Goal: Information Seeking & Learning: Check status

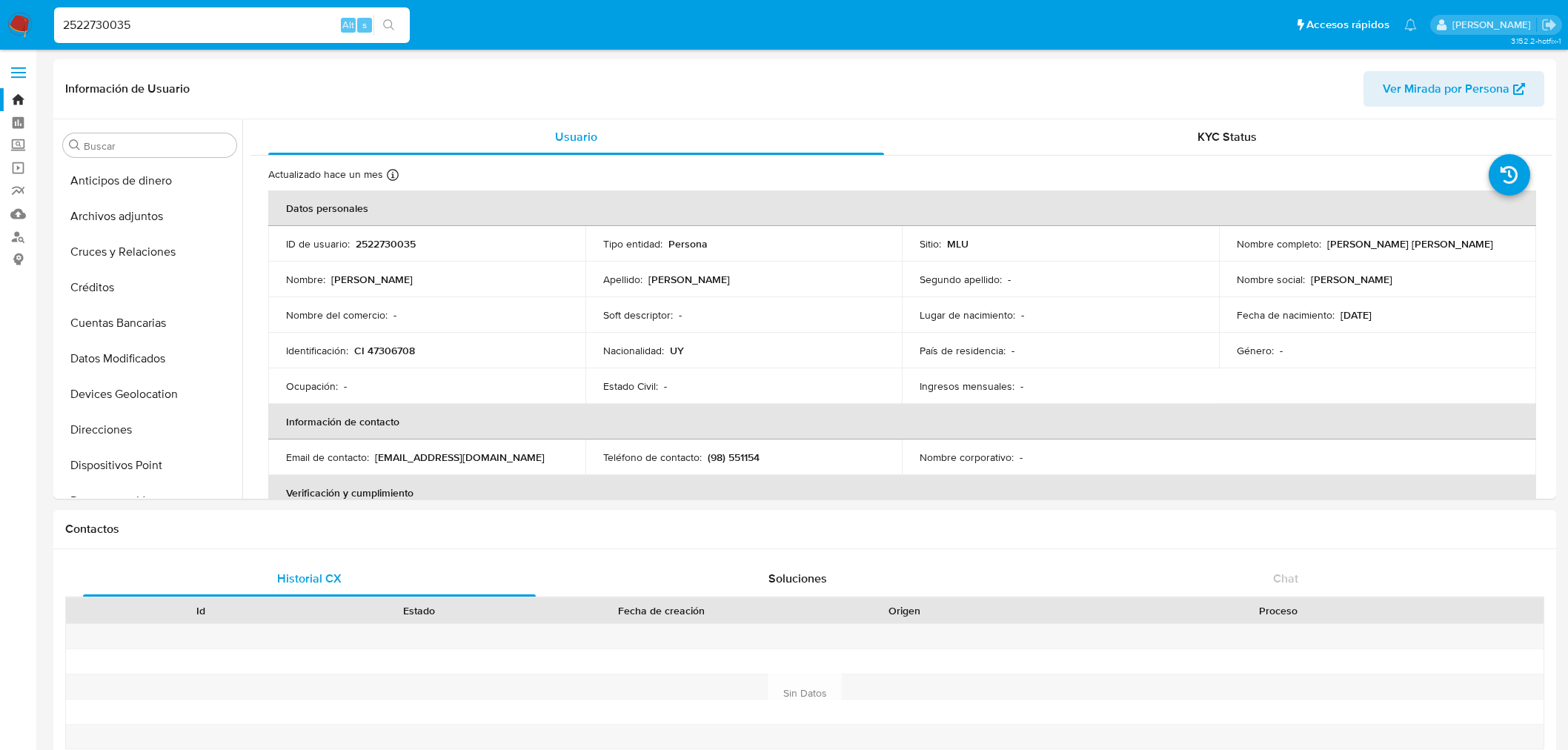
select select "10"
click at [139, 21] on input "2522730035" at bounding box center [232, 24] width 356 height 19
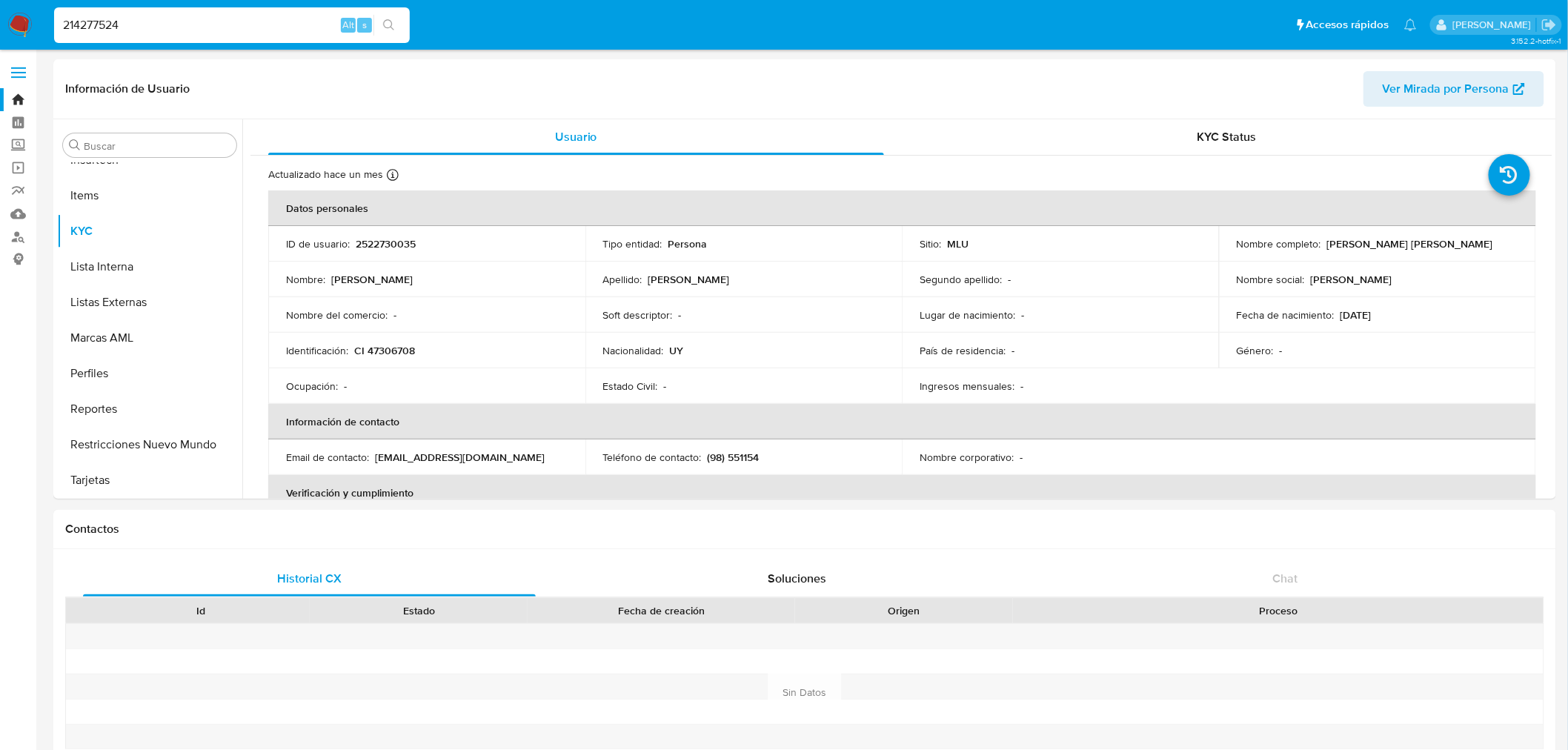
type input "214277524"
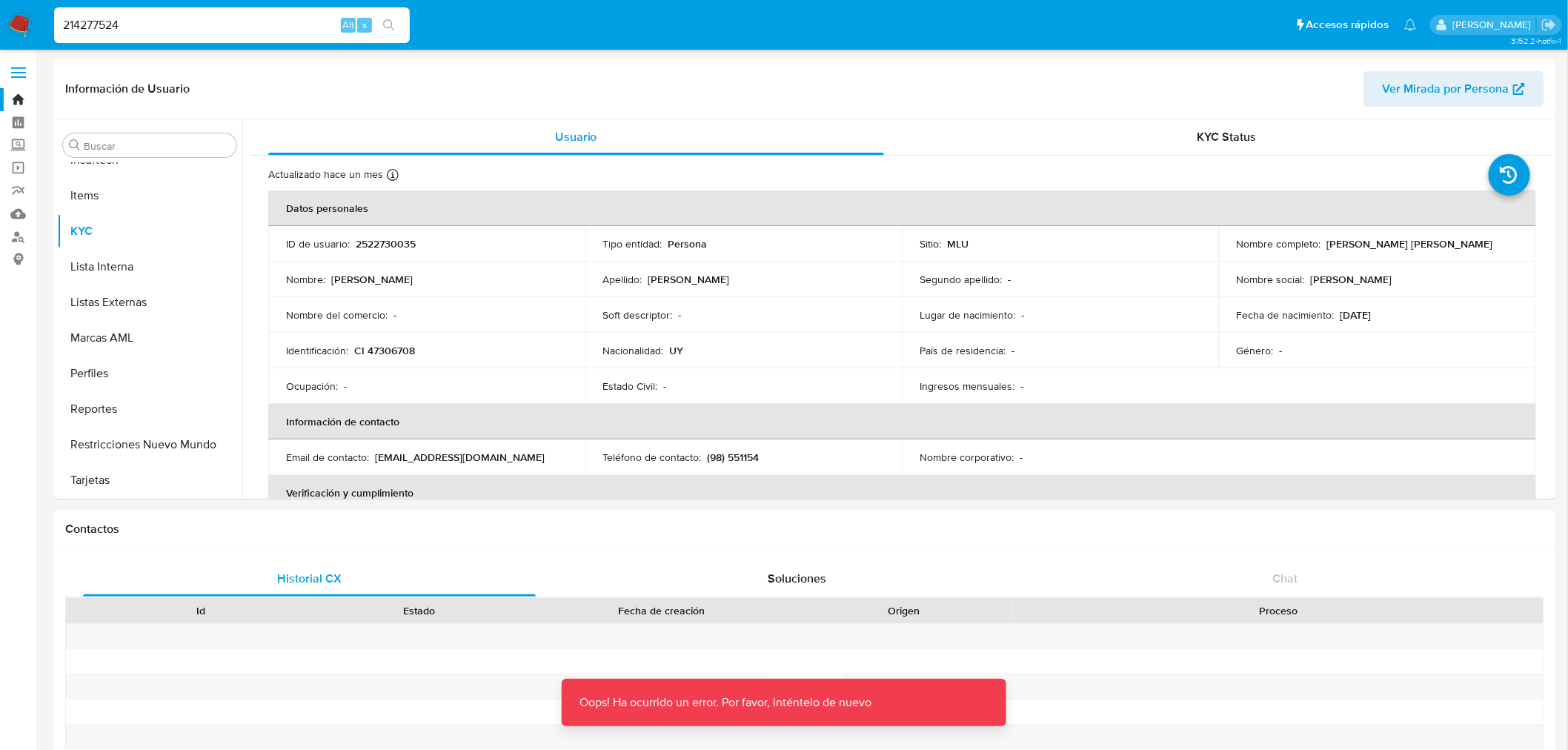
click at [27, 33] on img at bounding box center [20, 25] width 25 height 25
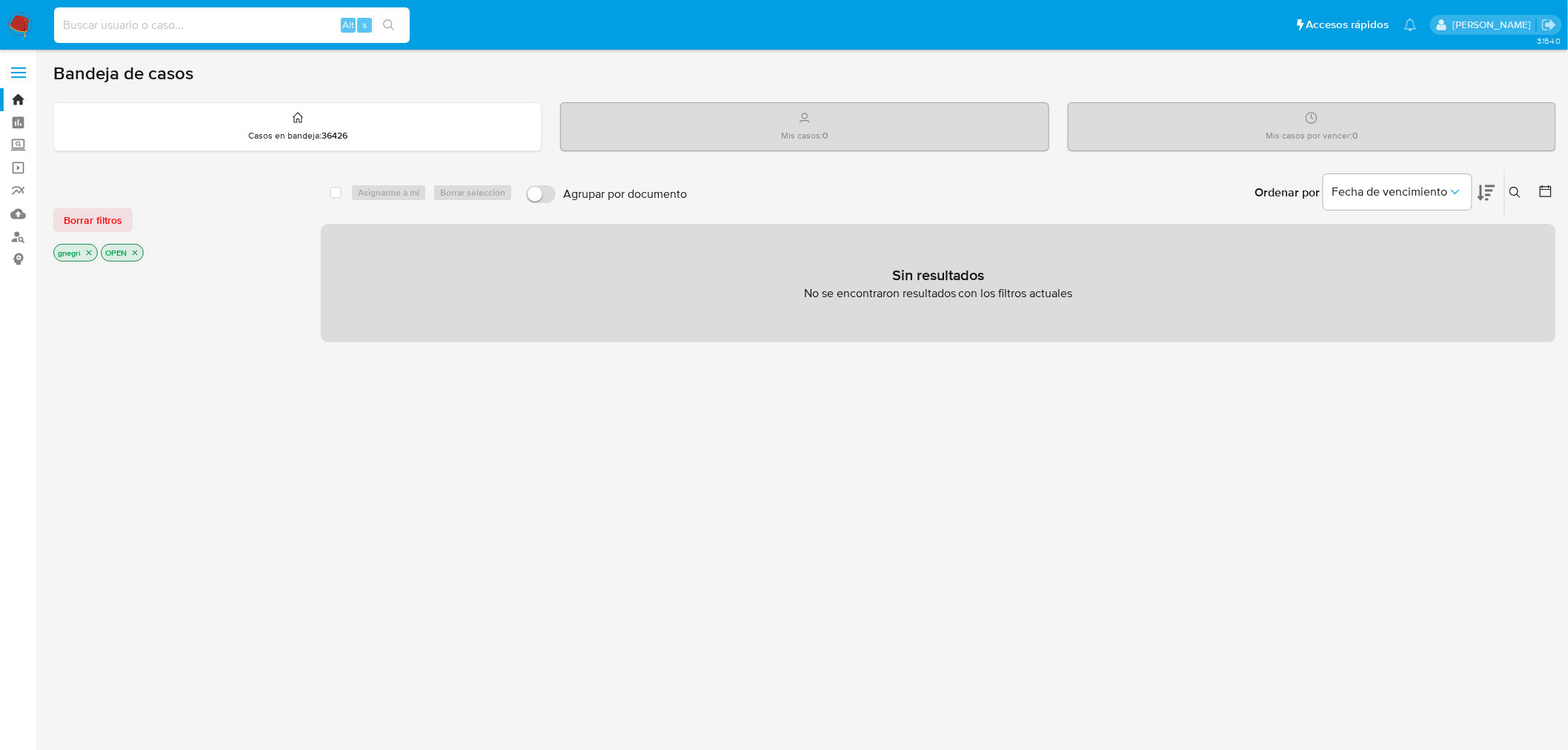
click at [189, 24] on input at bounding box center [232, 24] width 356 height 19
paste input "214277524"
type input "214277524"
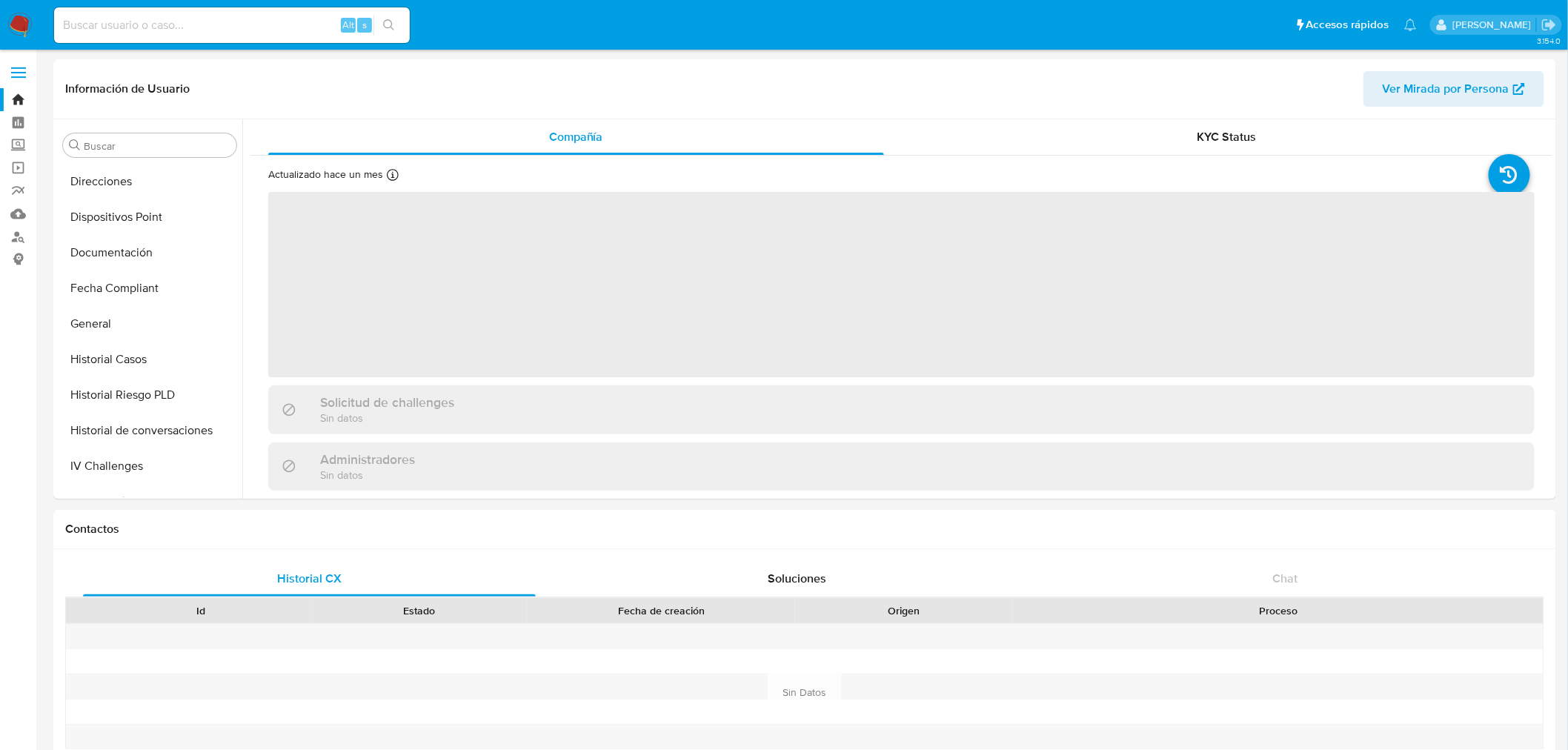
scroll to position [652, 0]
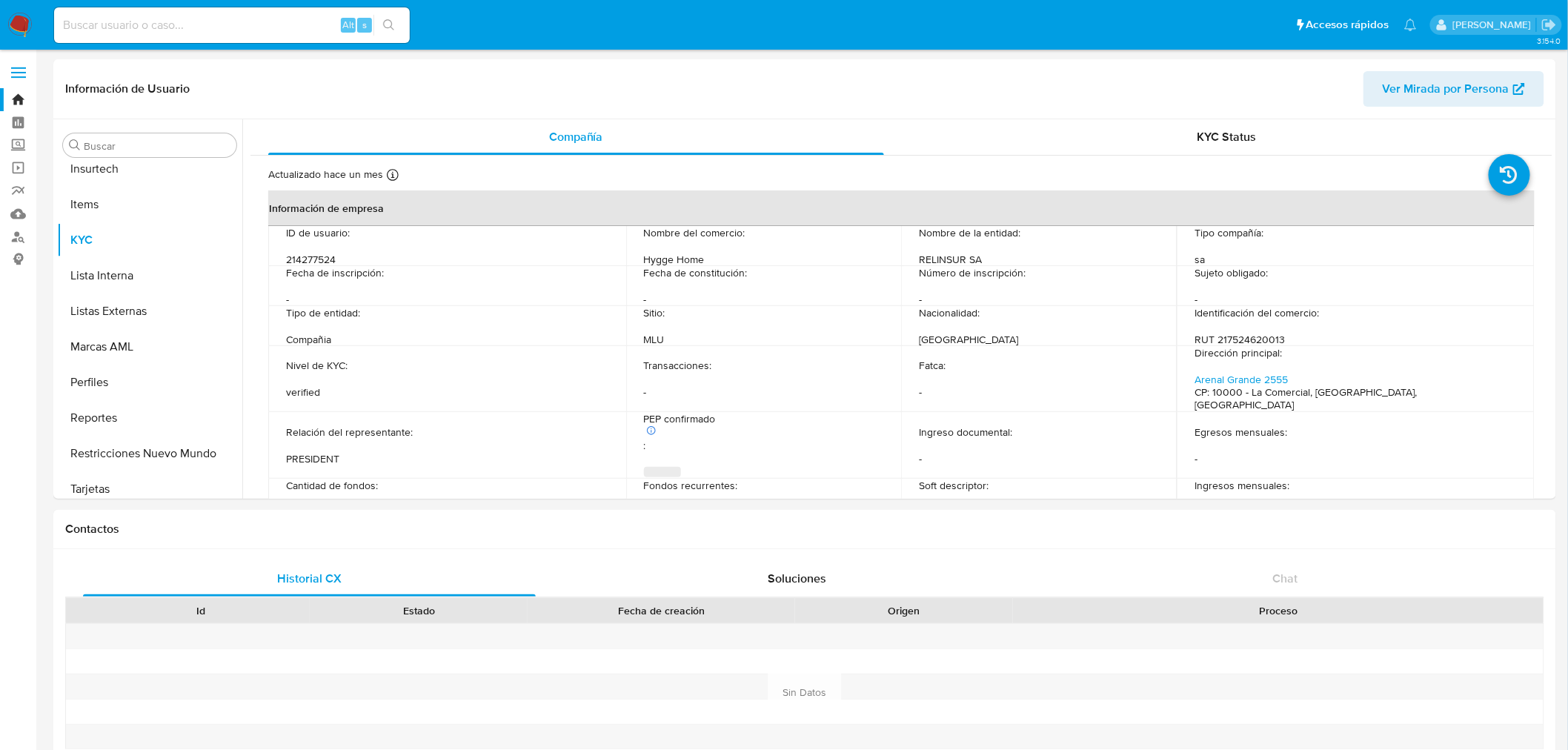
select select "10"
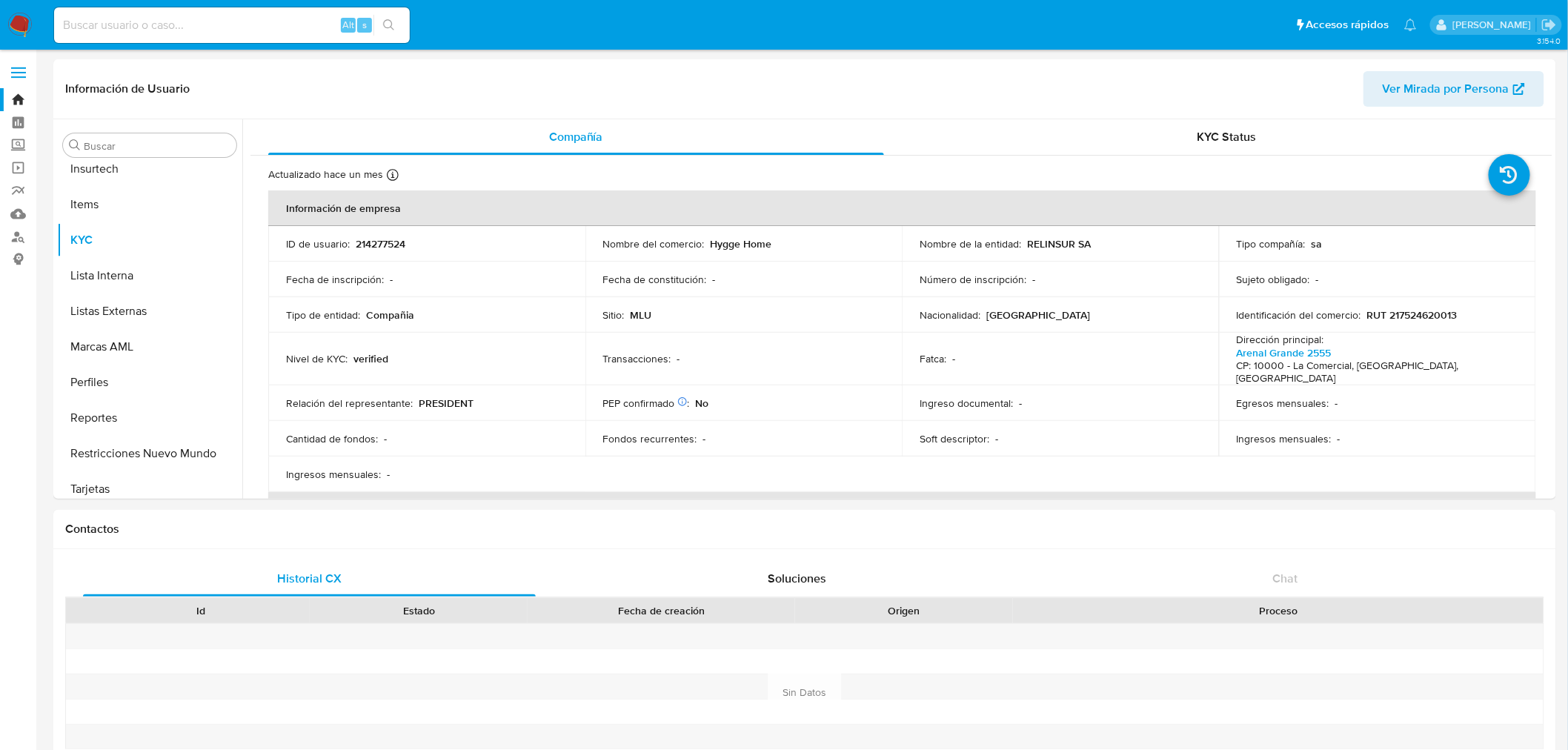
scroll to position [661, 0]
click at [139, 20] on input at bounding box center [232, 24] width 356 height 19
paste input "1767397748"
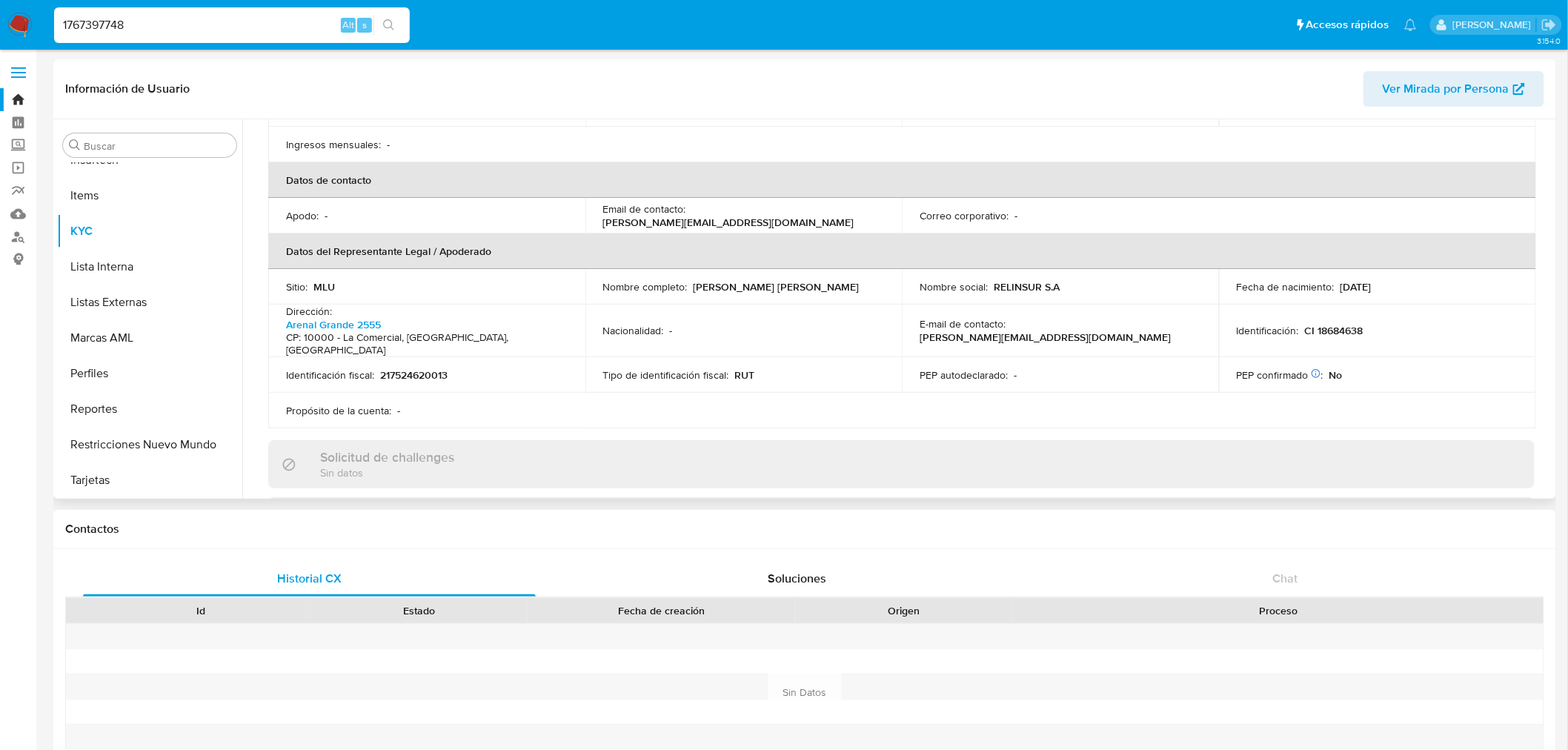
scroll to position [106, 0]
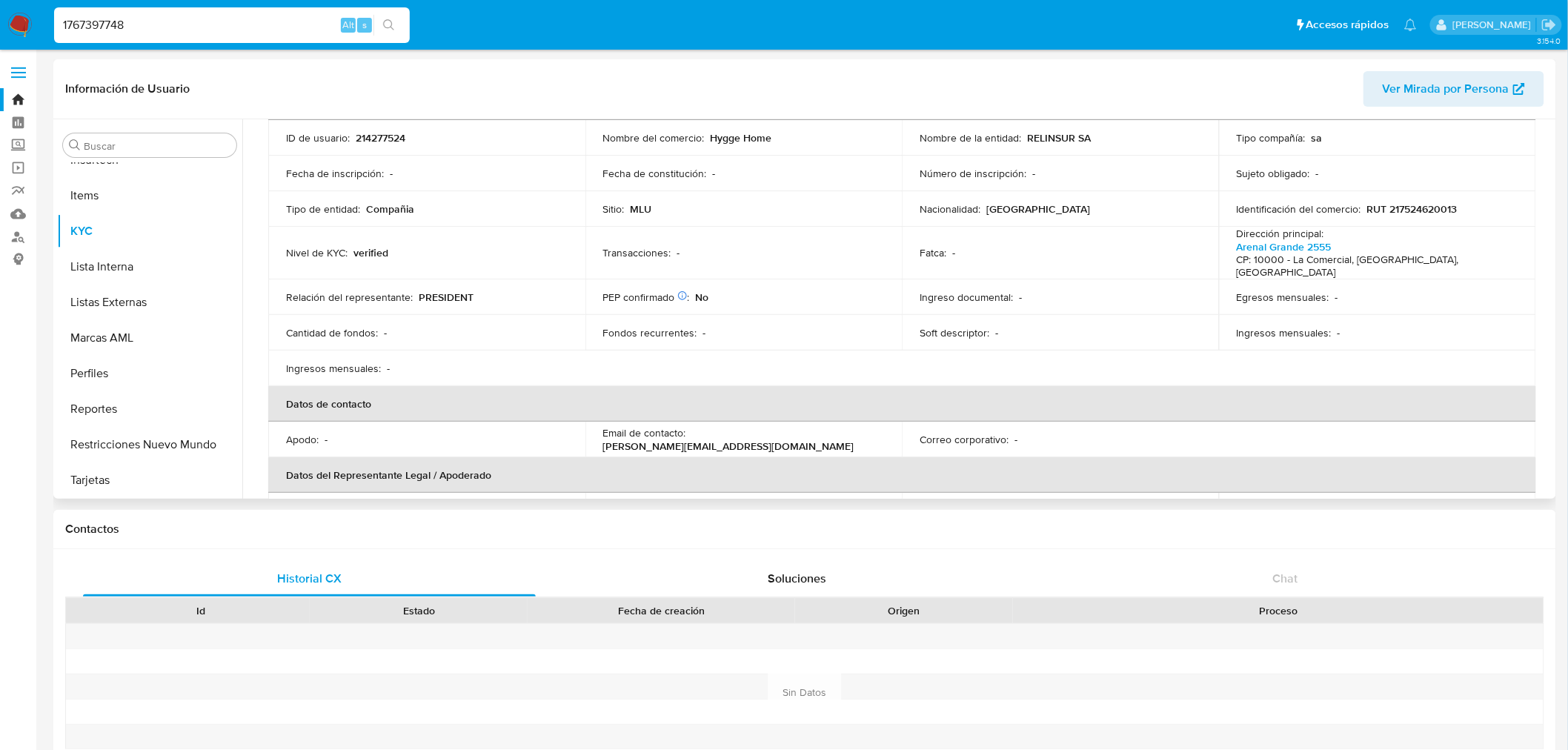
type input "1767397748"
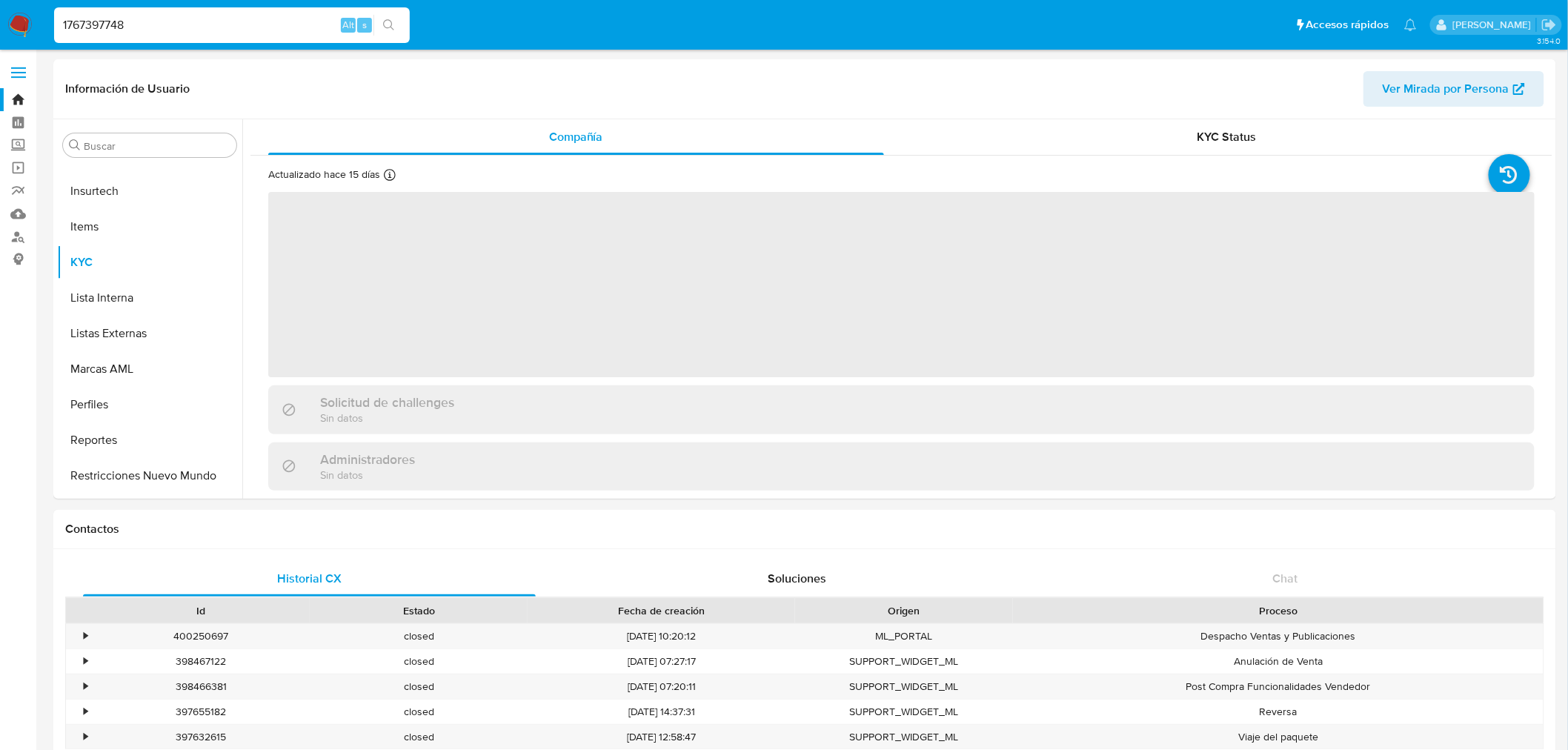
scroll to position [661, 0]
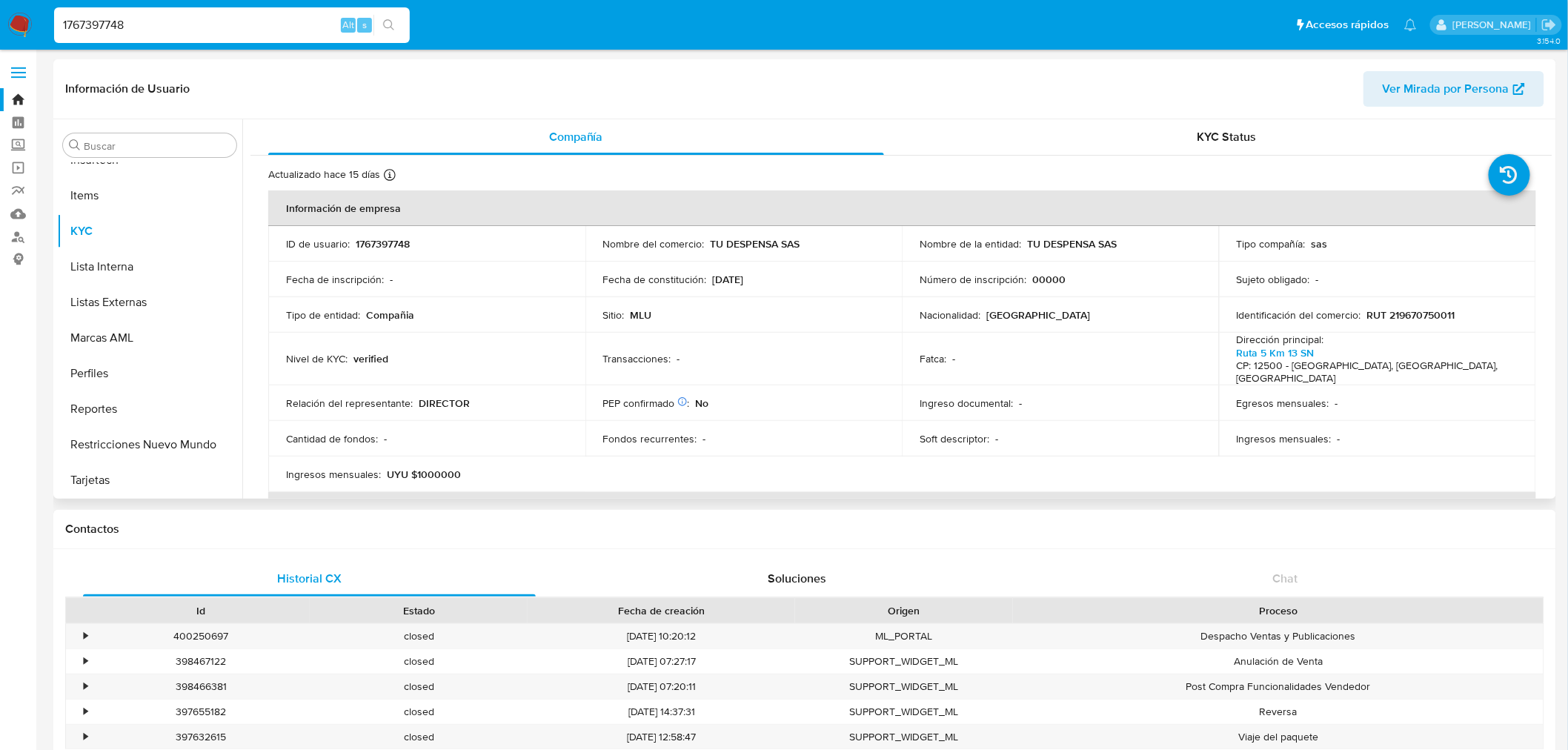
select select "10"
click at [104, 312] on button "Direcciones" at bounding box center [144, 298] width 174 height 35
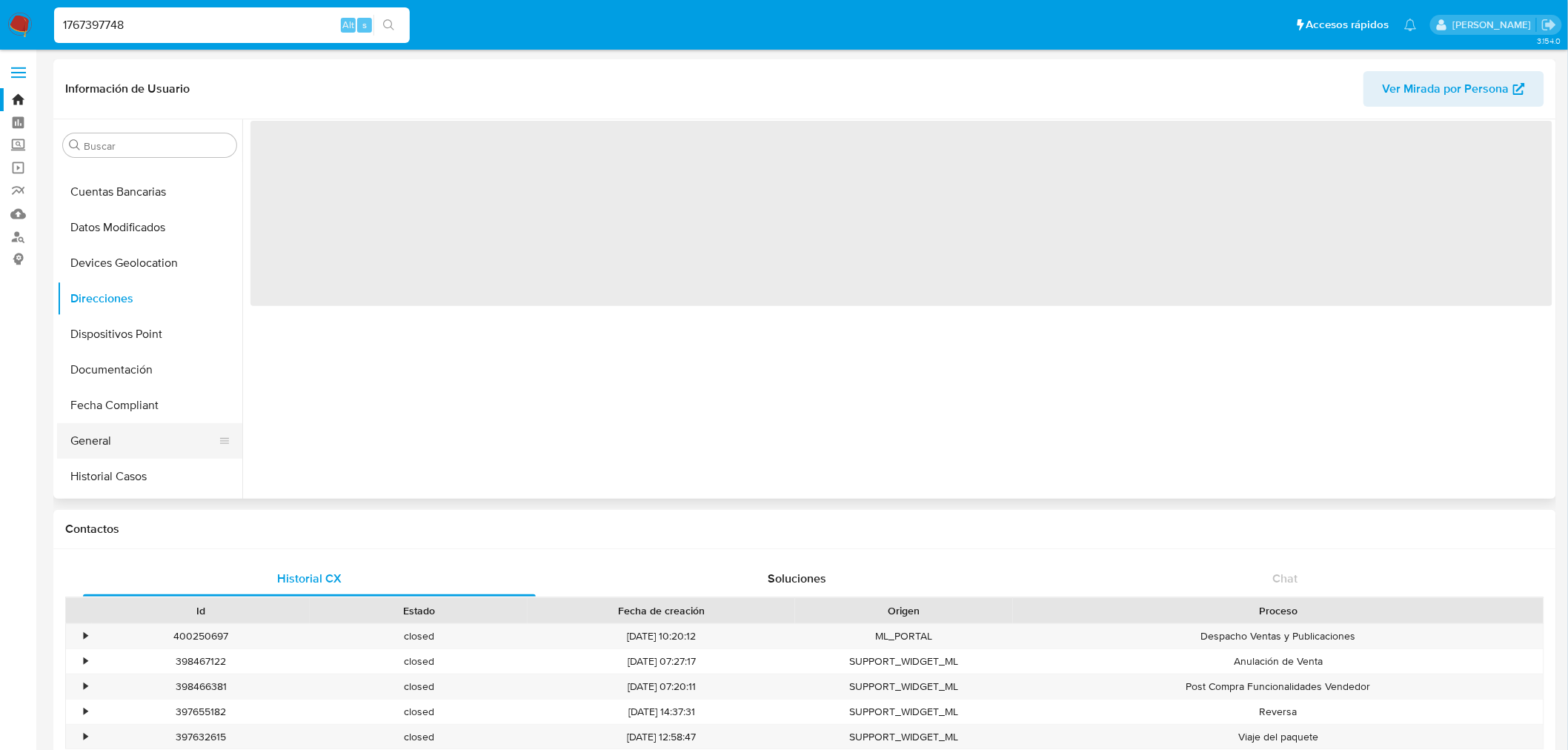
click at [112, 453] on button "General" at bounding box center [144, 440] width 174 height 35
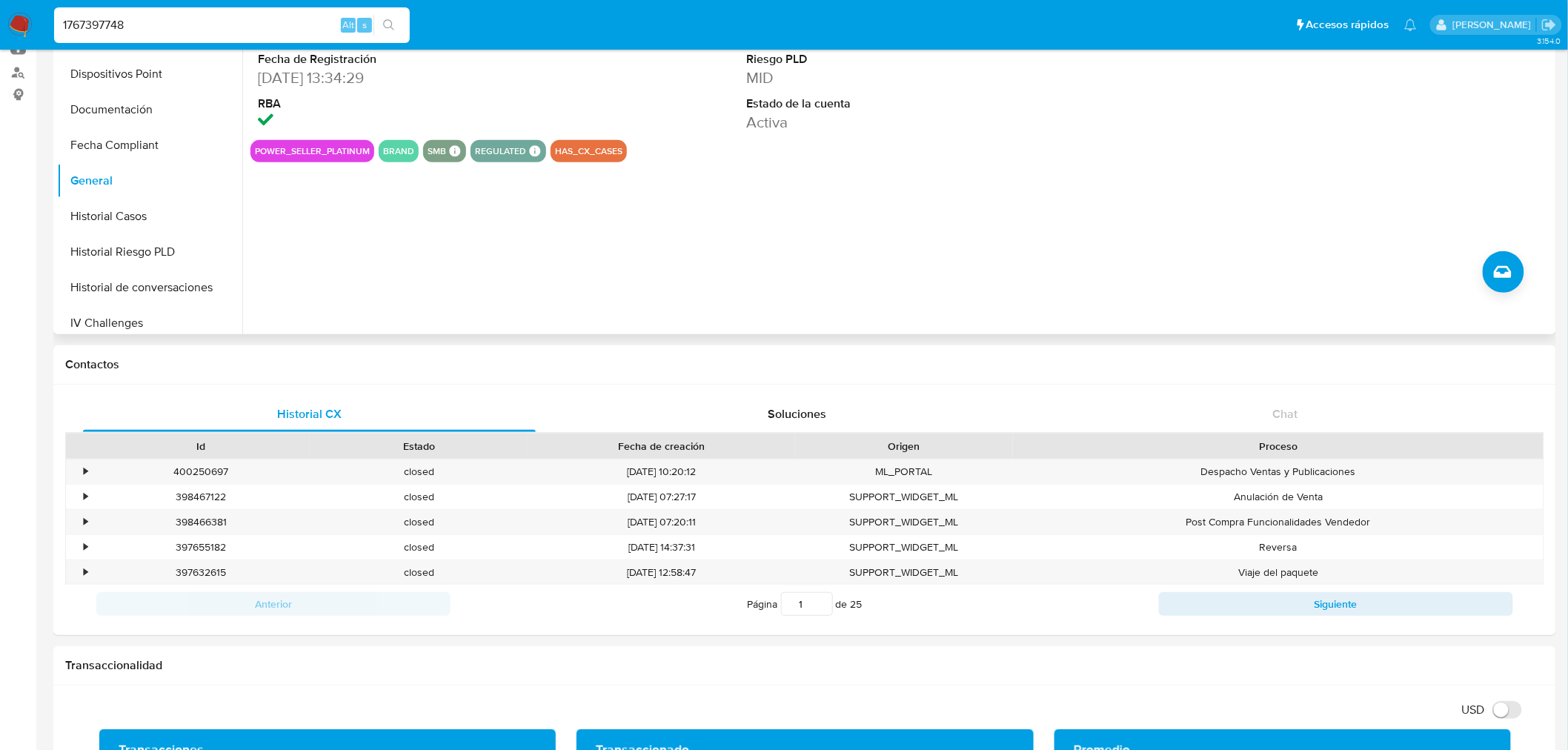
scroll to position [414, 0]
click at [130, 300] on button "KYC" at bounding box center [144, 313] width 174 height 35
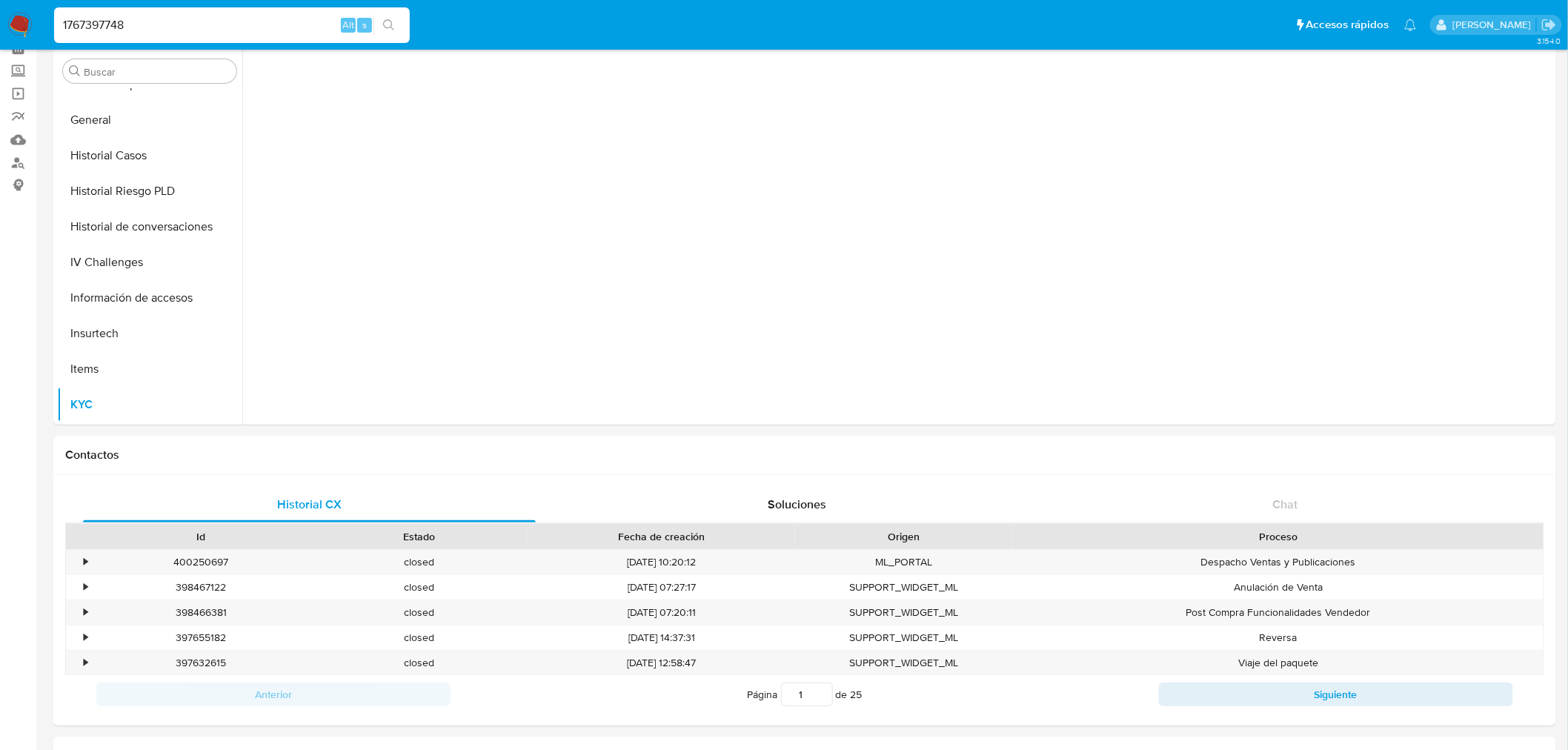
scroll to position [0, 0]
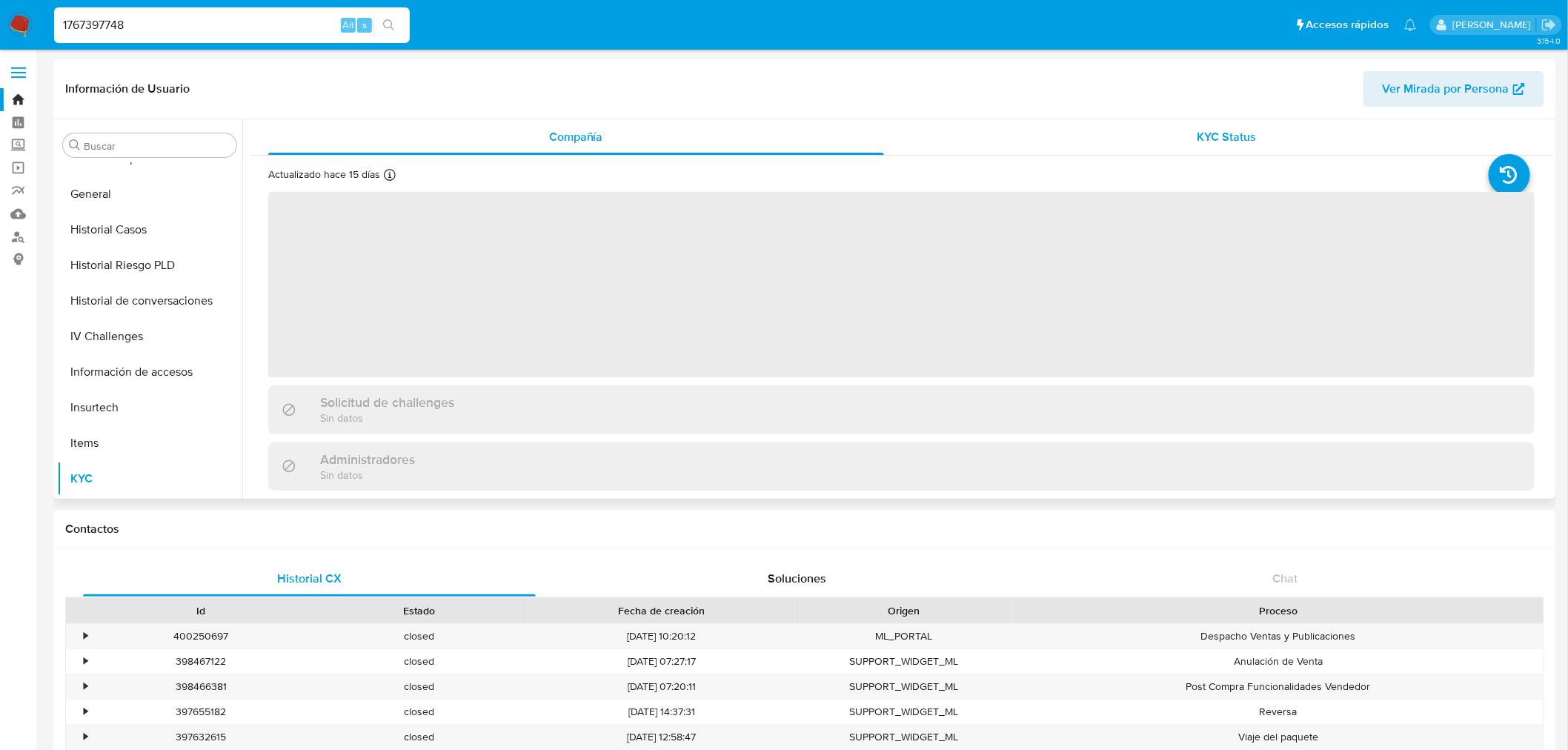
click at [1137, 130] on div "KYC Status" at bounding box center [1228, 137] width 616 height 35
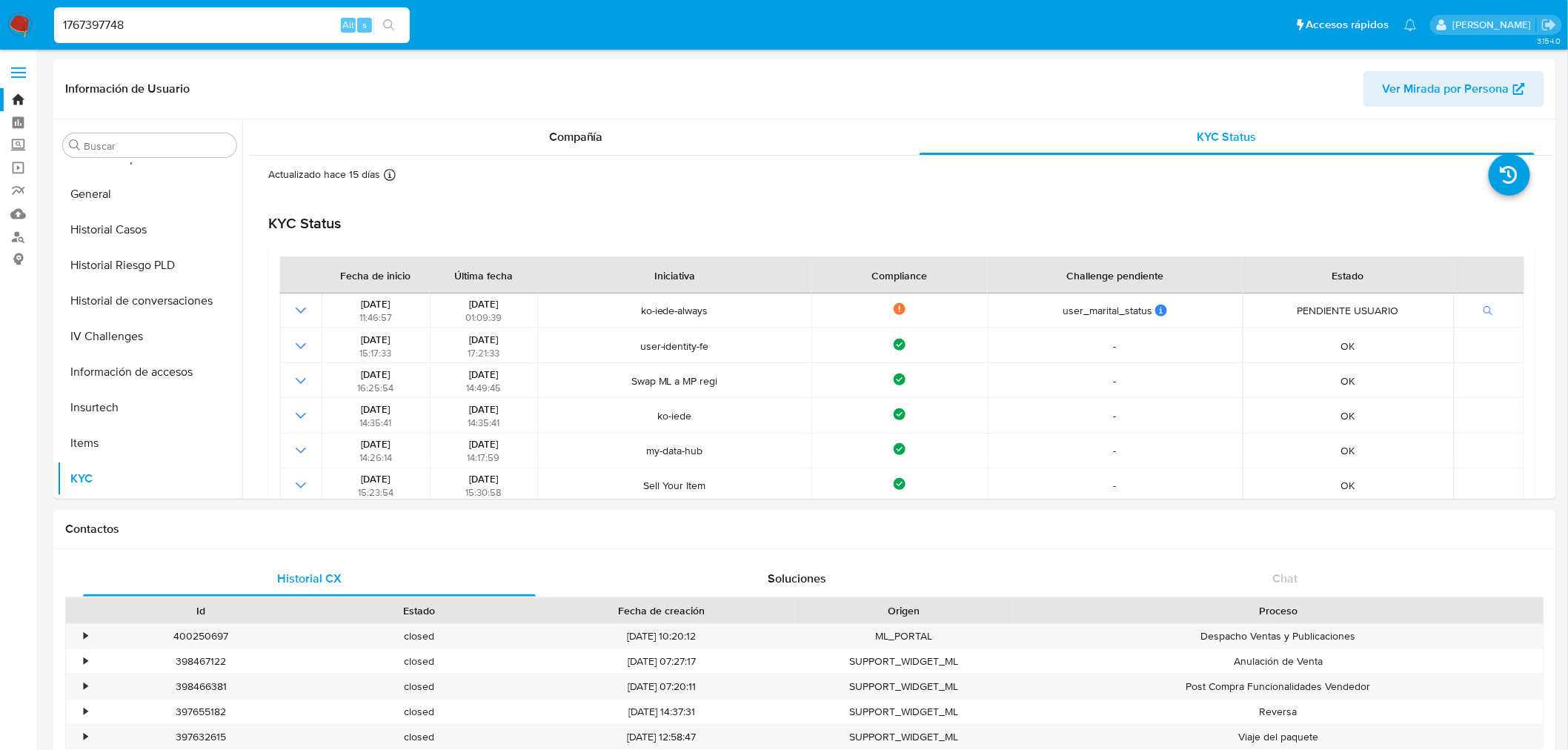
click at [133, 15] on input "1767397748" at bounding box center [232, 24] width 356 height 19
paste input "44372023"
type input "44372023"
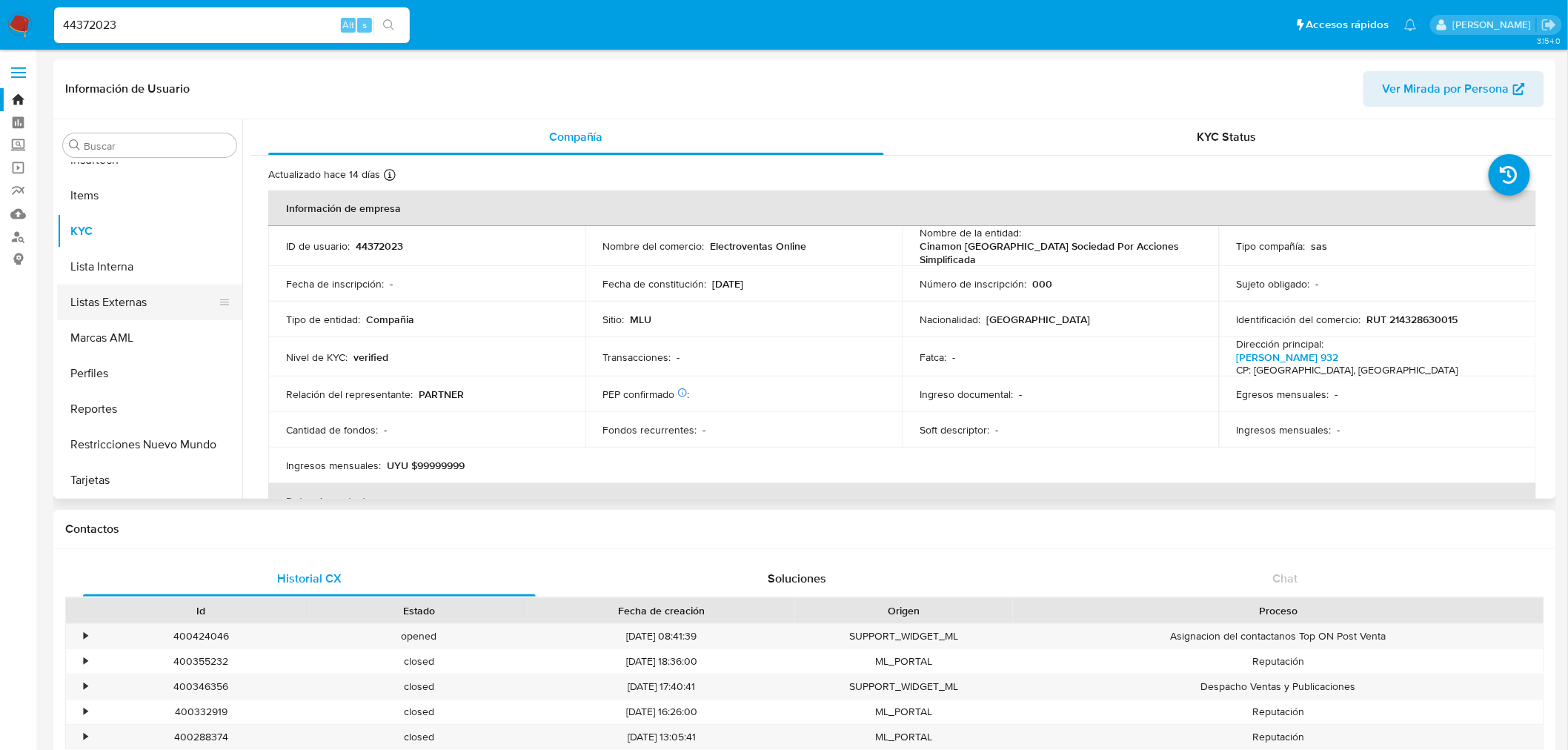
scroll to position [662, 0]
select select "10"
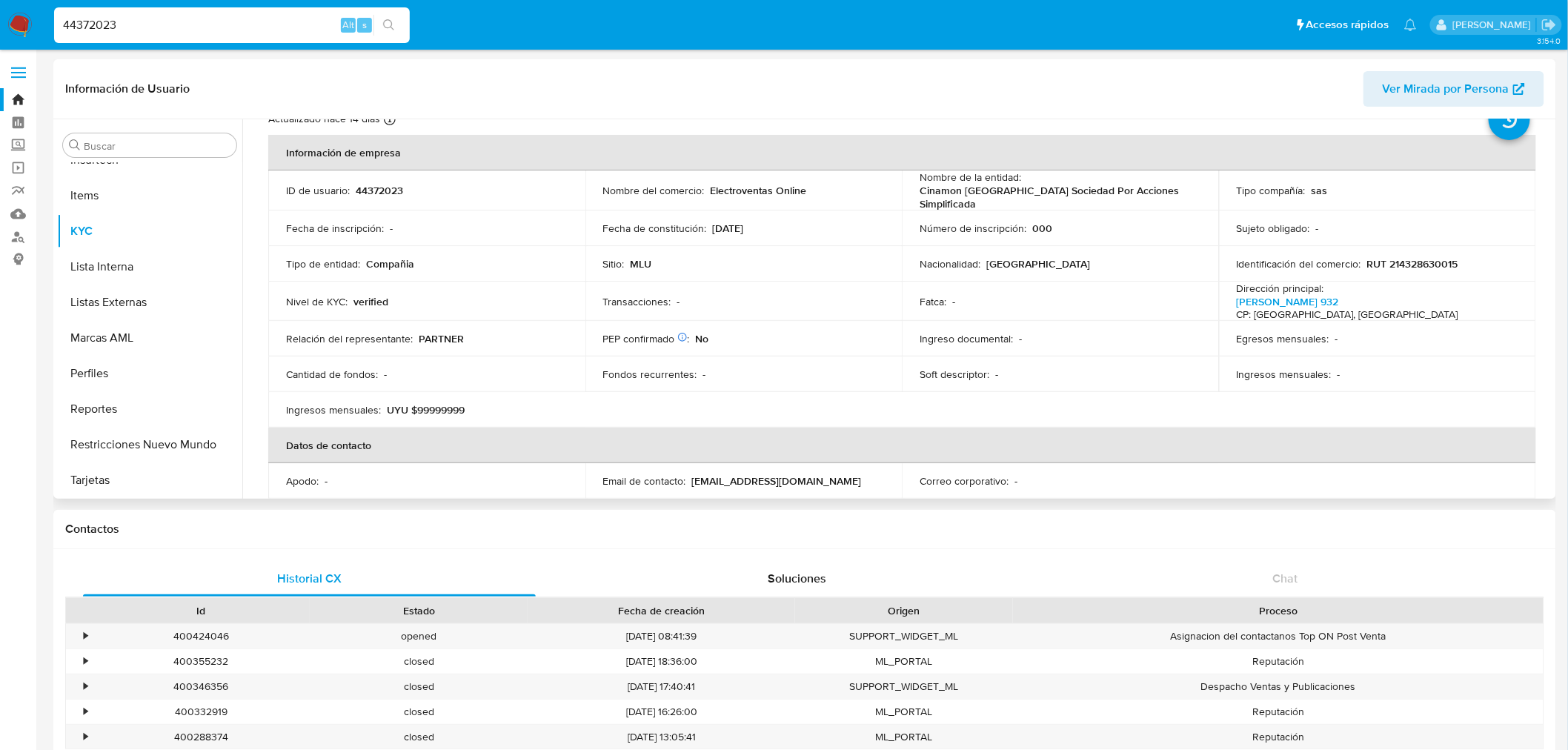
scroll to position [0, 0]
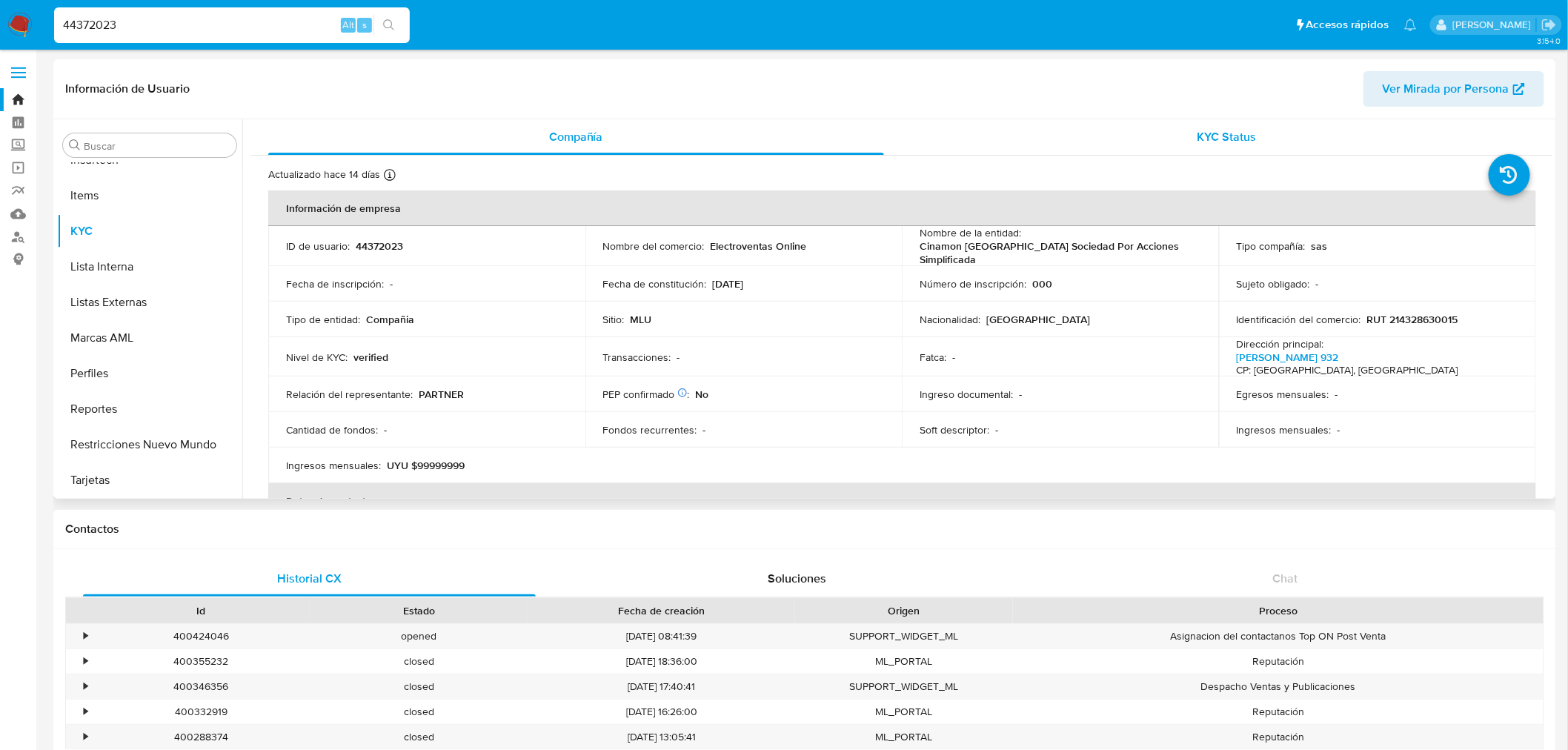
click at [1199, 129] on span "KYC Status" at bounding box center [1227, 137] width 59 height 17
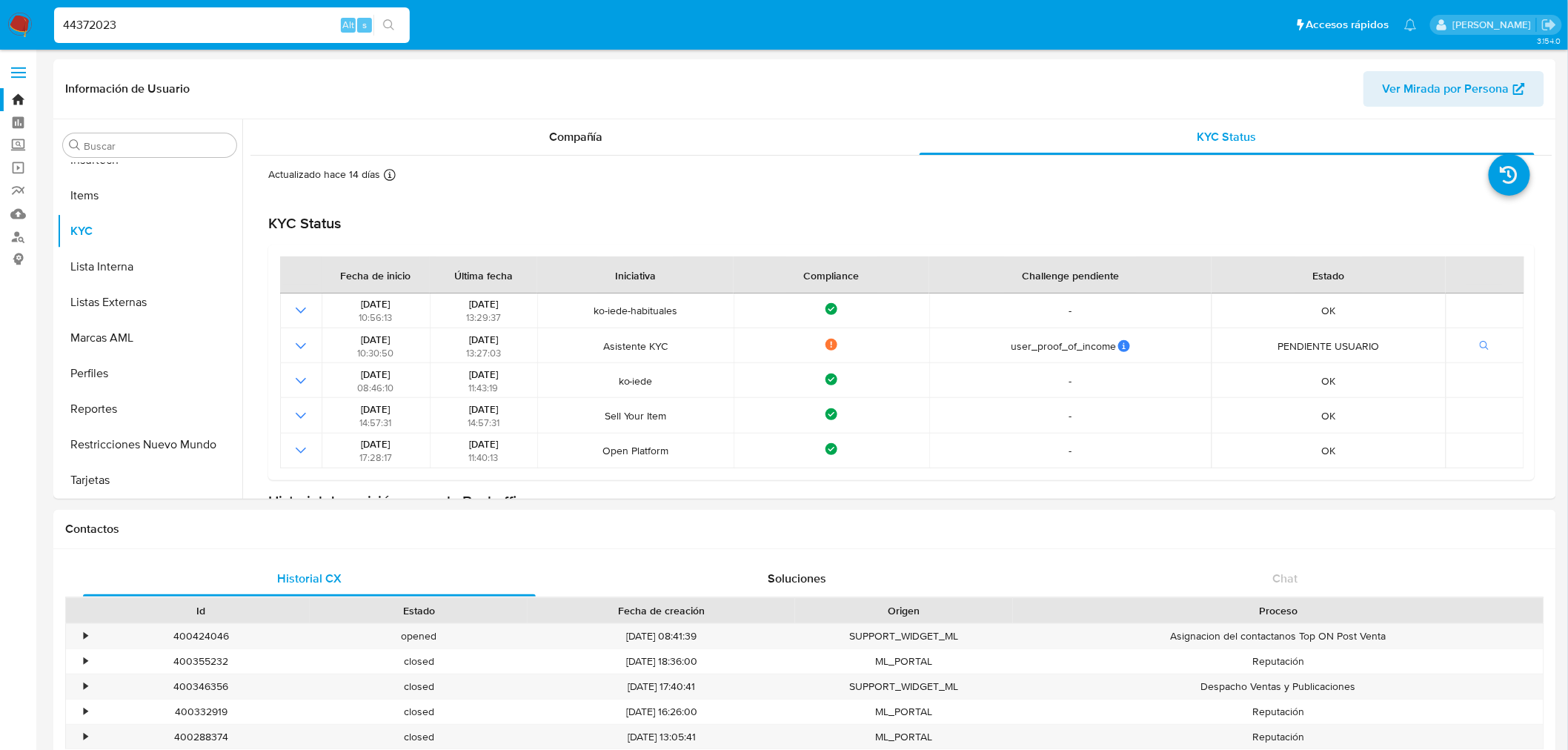
click at [131, 23] on input "44372023" at bounding box center [232, 24] width 356 height 19
paste input "148771306"
type input "148771306"
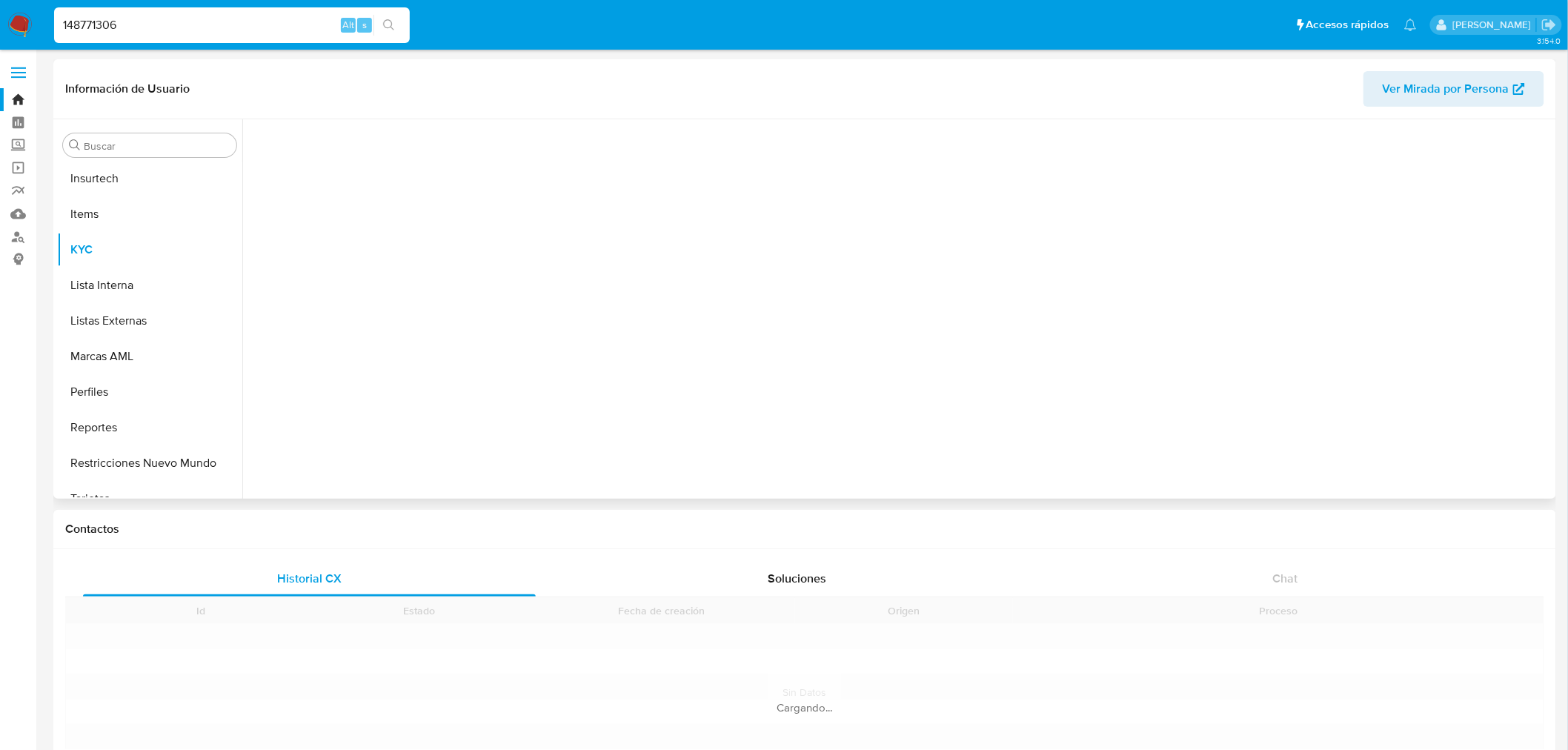
scroll to position [661, 0]
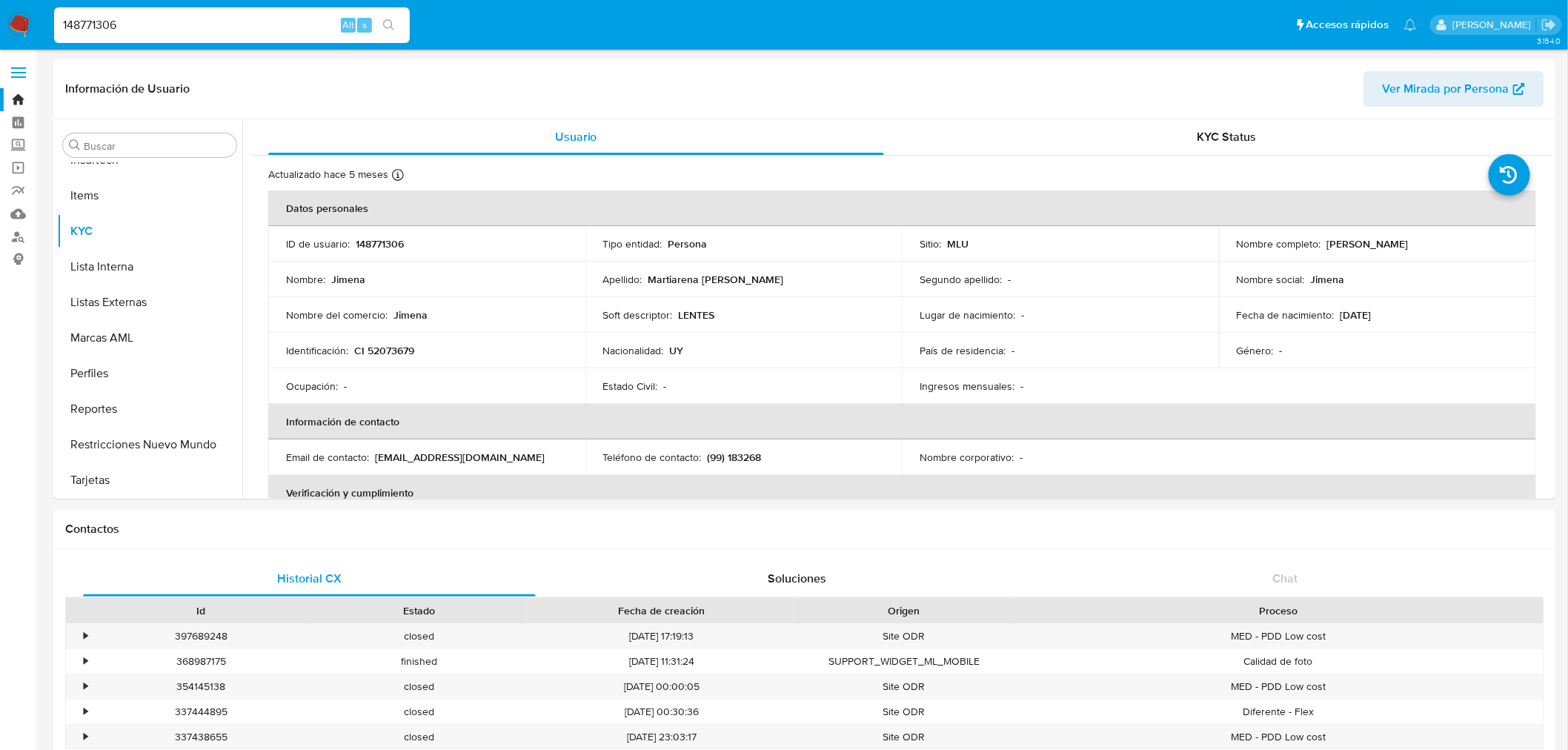
select select "10"
click at [1165, 144] on div "KYC Status" at bounding box center [1228, 137] width 616 height 35
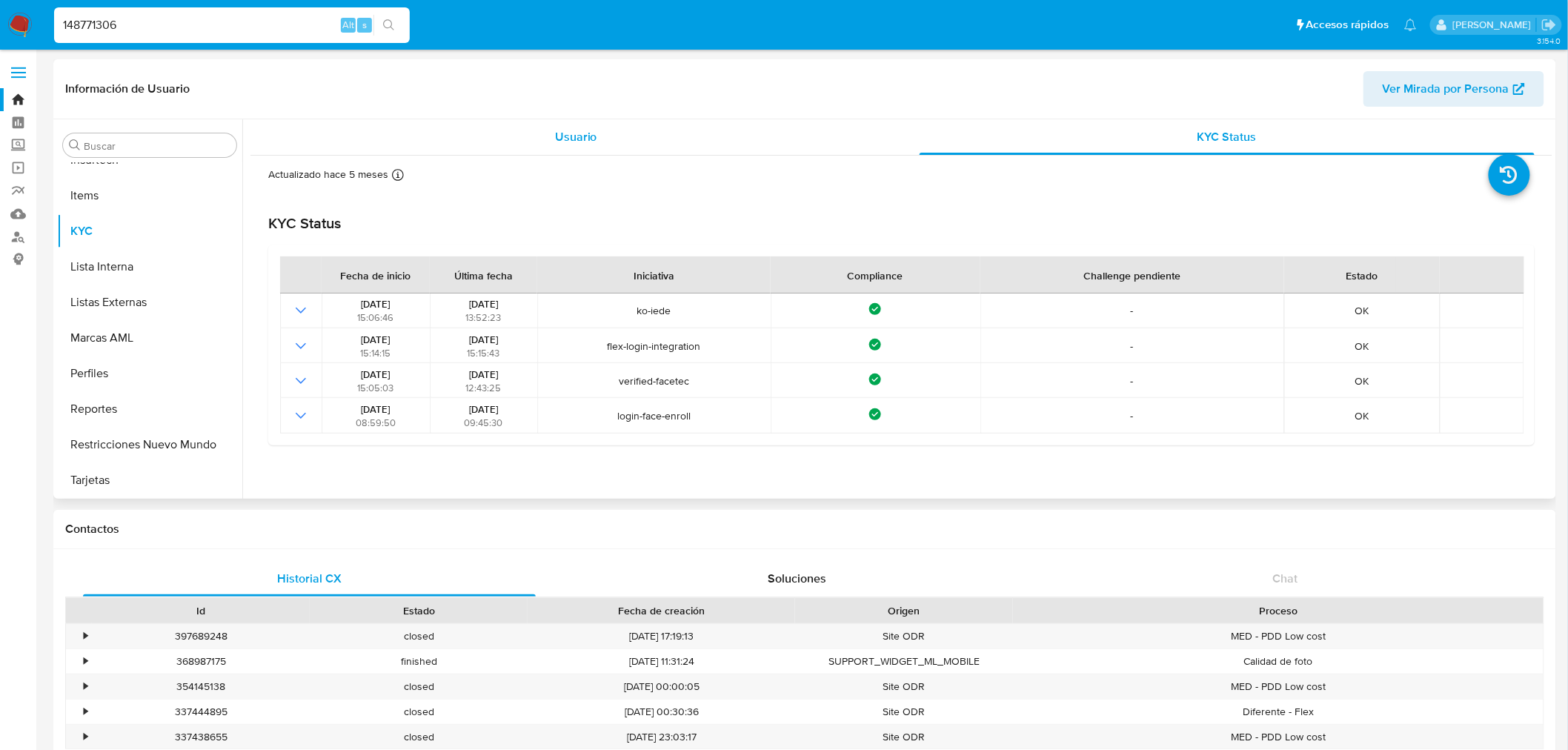
click at [581, 149] on div "Usuario" at bounding box center [576, 137] width 616 height 35
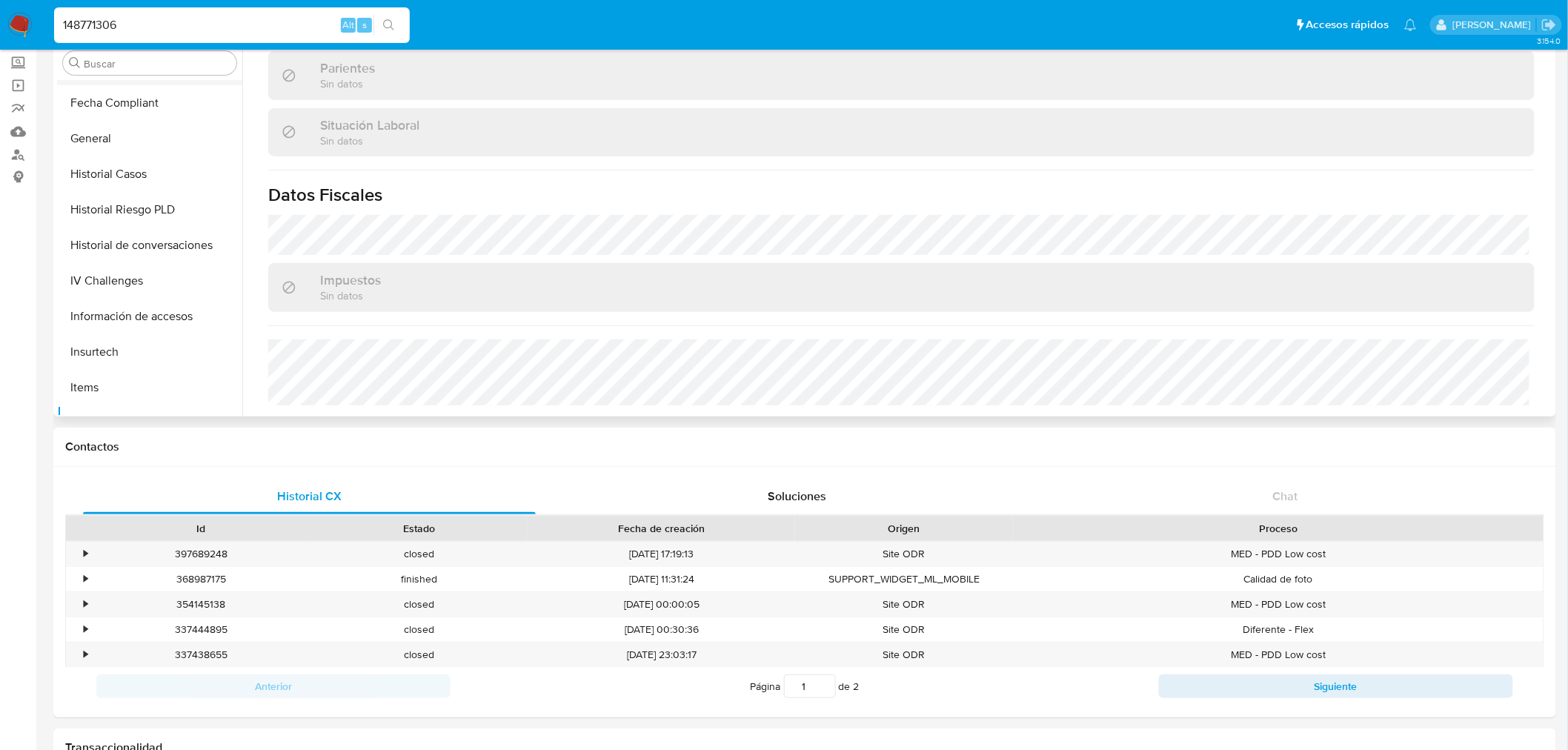
scroll to position [168, 0]
click at [158, 366] on button "General" at bounding box center [144, 358] width 174 height 35
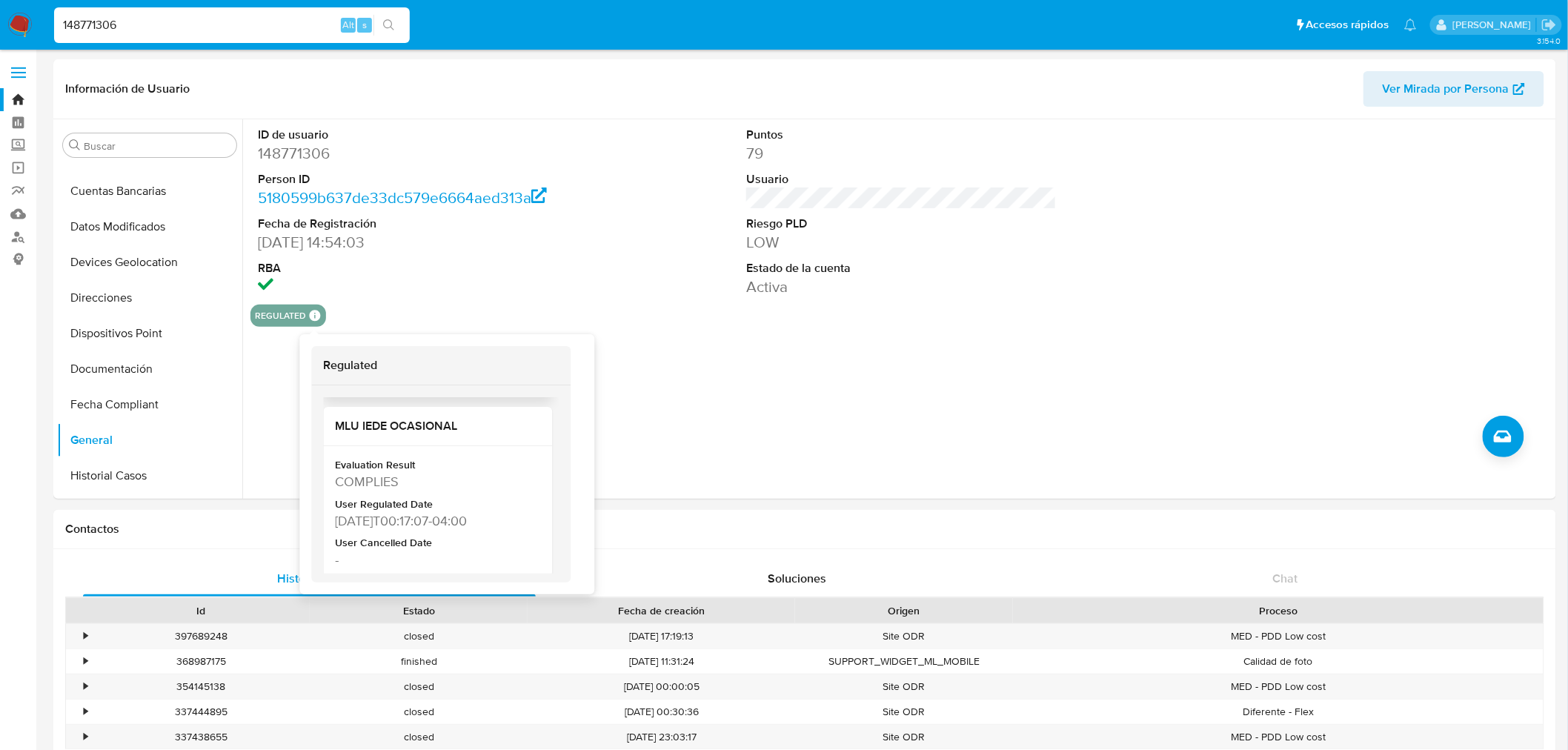
scroll to position [321, 0]
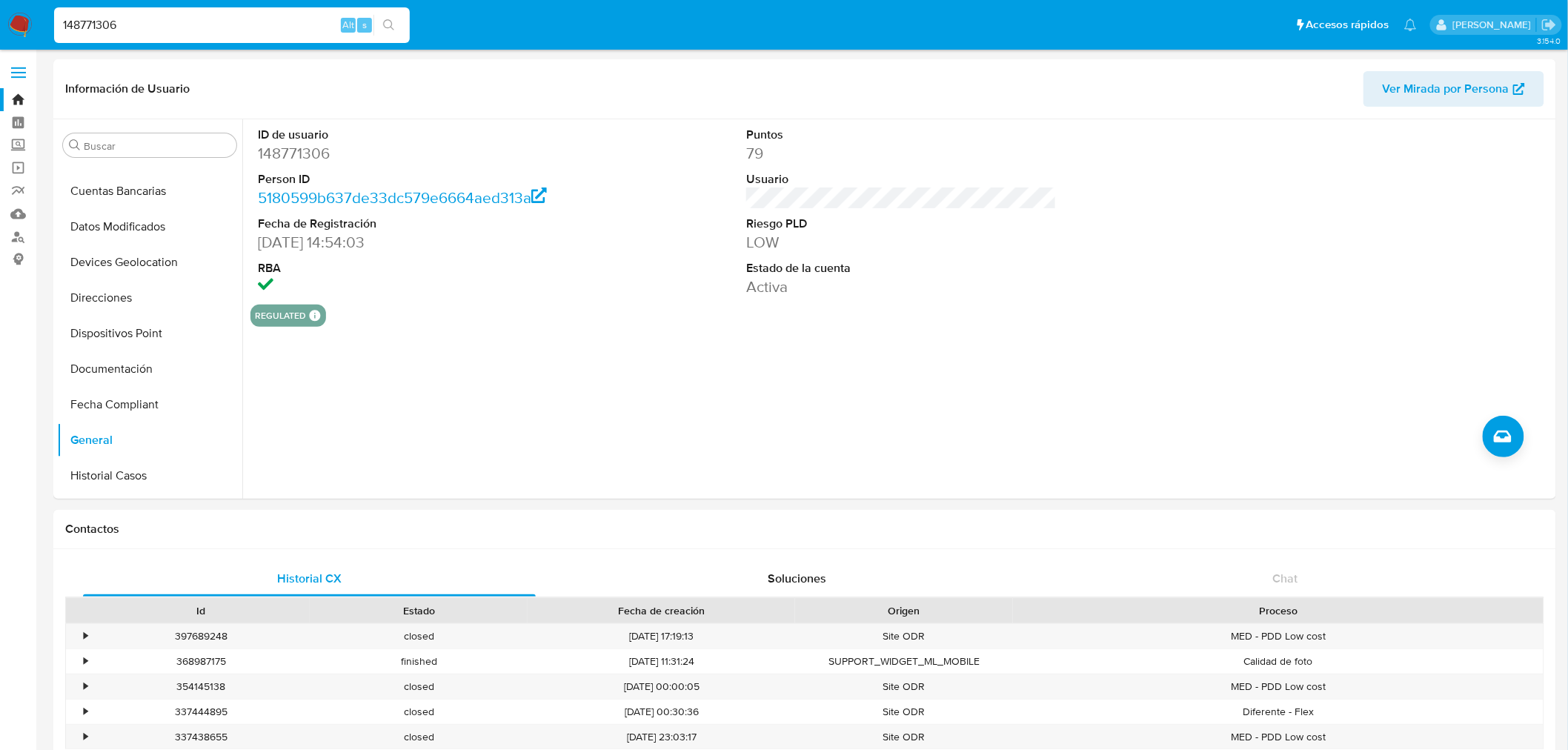
click at [100, 23] on input "148771306" at bounding box center [232, 24] width 356 height 19
paste input "99128987"
type input "199128987"
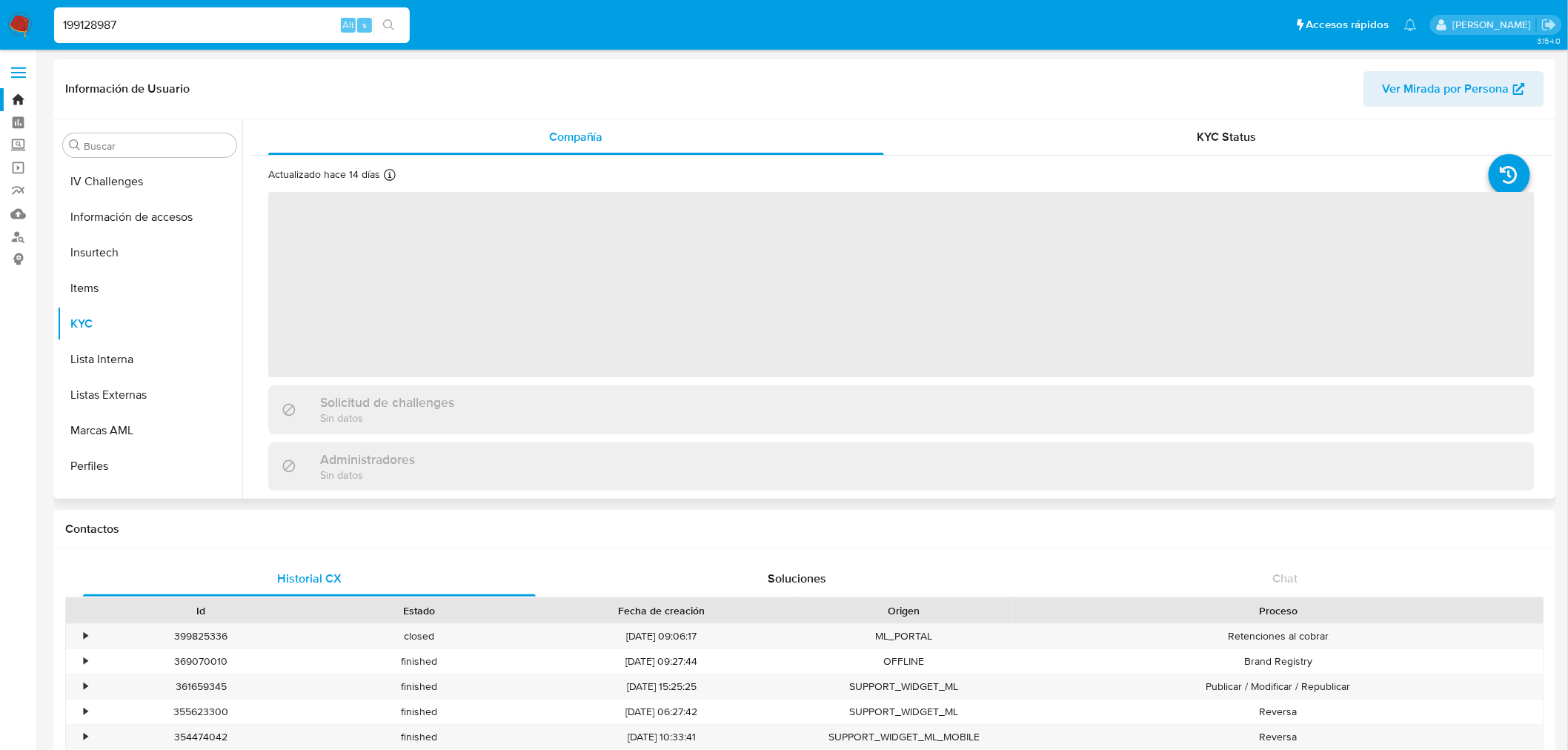
scroll to position [661, 0]
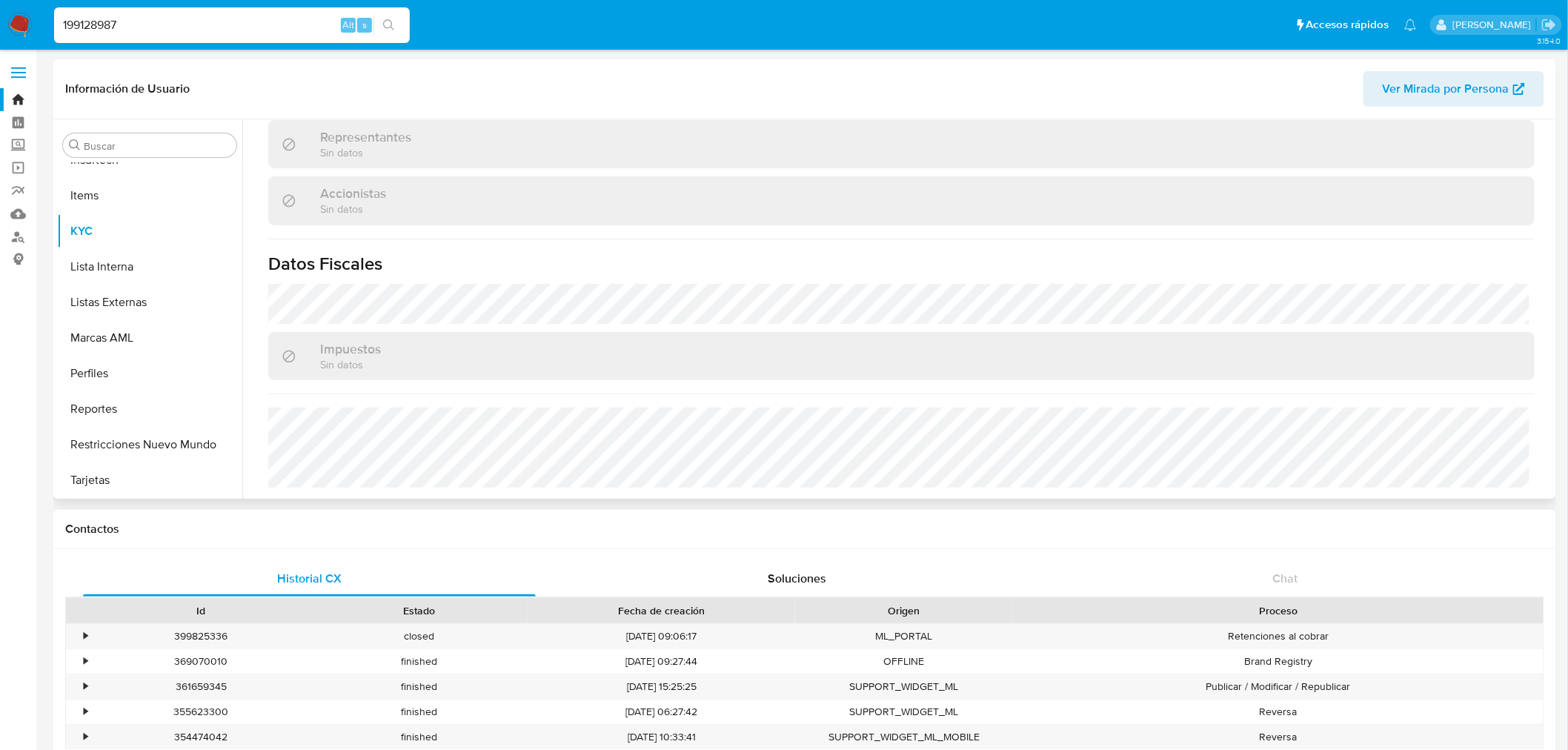
select select "10"
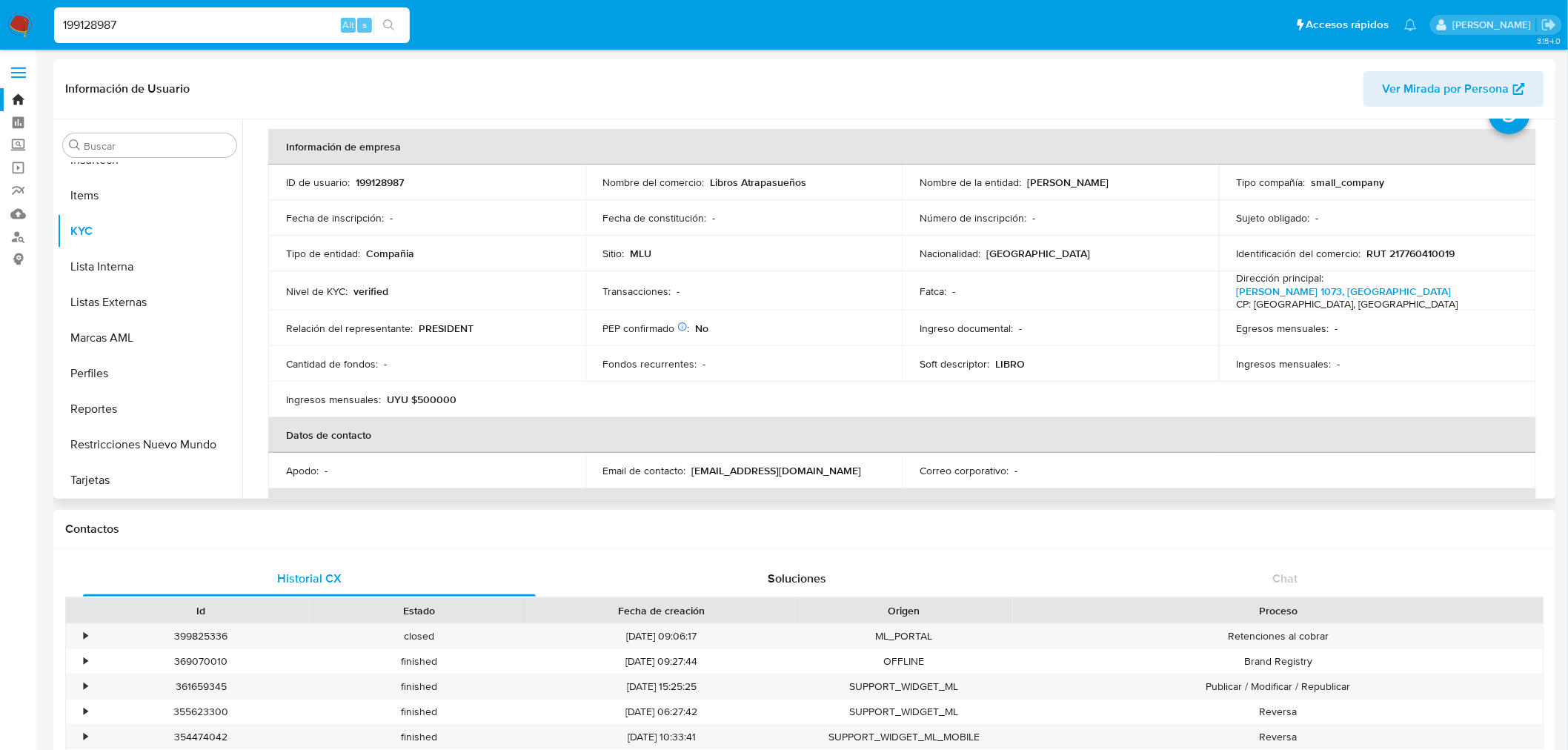
scroll to position [0, 0]
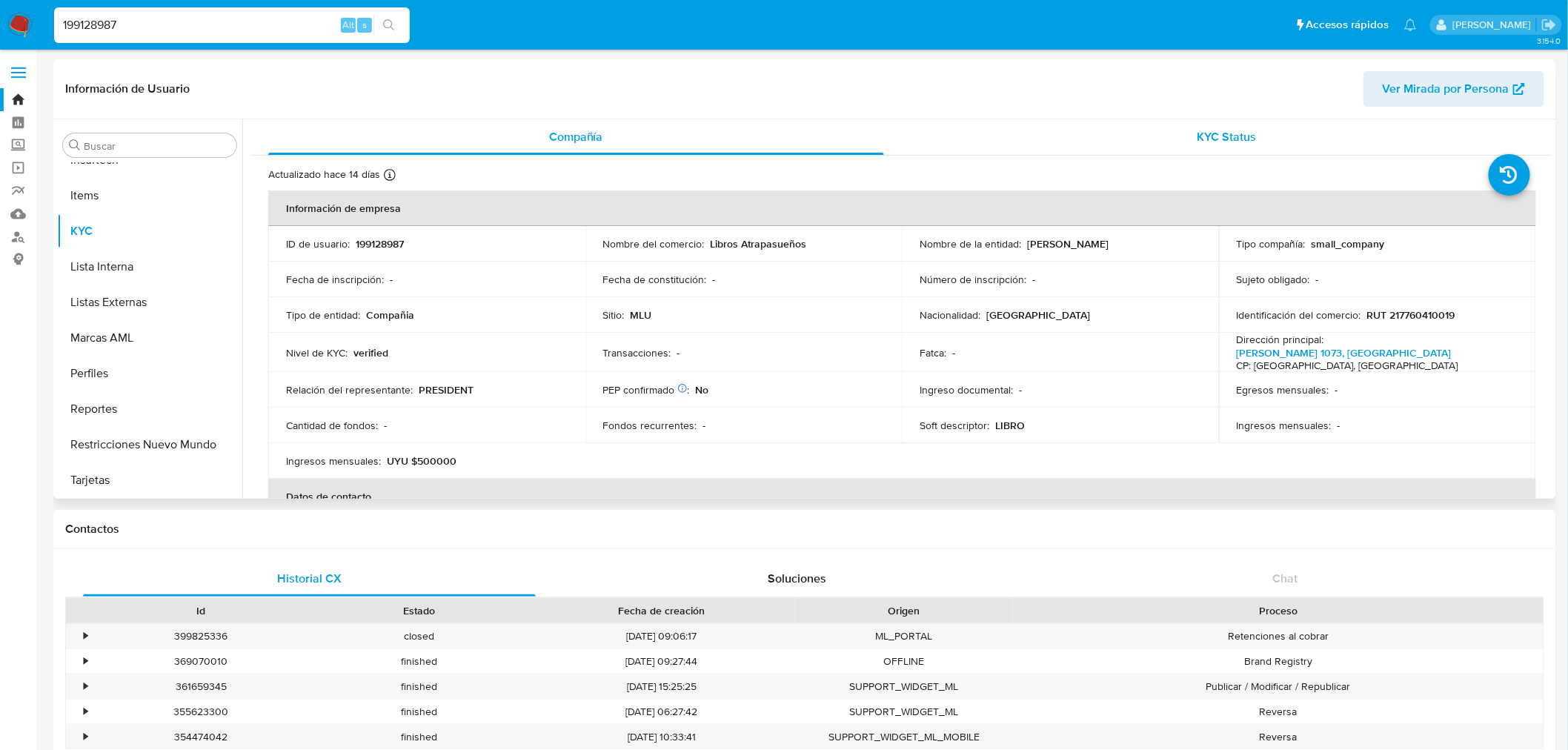
click at [1190, 151] on div "KYC Status" at bounding box center [1228, 137] width 616 height 35
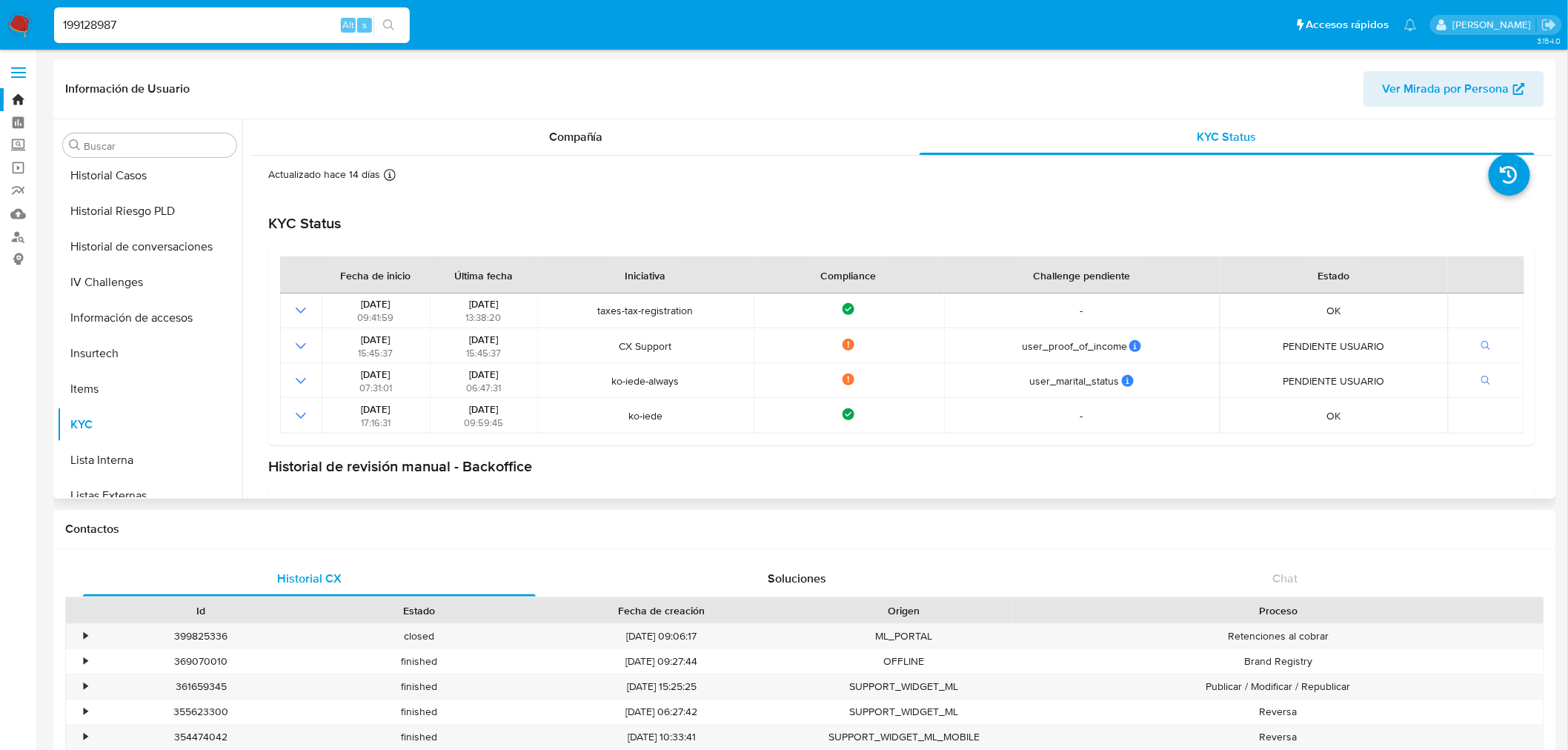
scroll to position [332, 0]
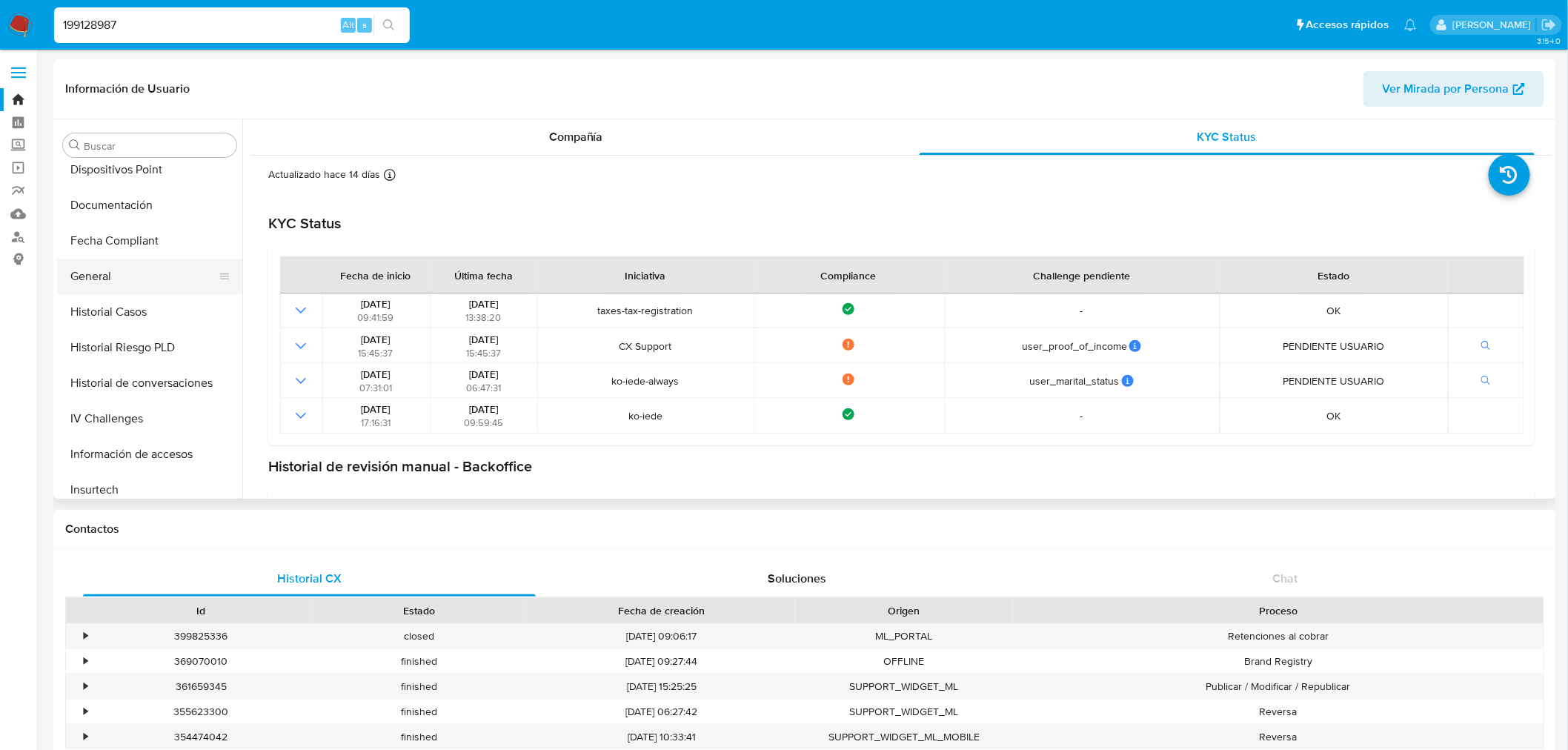
click at [127, 264] on button "General" at bounding box center [144, 276] width 174 height 35
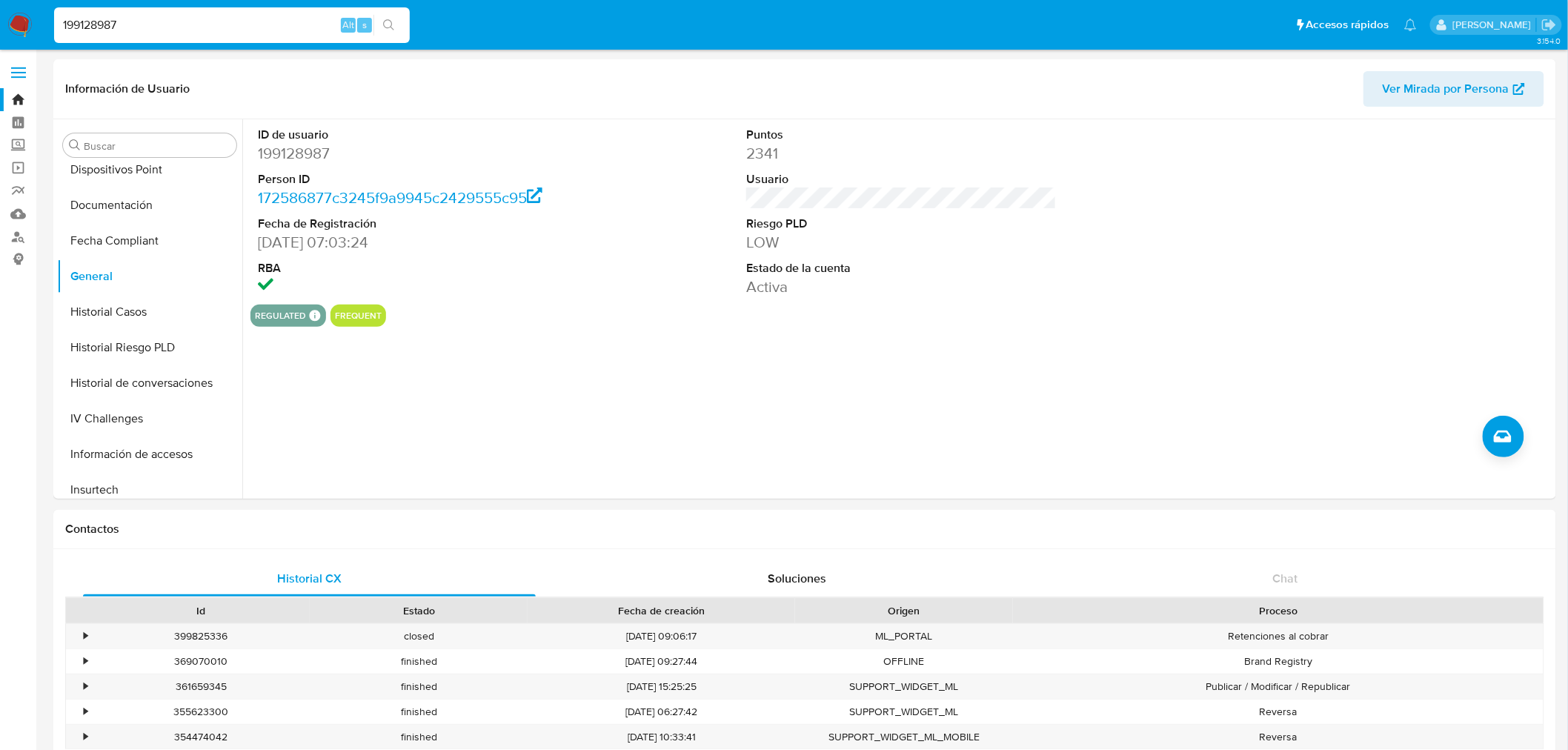
click at [135, 26] on input "199128987" at bounding box center [232, 24] width 356 height 19
type input "629493880"
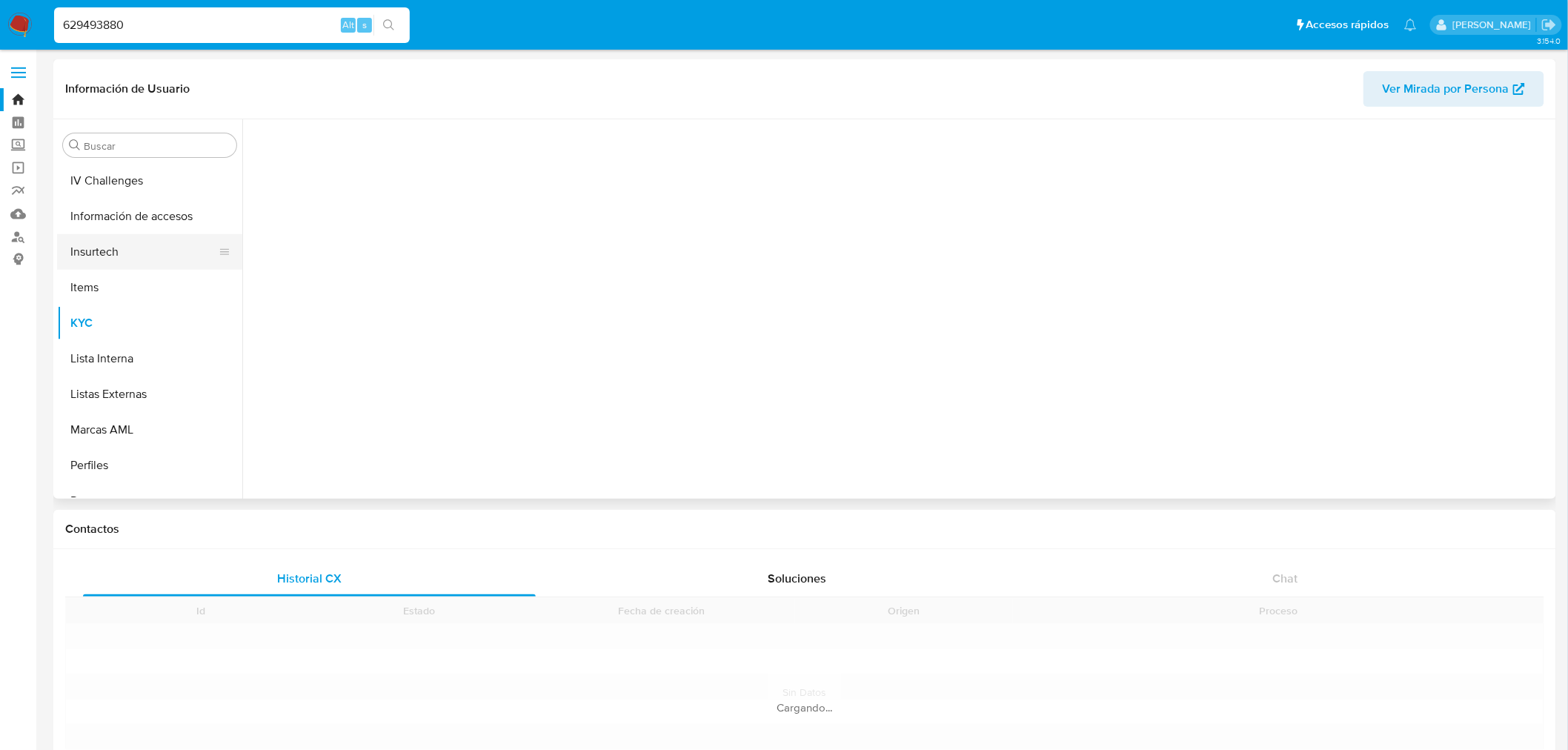
scroll to position [661, 0]
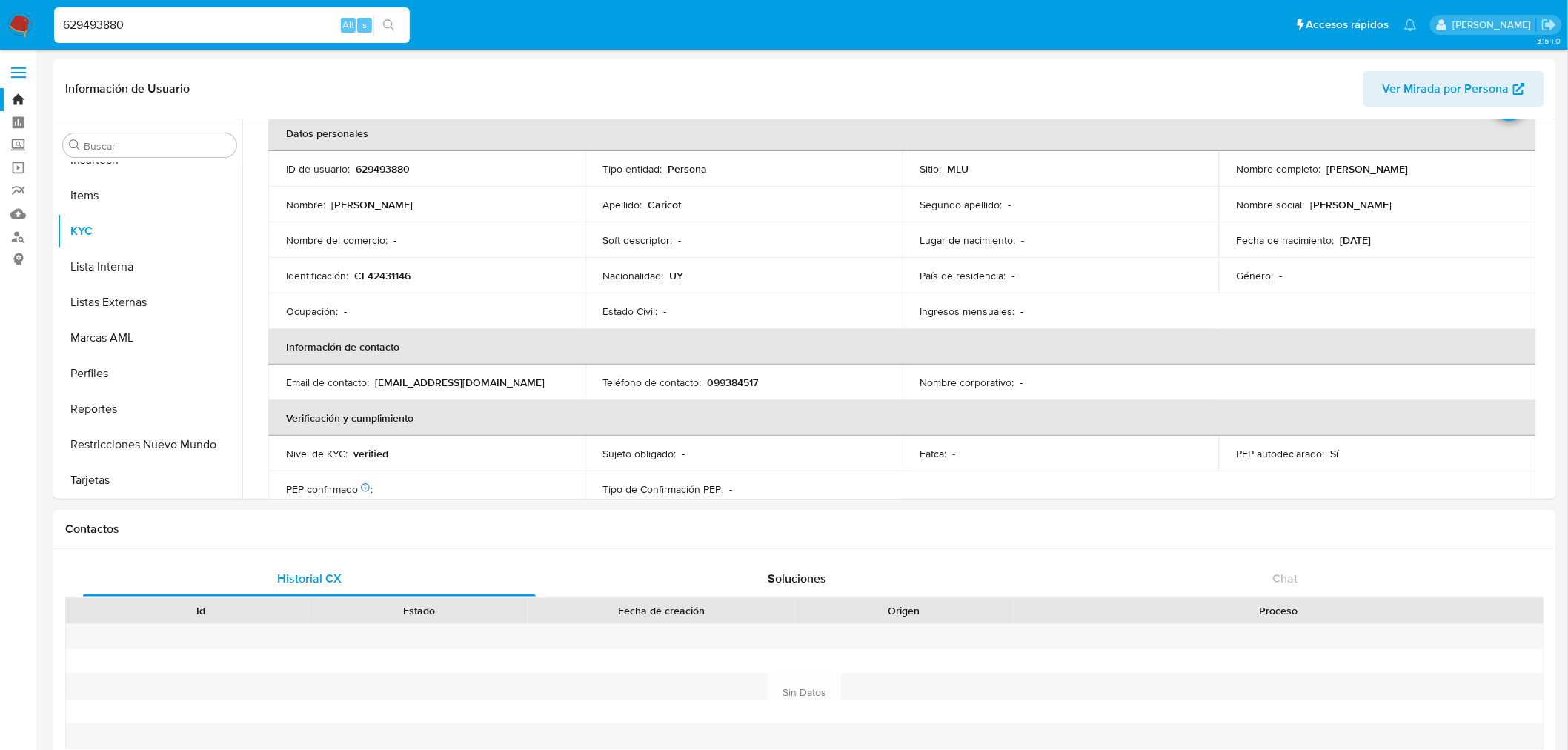
select select "10"
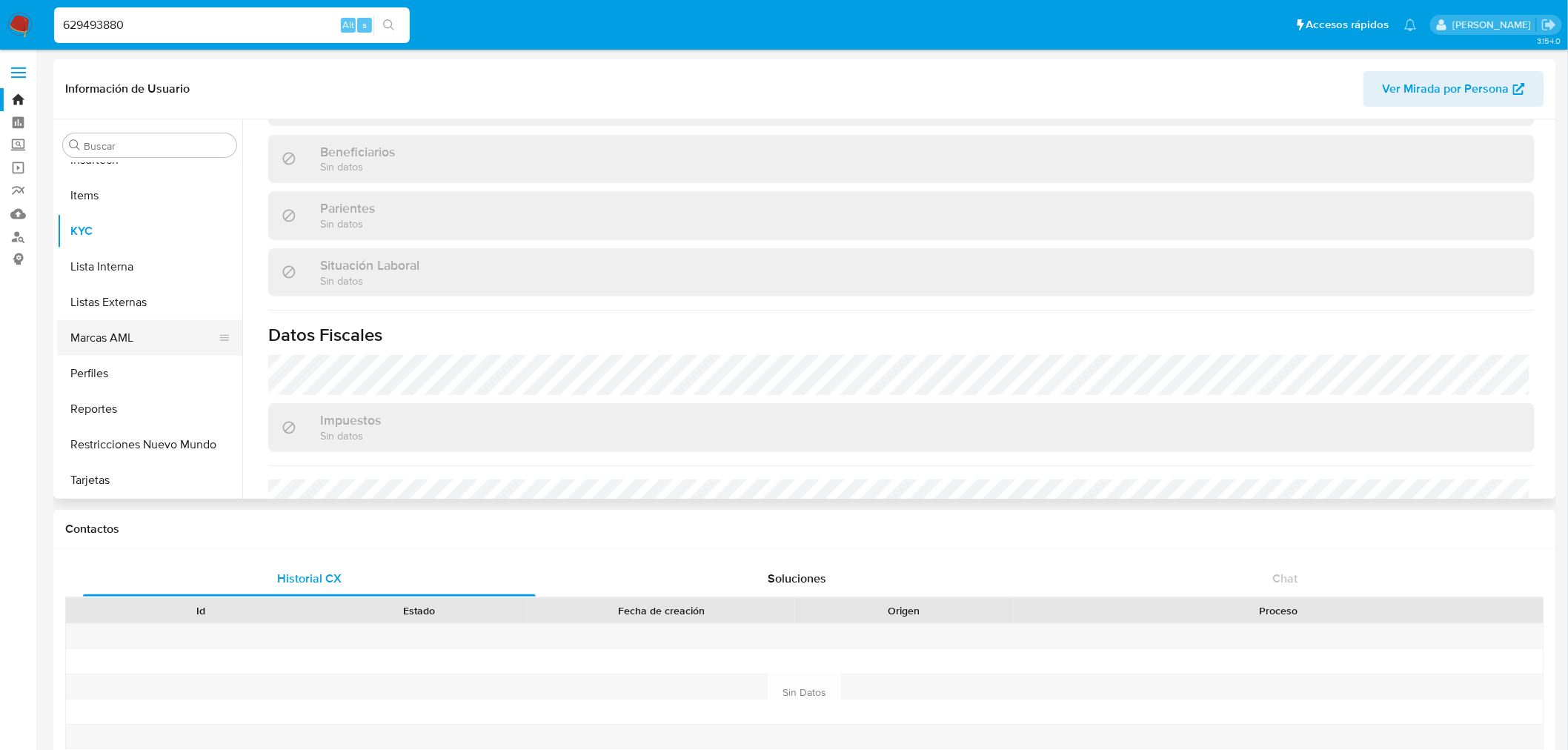
scroll to position [414, 0]
click at [127, 233] on button "Historial Casos" at bounding box center [144, 229] width 174 height 35
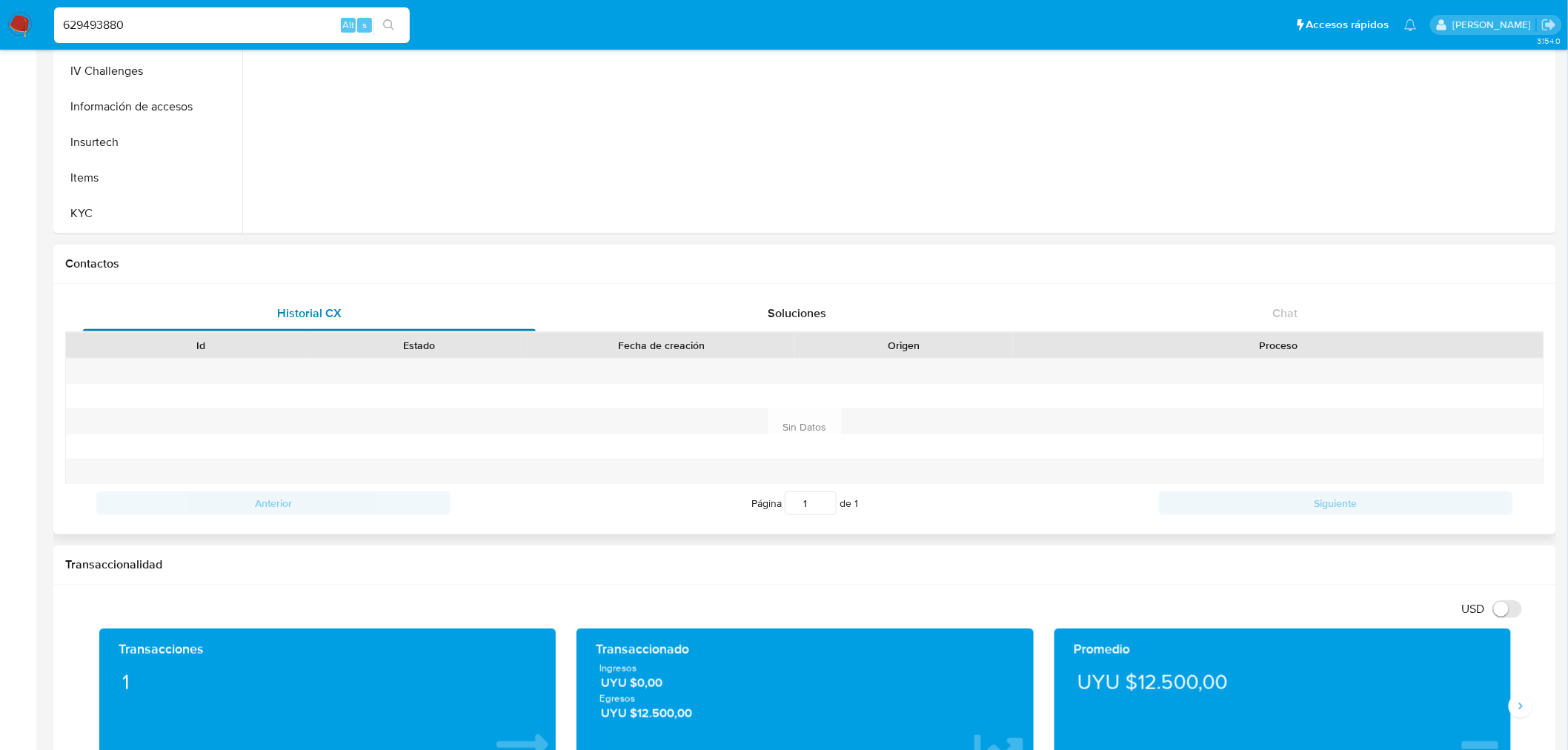
scroll to position [0, 0]
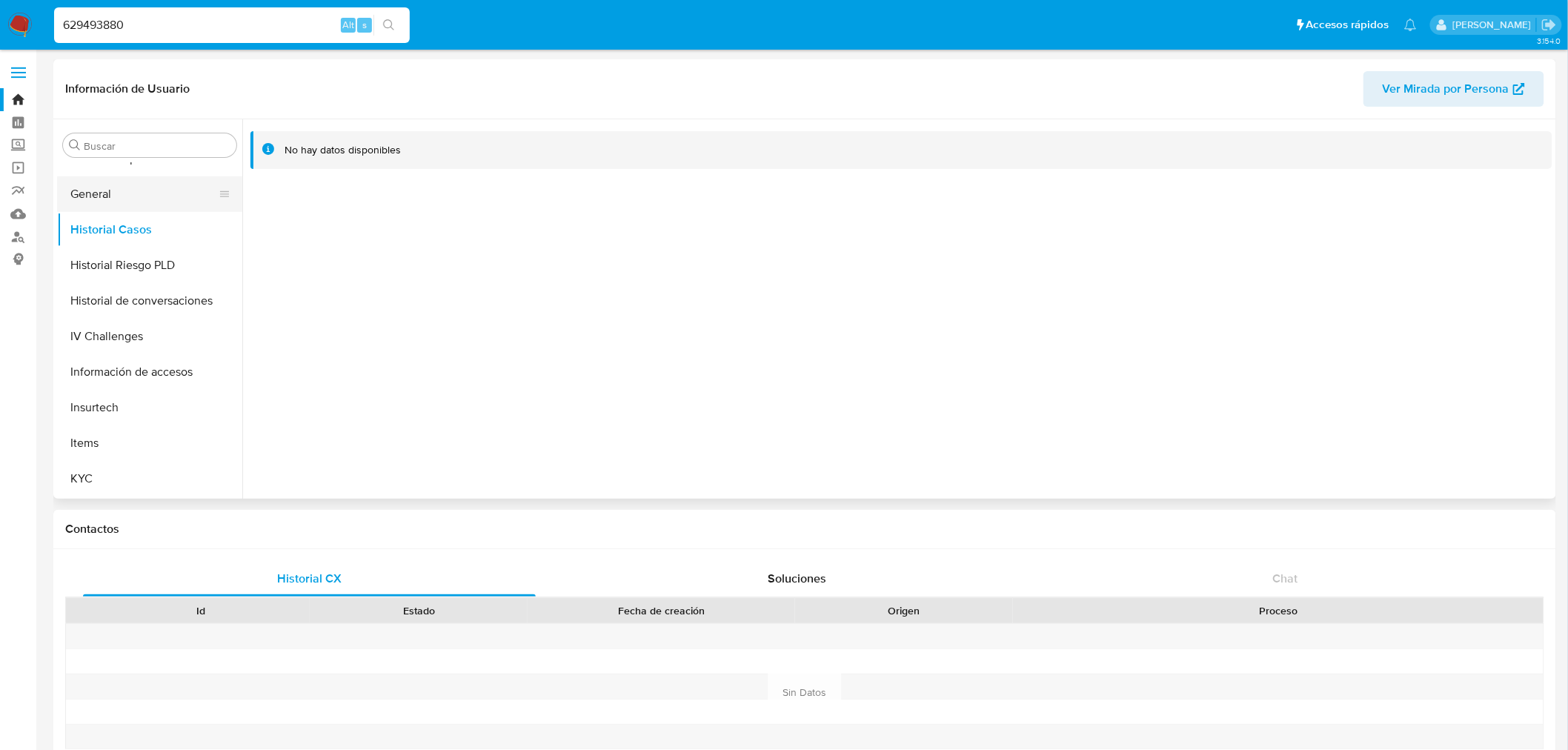
click at [110, 204] on button "General" at bounding box center [144, 194] width 174 height 35
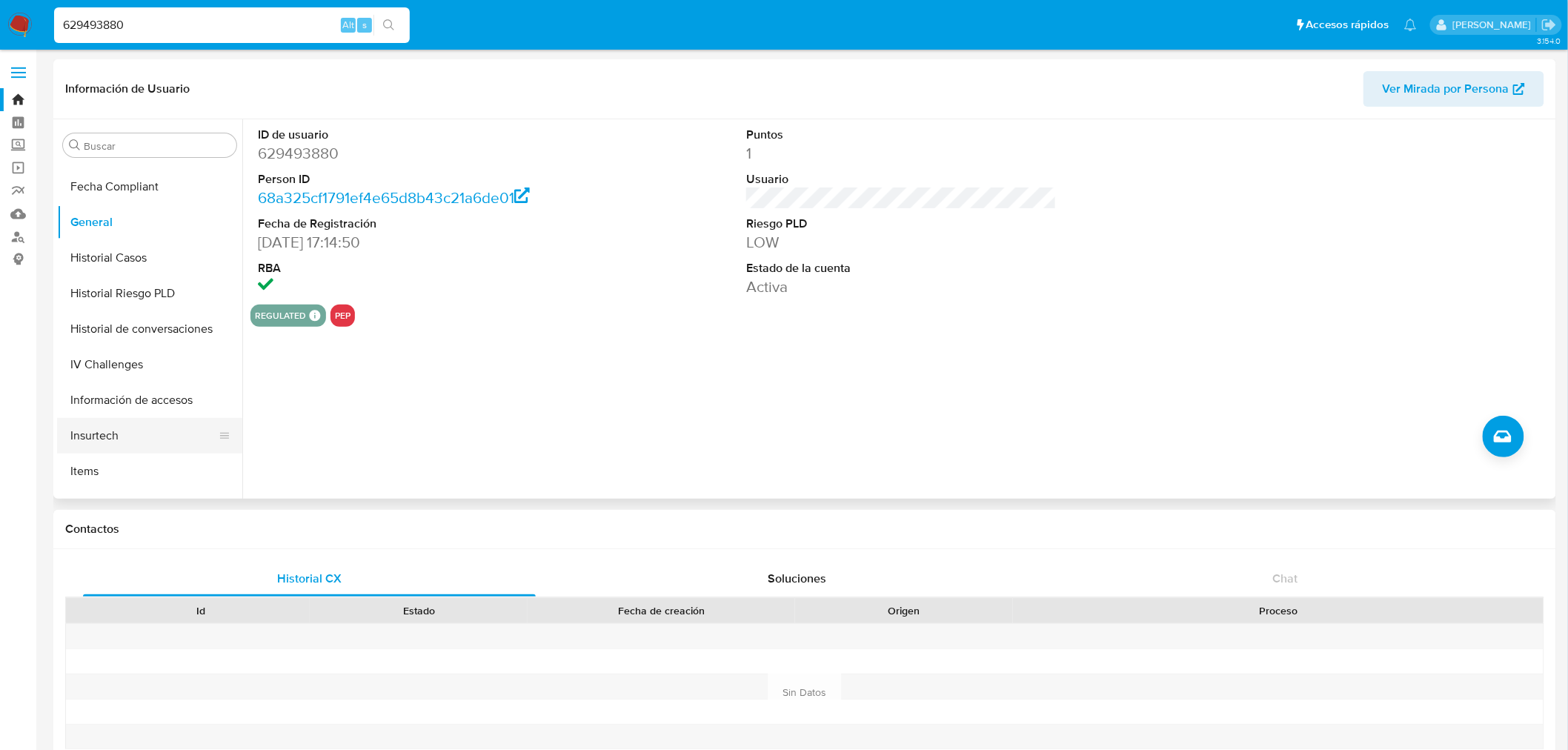
scroll to position [414, 0]
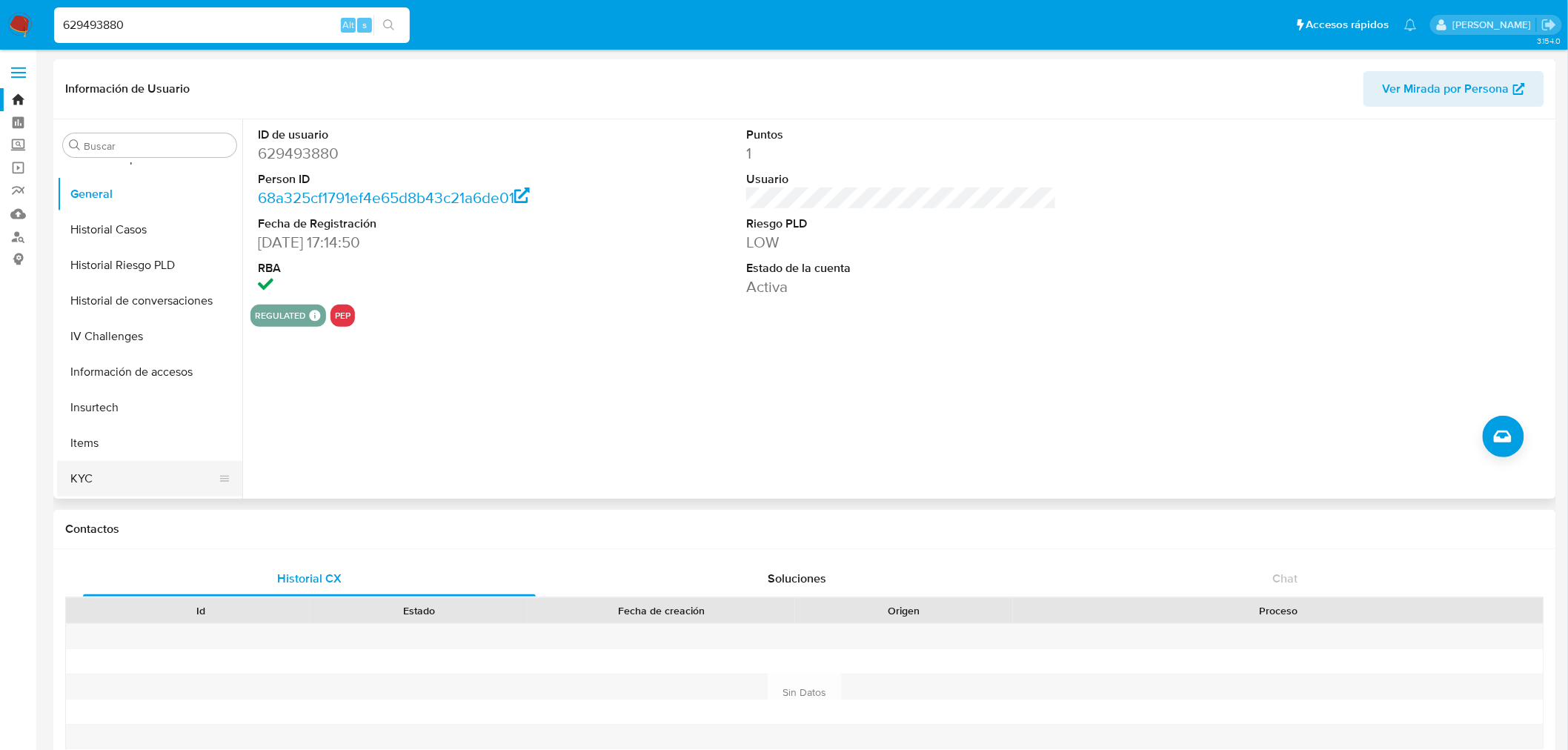
click at [120, 463] on button "KYC" at bounding box center [144, 478] width 174 height 35
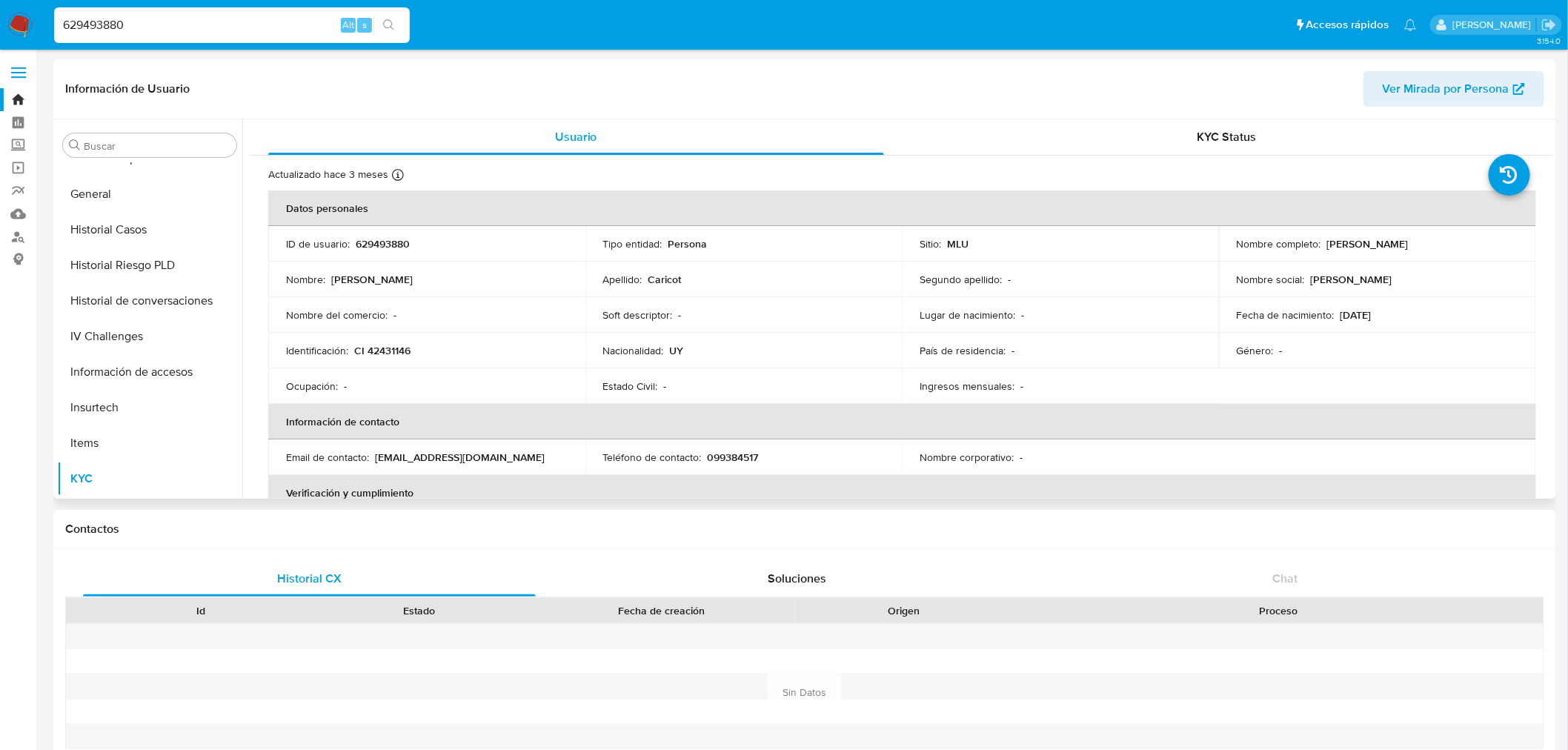
click at [1349, 246] on p "[PERSON_NAME]" at bounding box center [1368, 244] width 81 height 14
click at [1312, 273] on p "Martin" at bounding box center [1352, 279] width 81 height 14
drag, startPoint x: 1322, startPoint y: 245, endPoint x: 1423, endPoint y: 245, distance: 101.0
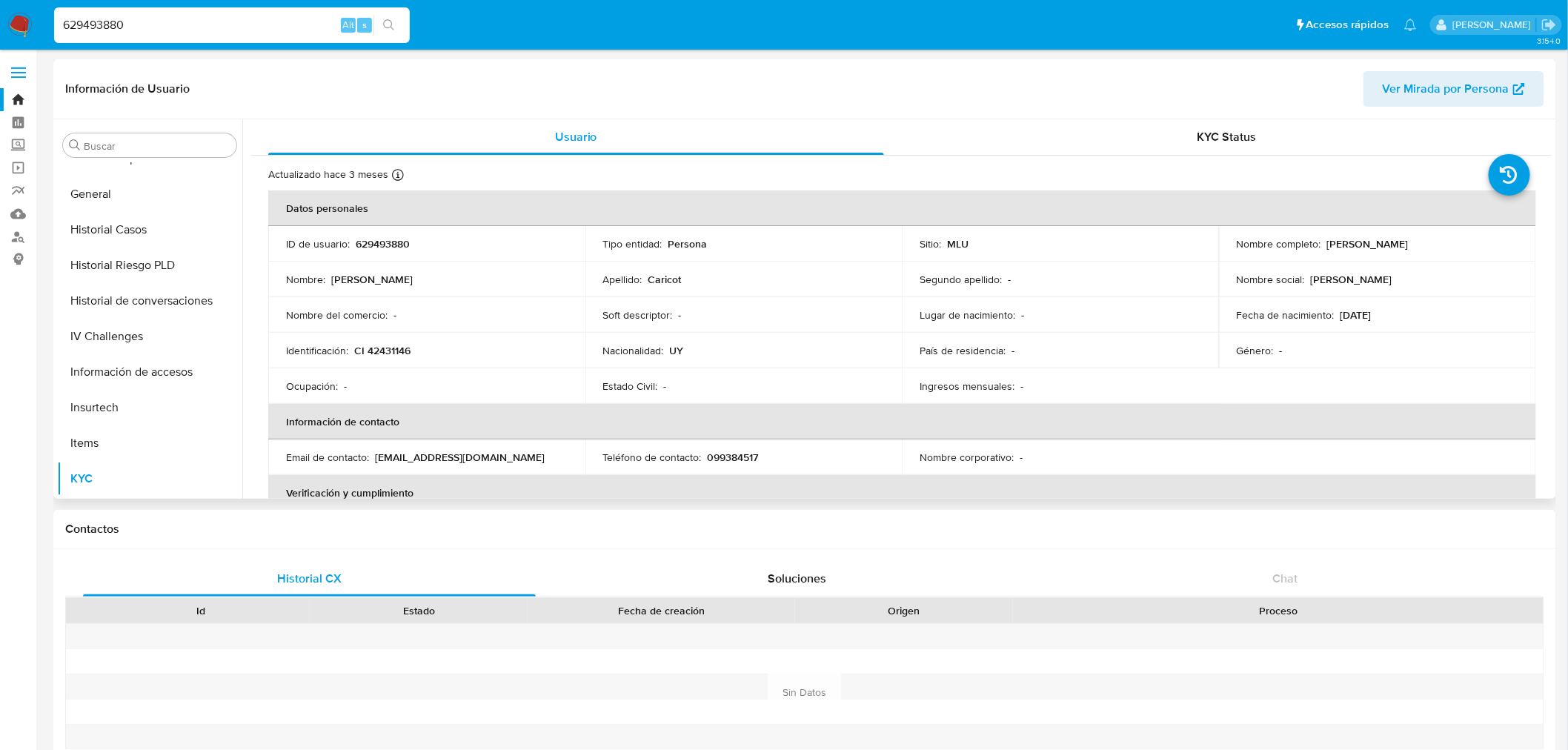
click at [1409, 245] on p "[PERSON_NAME]" at bounding box center [1368, 244] width 81 height 14
copy p "[PERSON_NAME]"
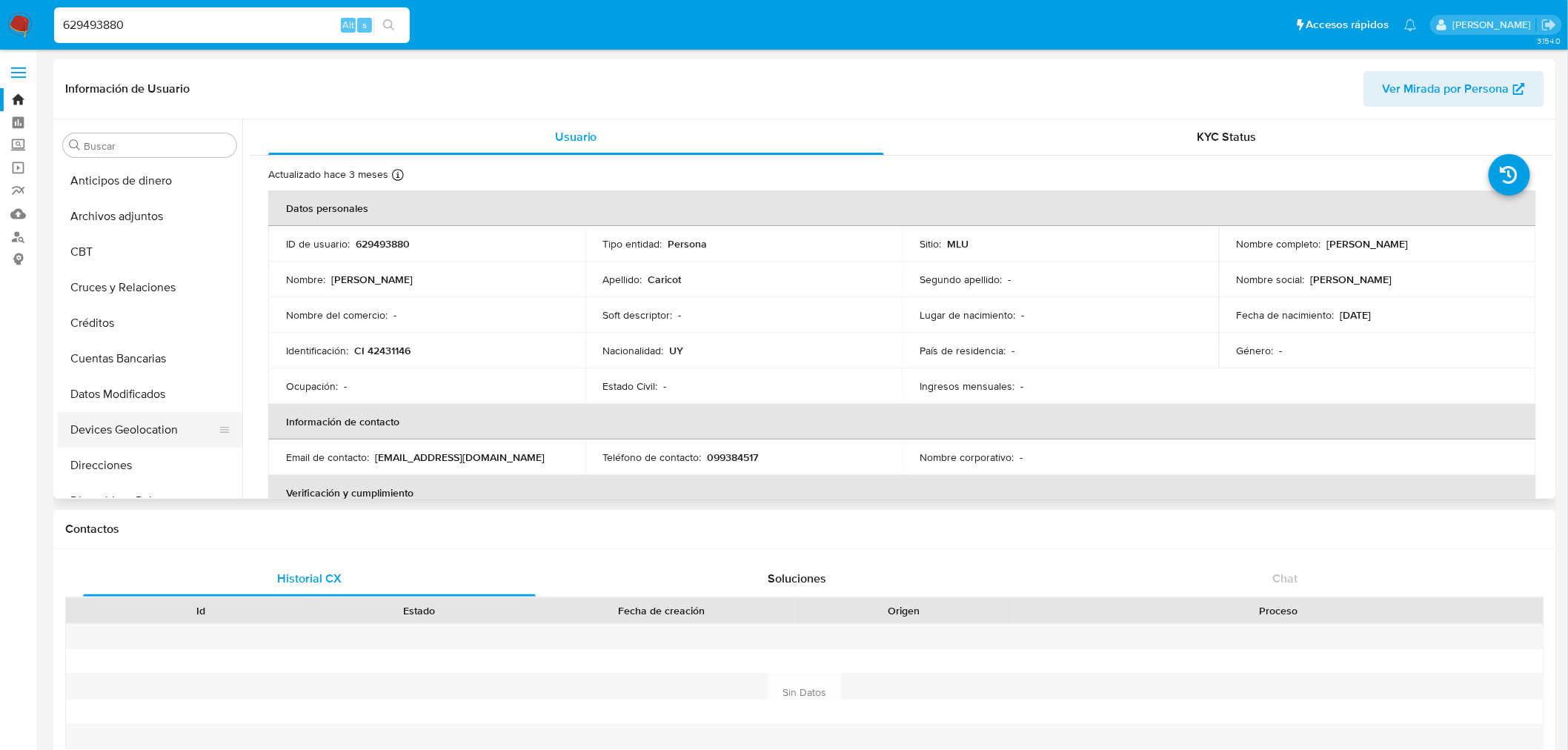
scroll to position [82, 0]
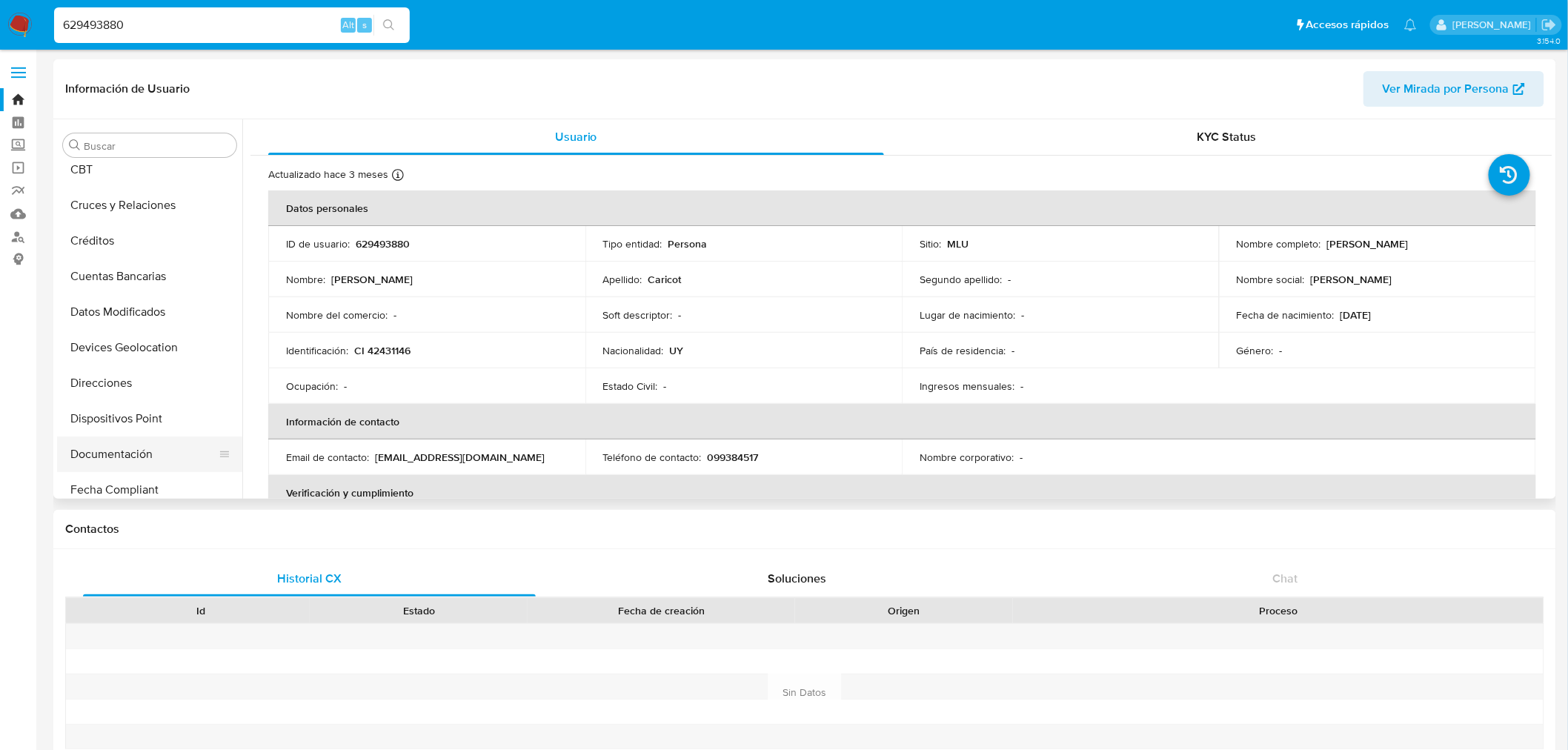
click at [158, 456] on button "Documentación" at bounding box center [144, 454] width 174 height 35
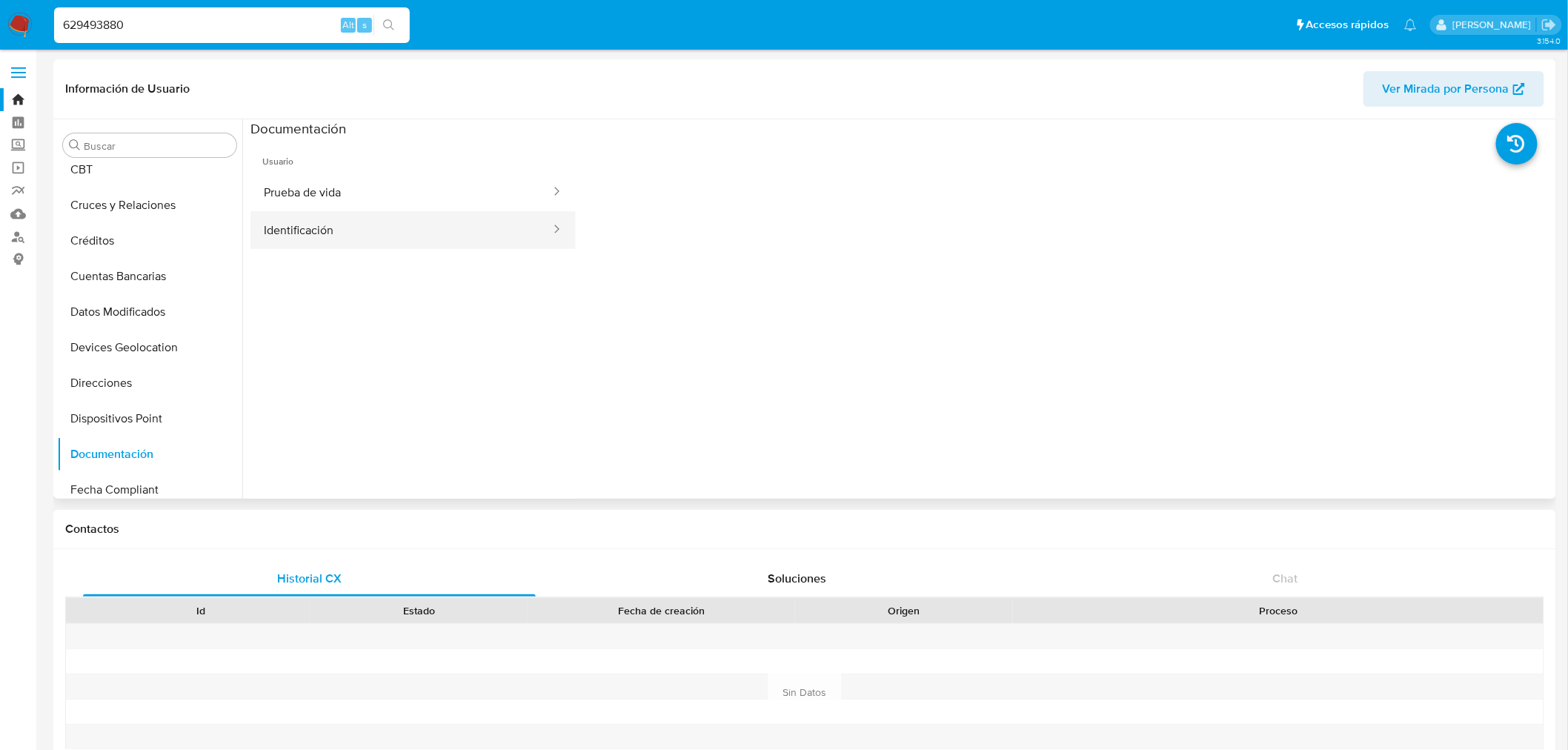
click at [482, 216] on button "Identificación" at bounding box center [401, 230] width 301 height 38
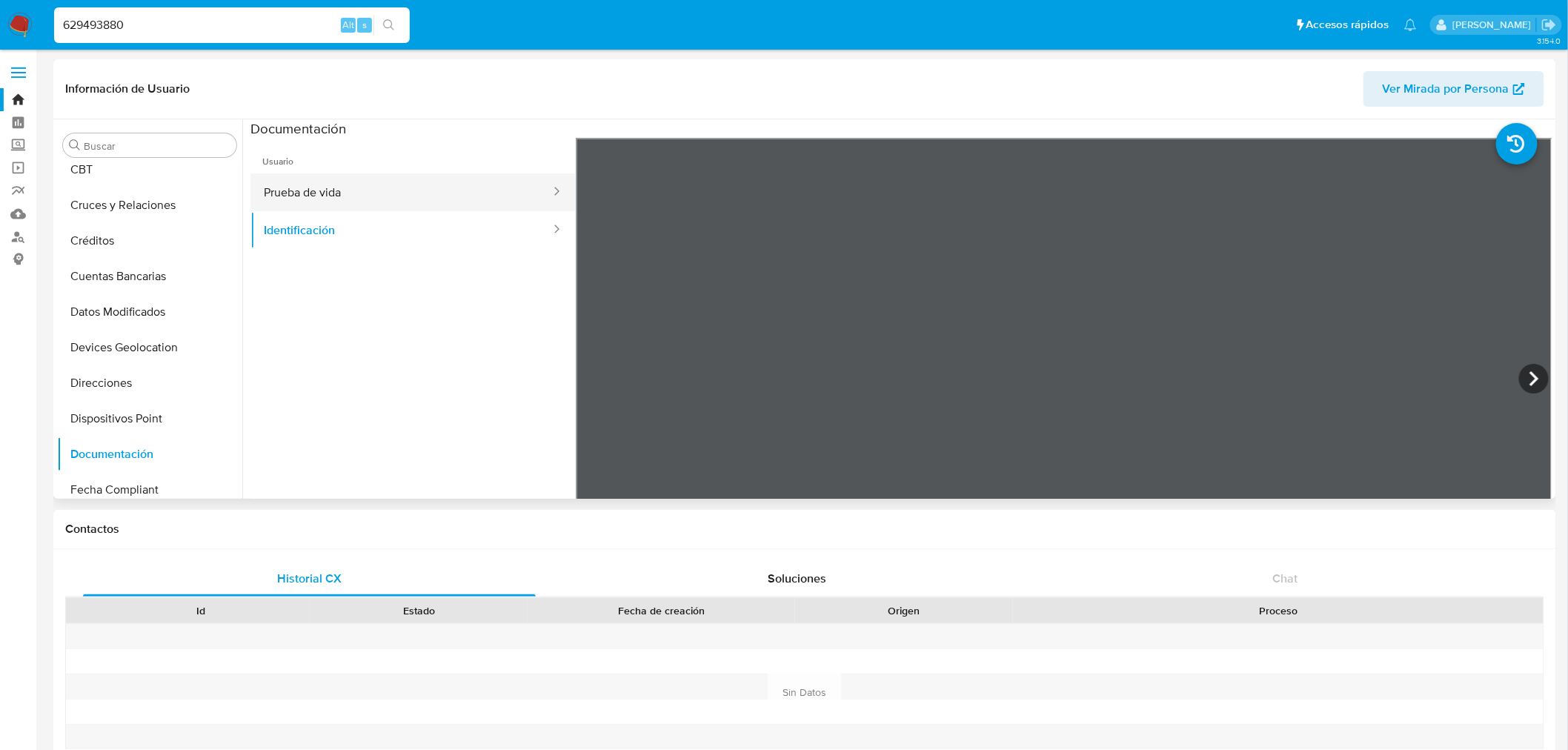
click at [437, 203] on button "Prueba de vida" at bounding box center [401, 193] width 301 height 38
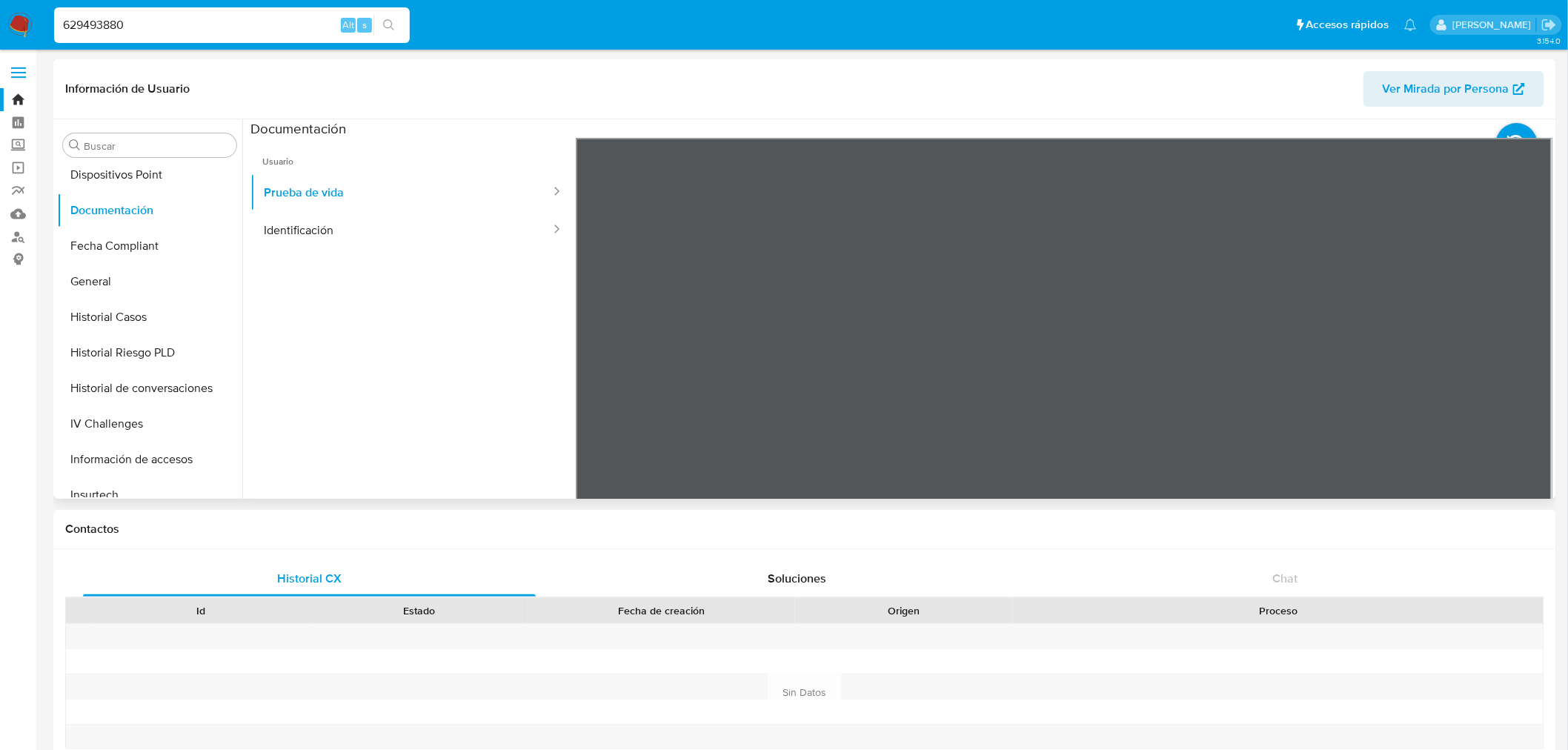
scroll to position [329, 0]
click at [128, 278] on button "General" at bounding box center [144, 278] width 174 height 35
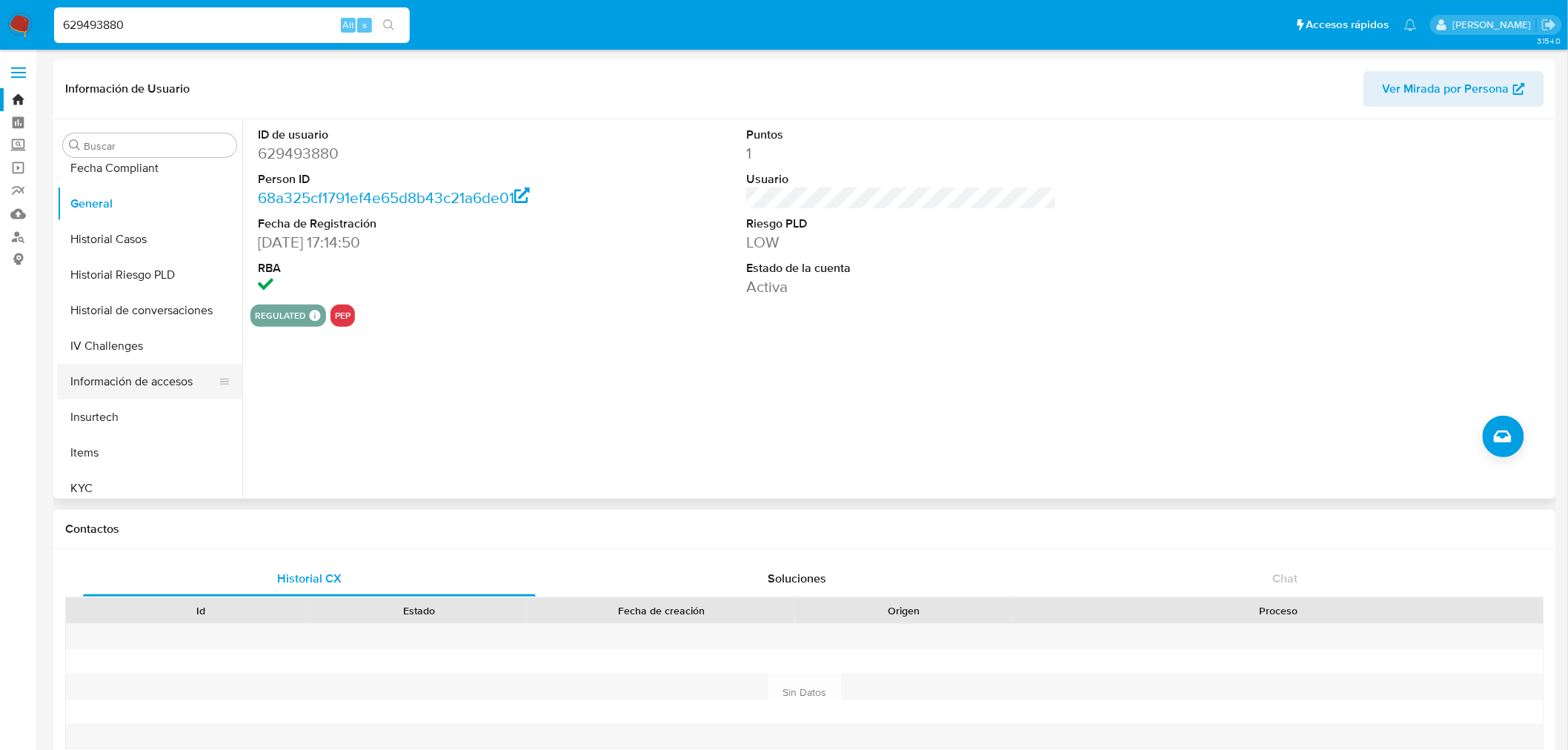
scroll to position [494, 0]
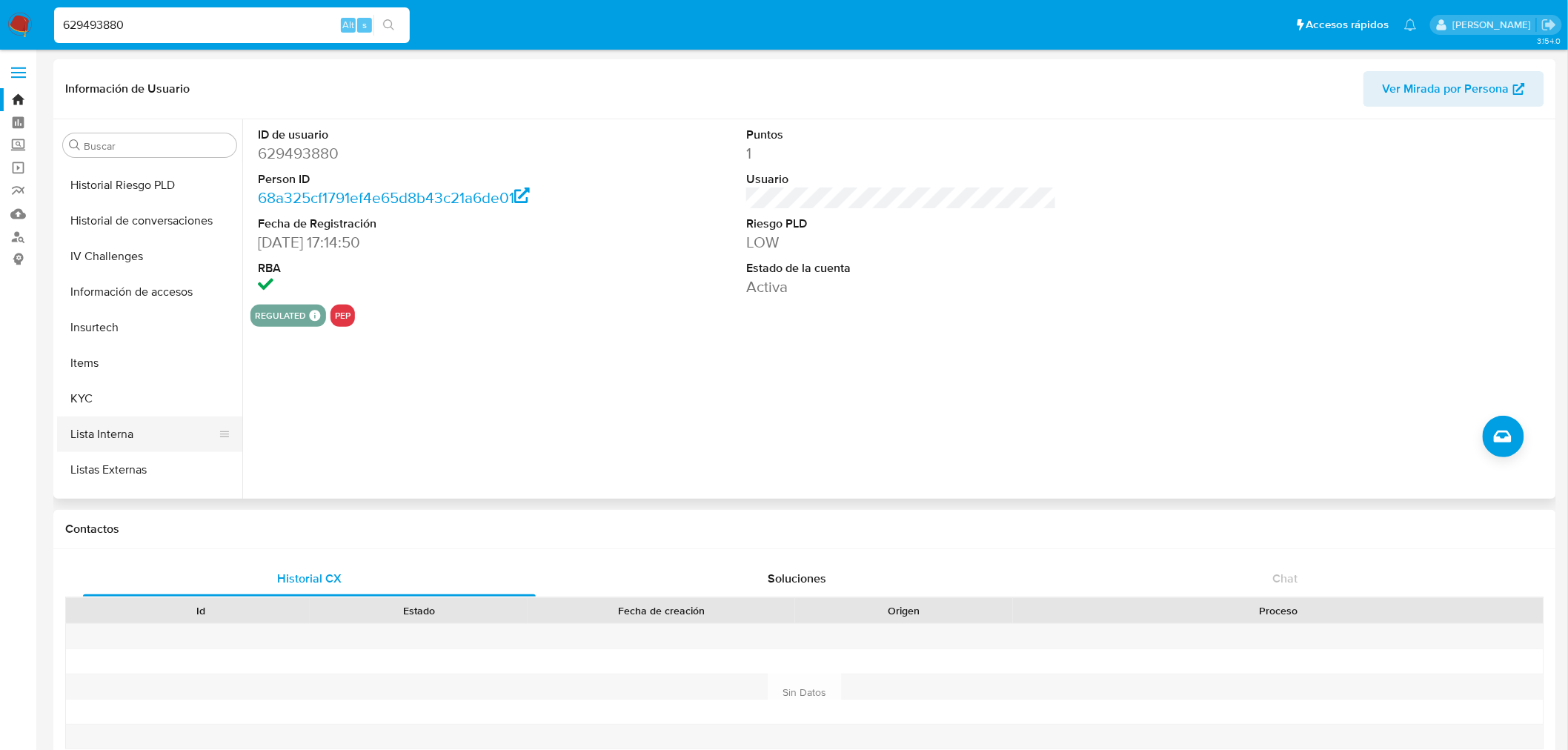
click at [165, 427] on button "Lista Interna" at bounding box center [144, 434] width 174 height 35
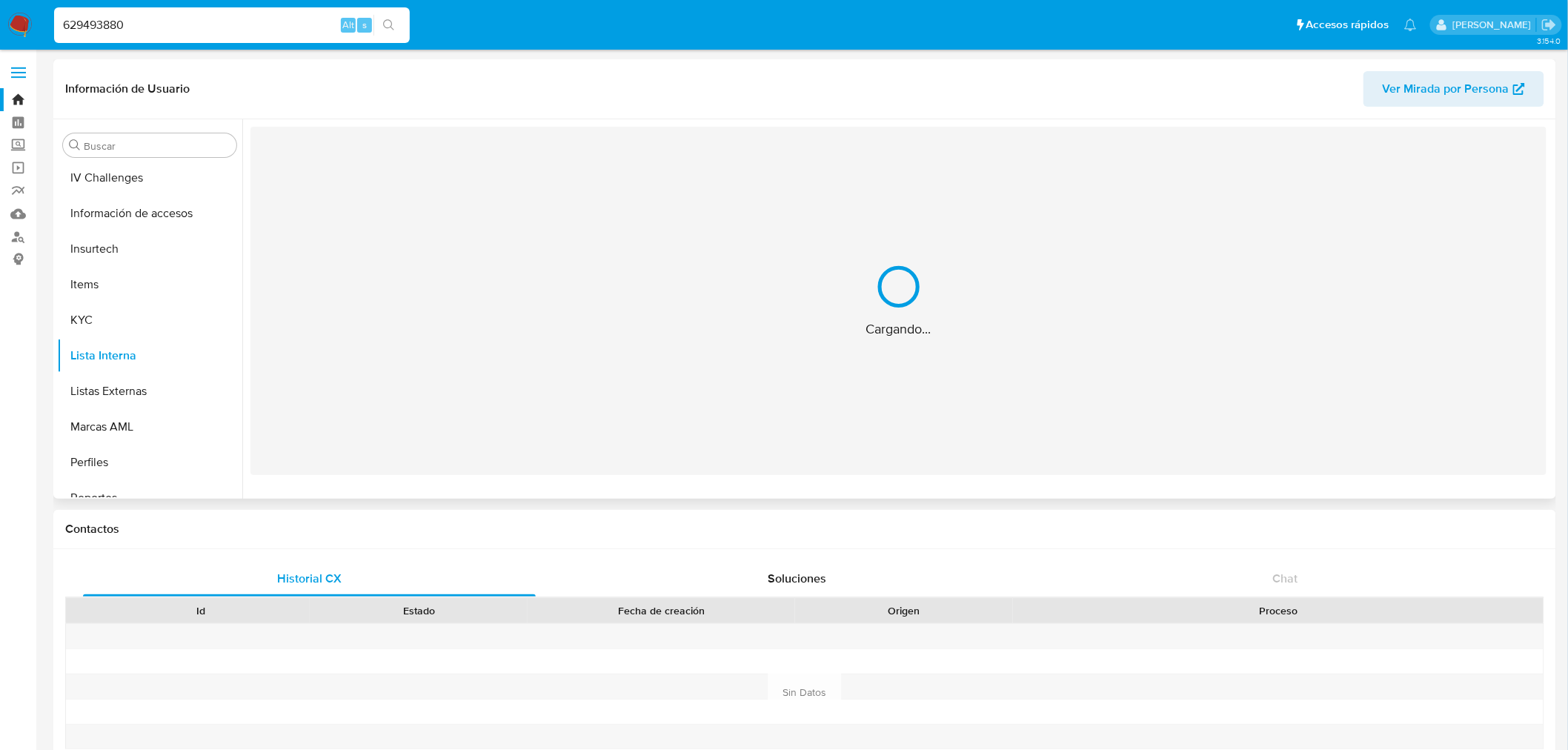
scroll to position [634, 0]
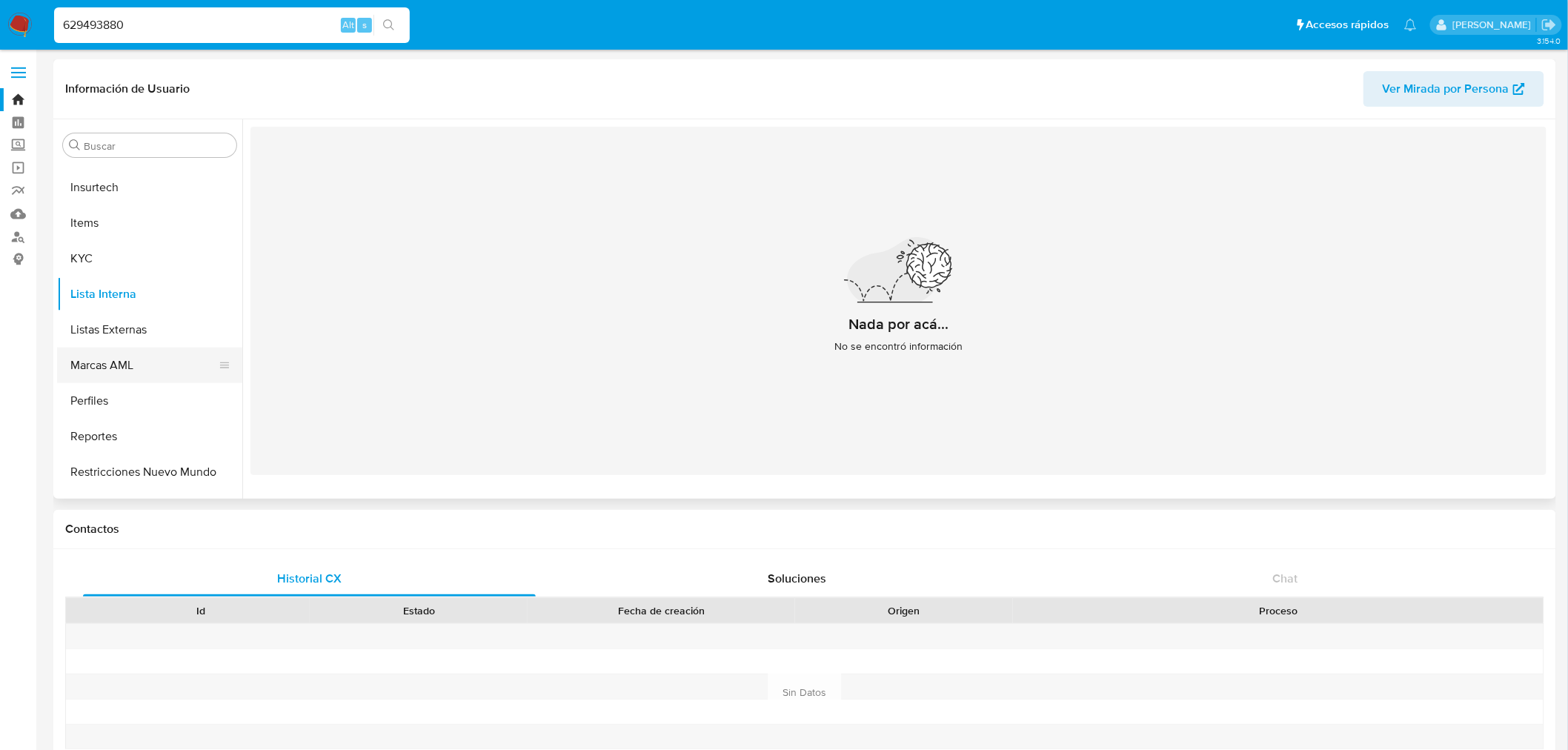
click at [159, 379] on button "Marcas AML" at bounding box center [144, 365] width 174 height 35
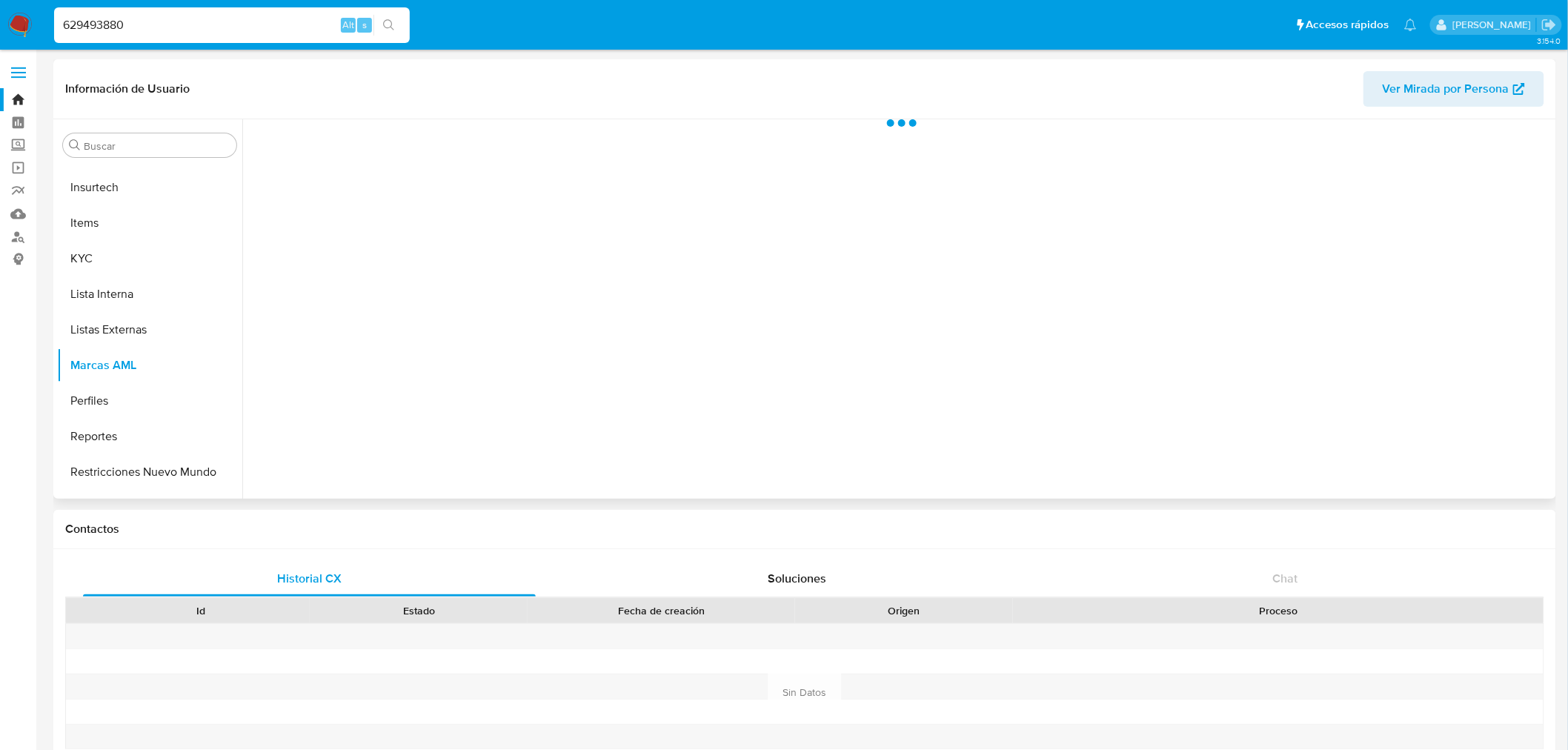
drag, startPoint x: 242, startPoint y: 411, endPoint x: 246, endPoint y: 405, distance: 7.2
click at [246, 405] on div at bounding box center [897, 309] width 1310 height 380
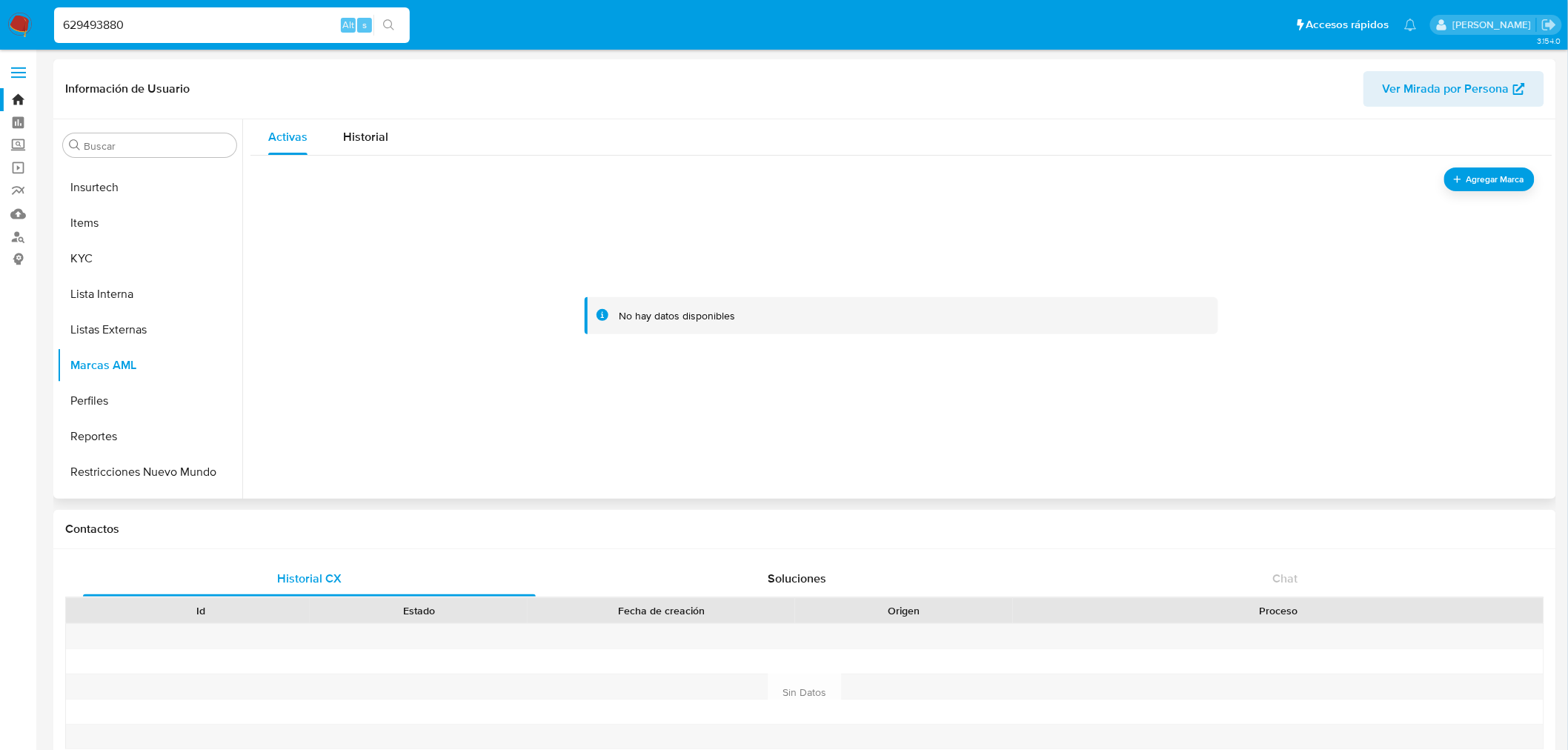
drag, startPoint x: 337, startPoint y: 149, endPoint x: 352, endPoint y: 158, distance: 17.5
click at [339, 149] on button "Historial" at bounding box center [365, 137] width 81 height 35
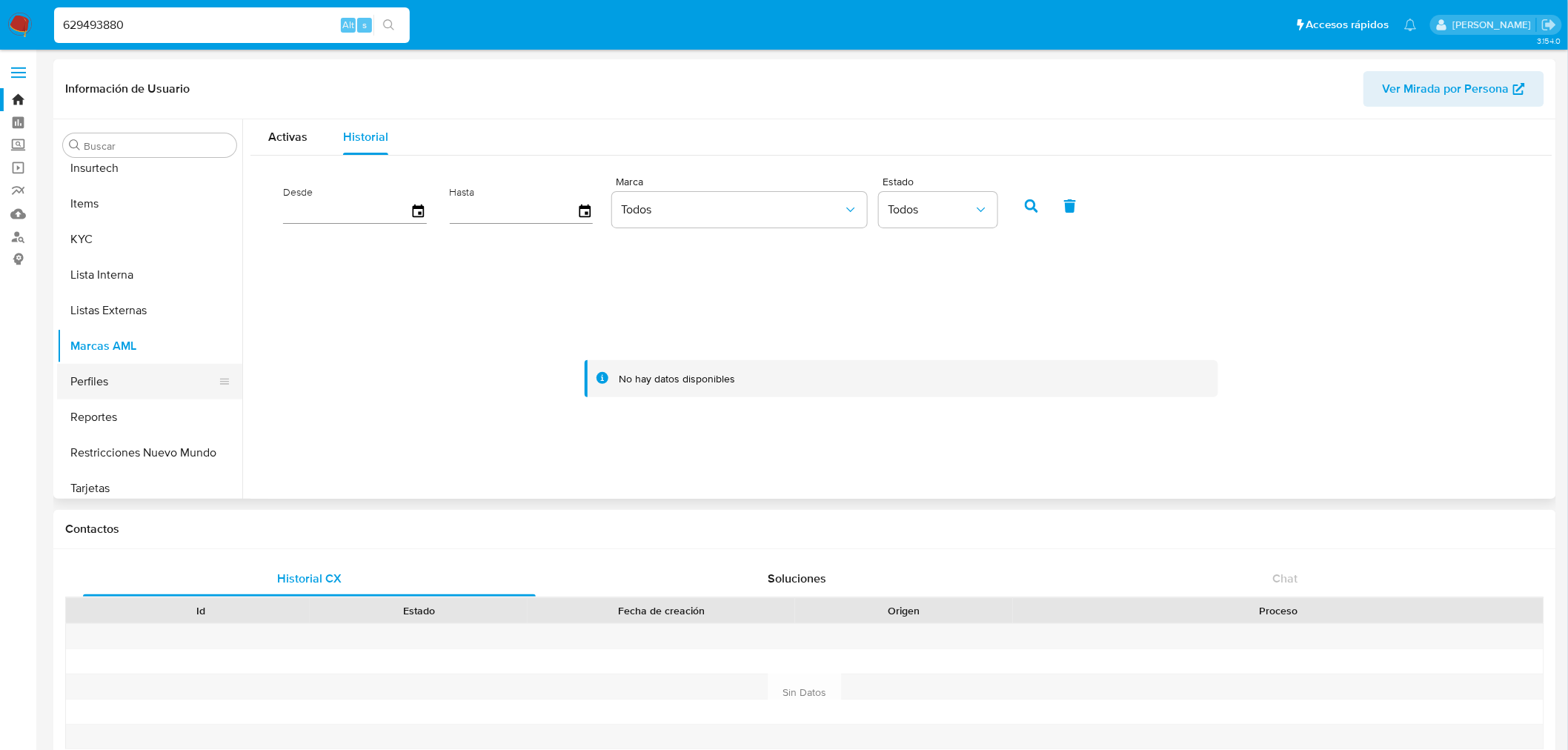
scroll to position [662, 0]
click at [98, 368] on button "Perfiles" at bounding box center [144, 372] width 174 height 35
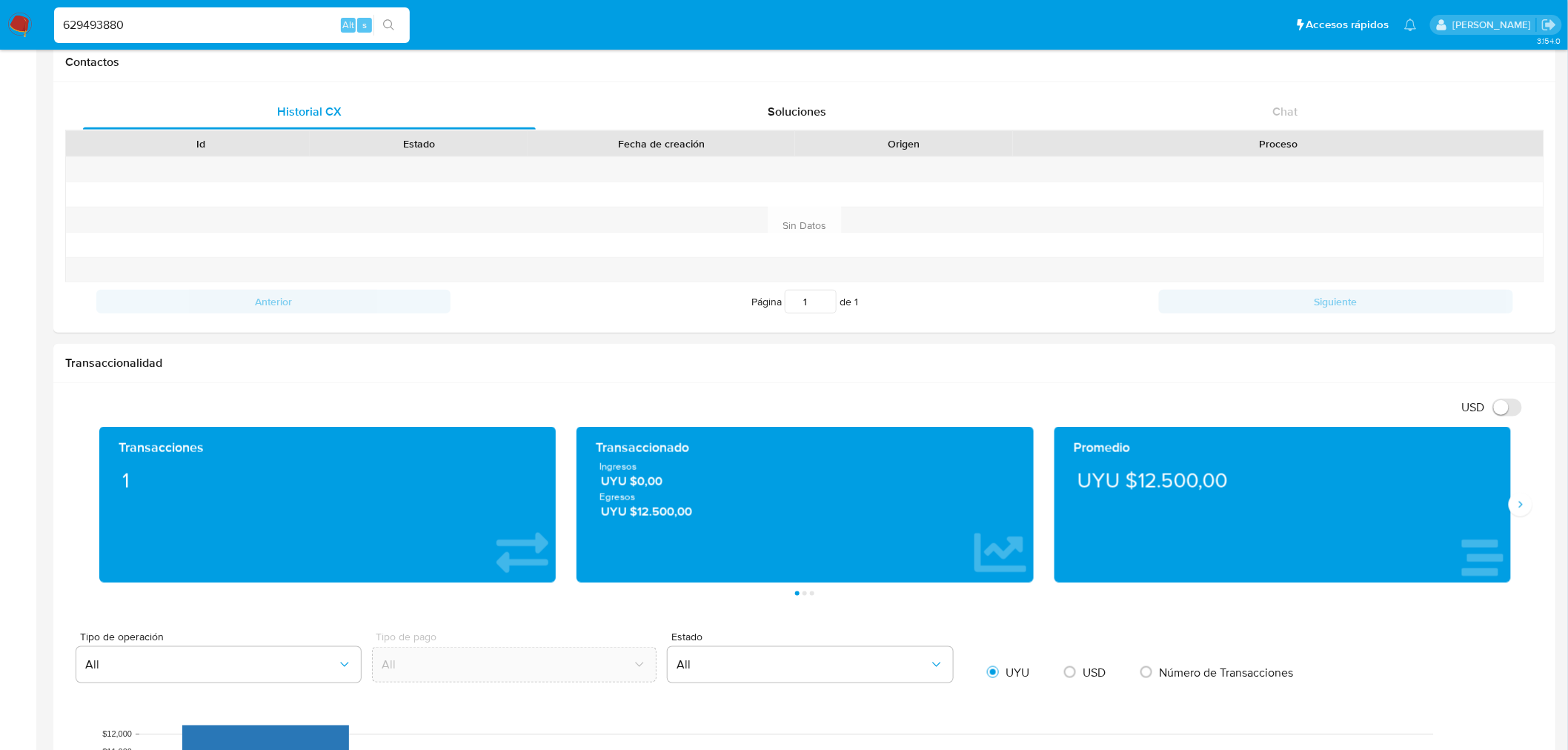
scroll to position [1432, 0]
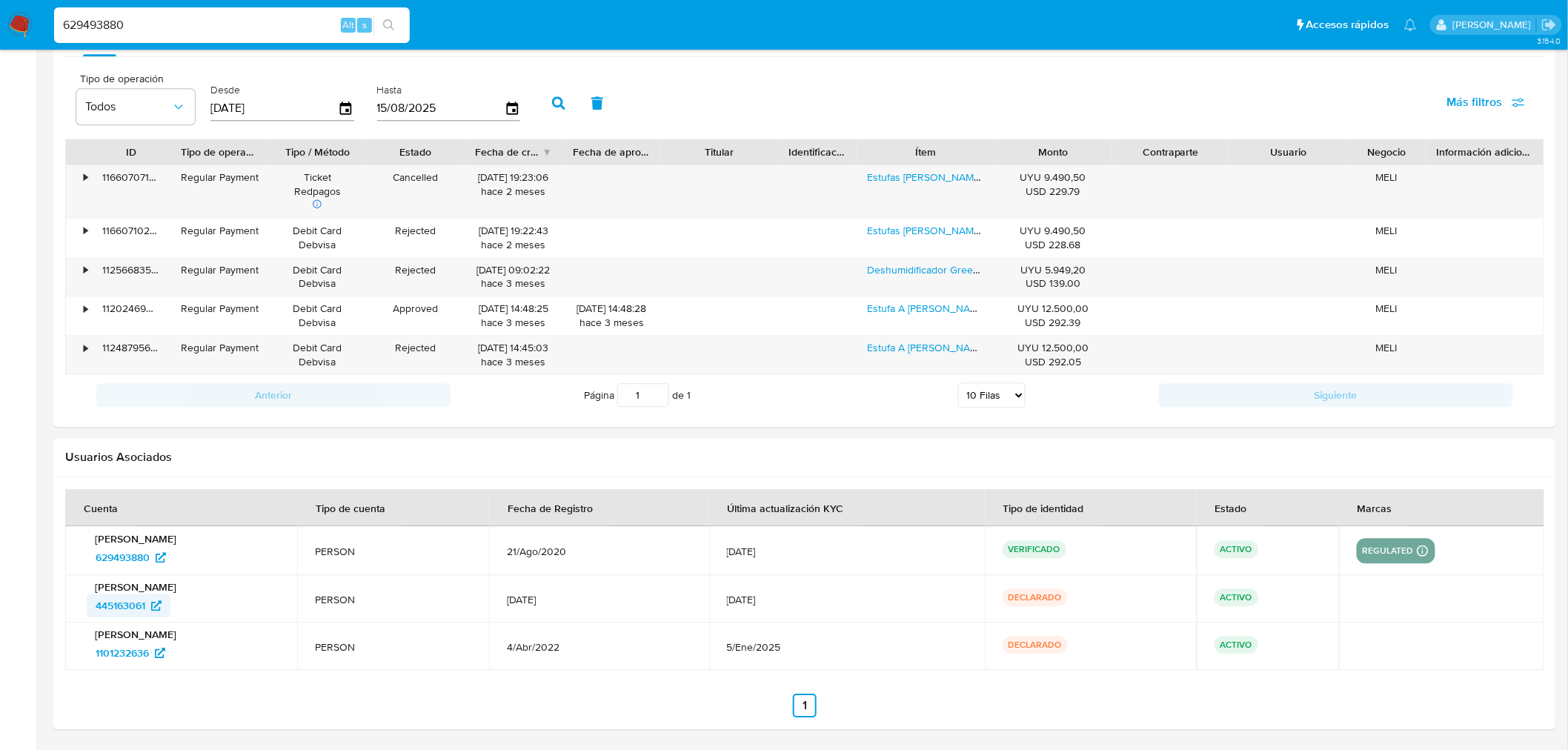
click at [129, 604] on span "445163061" at bounding box center [120, 606] width 50 height 24
click at [141, 652] on span "1101232636" at bounding box center [122, 653] width 53 height 24
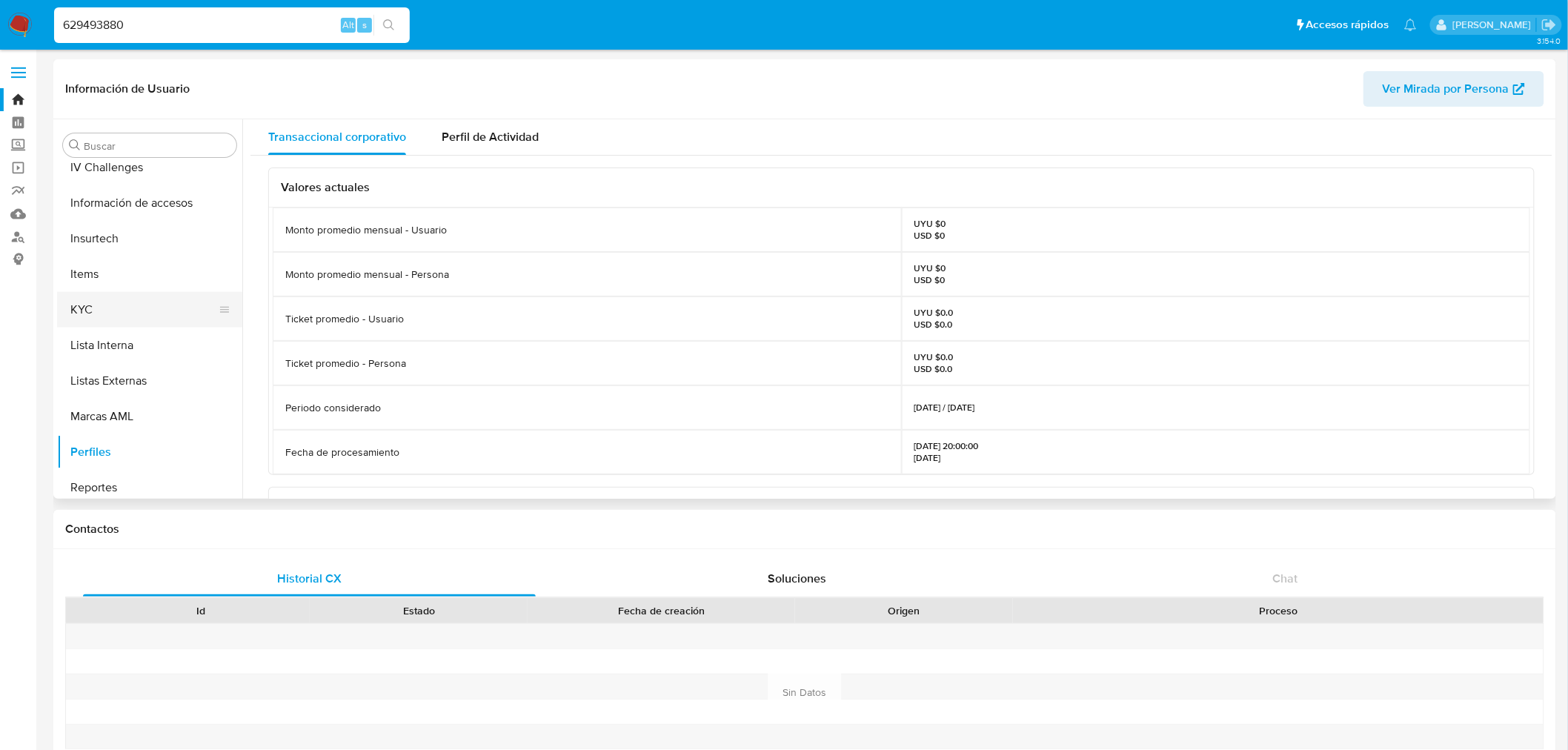
scroll to position [496, 0]
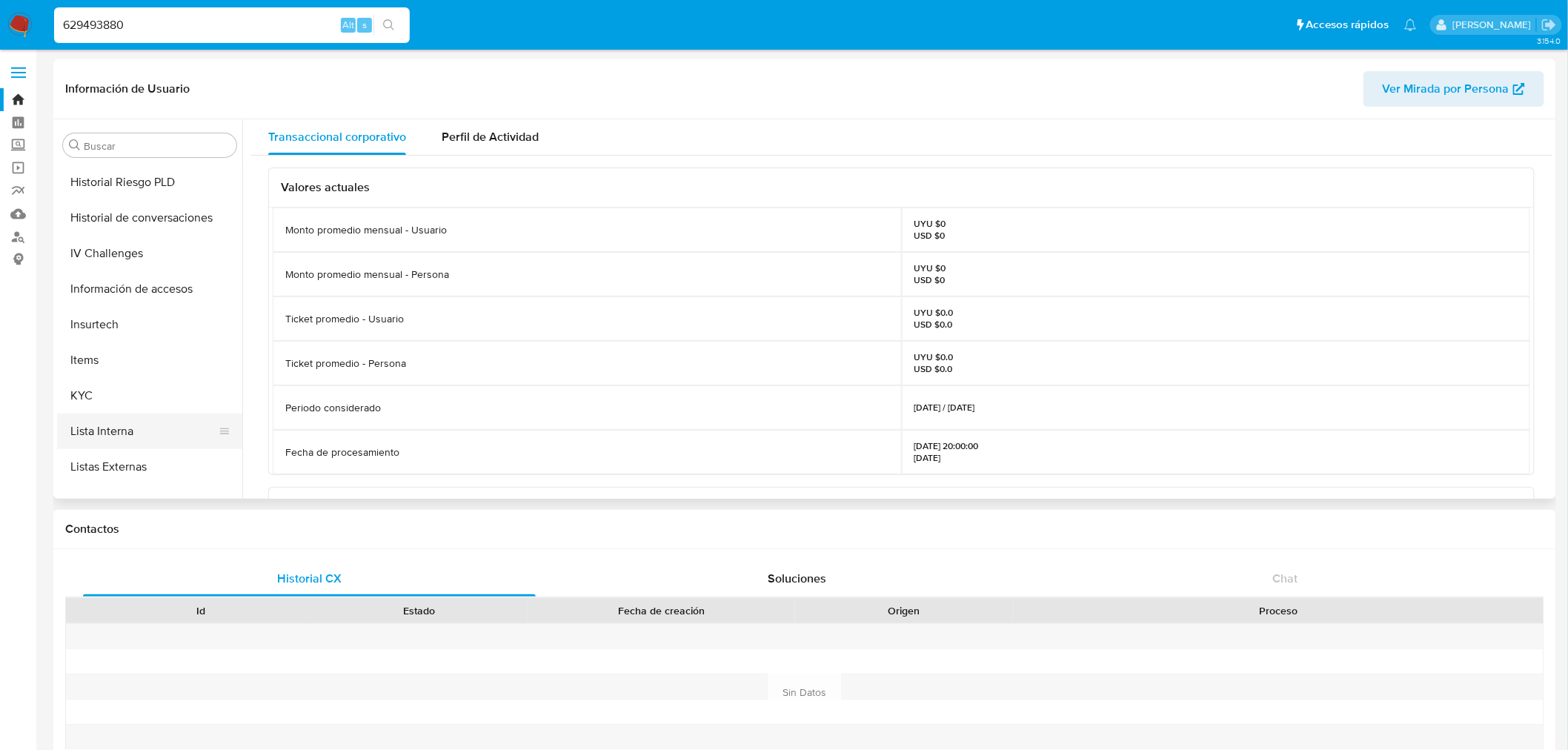
click at [151, 431] on button "Lista Interna" at bounding box center [144, 431] width 174 height 35
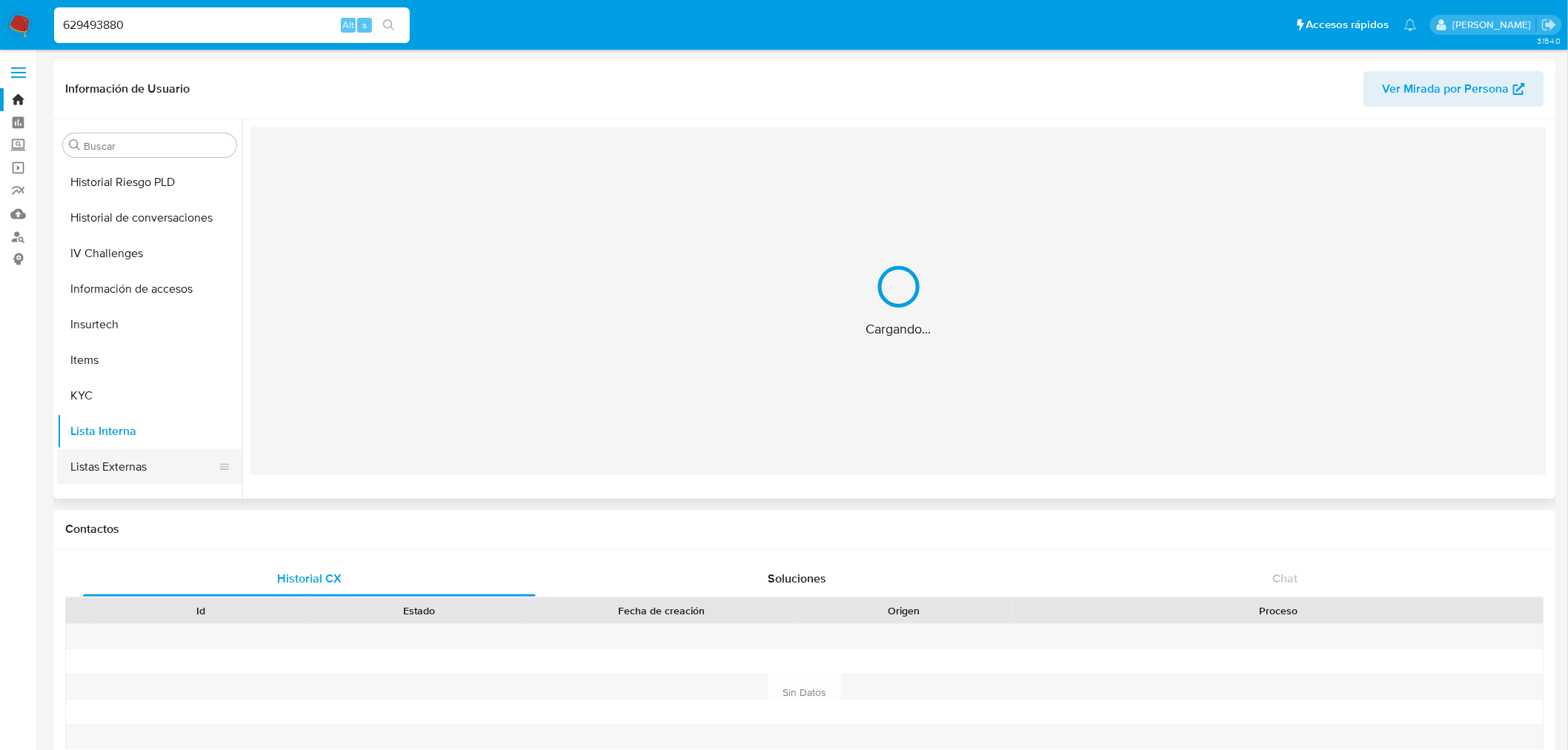
click at [167, 464] on button "Listas Externas" at bounding box center [144, 466] width 174 height 35
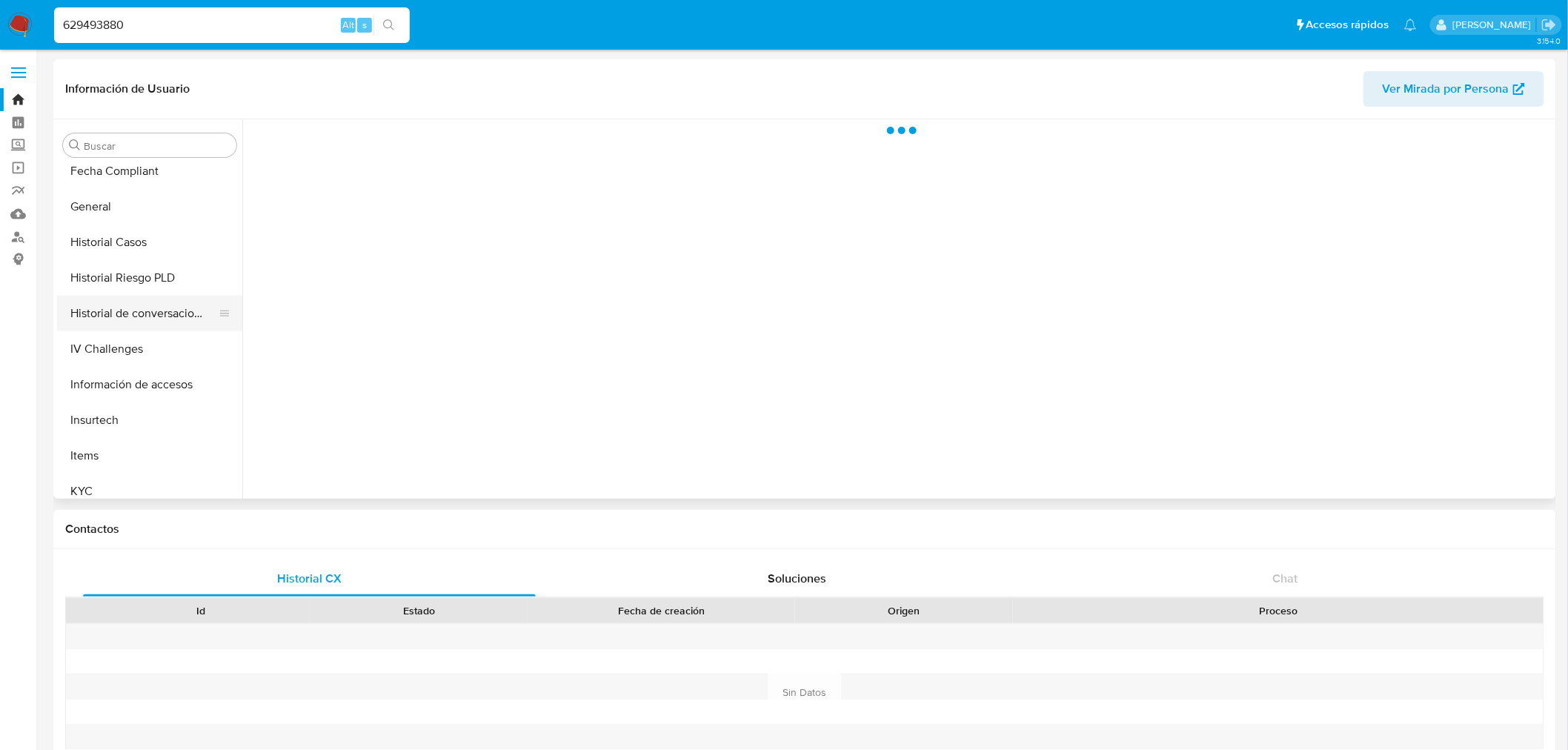
scroll to position [332, 0]
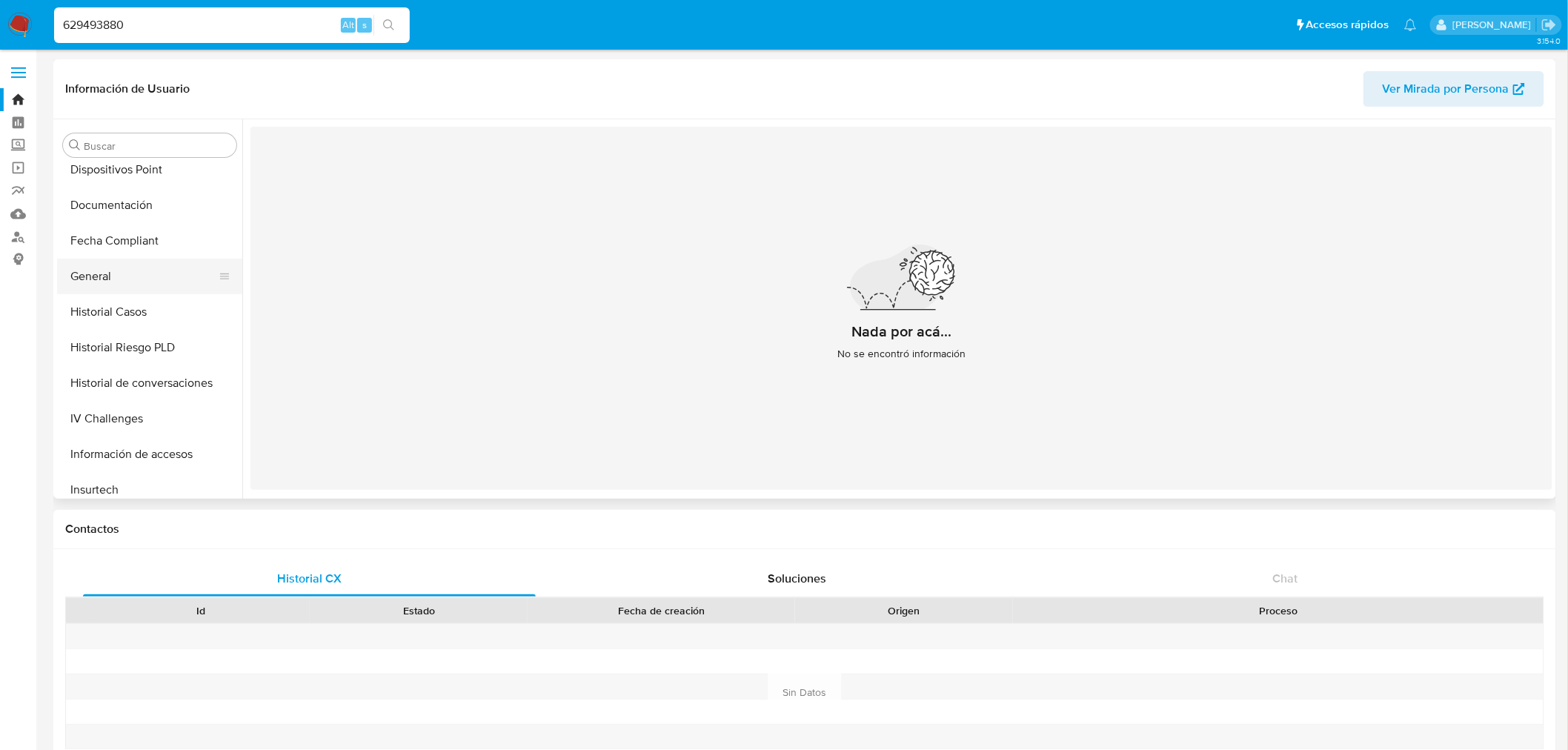
click at [129, 267] on button "General" at bounding box center [144, 276] width 174 height 35
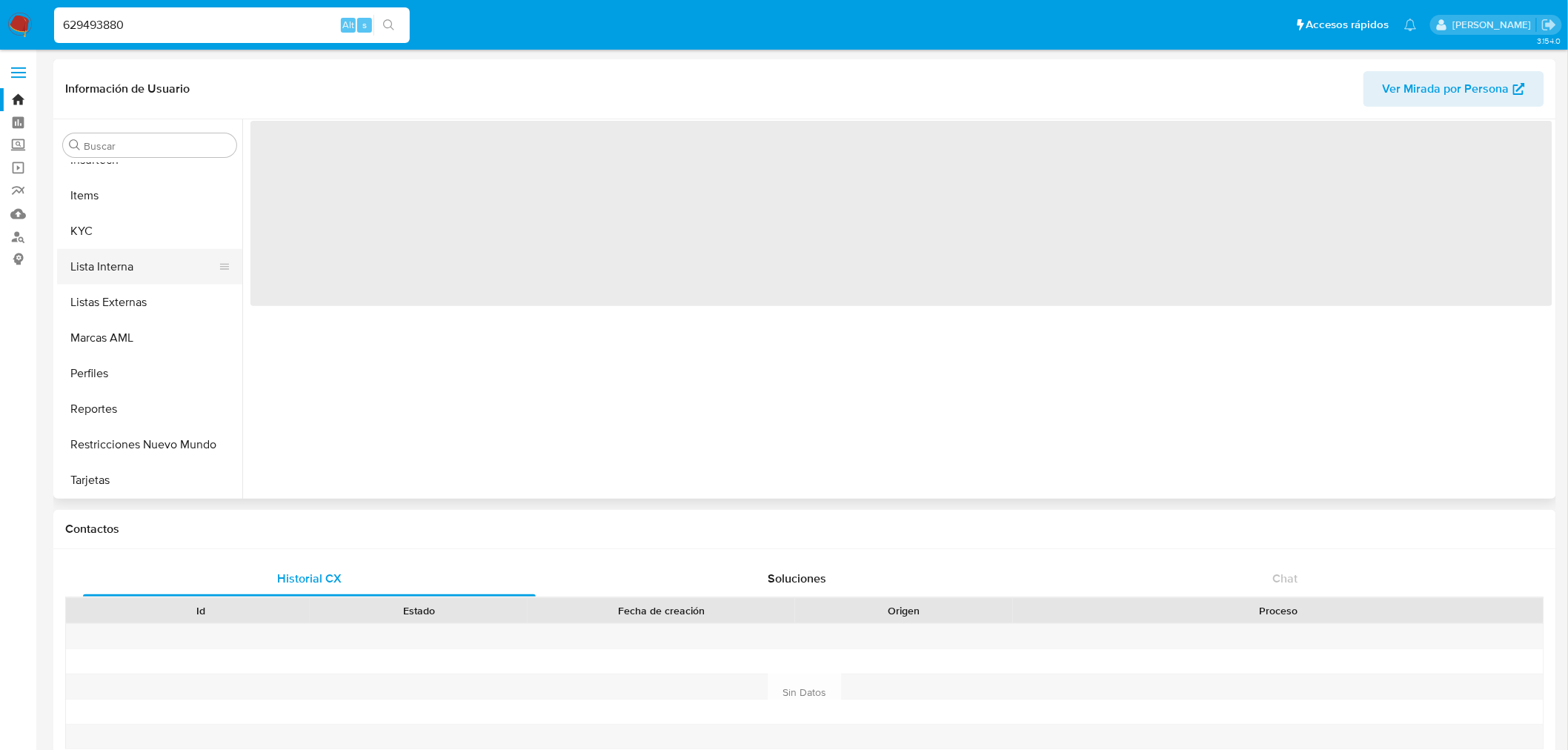
scroll to position [660, 0]
click at [139, 226] on button "KYC" at bounding box center [144, 232] width 174 height 35
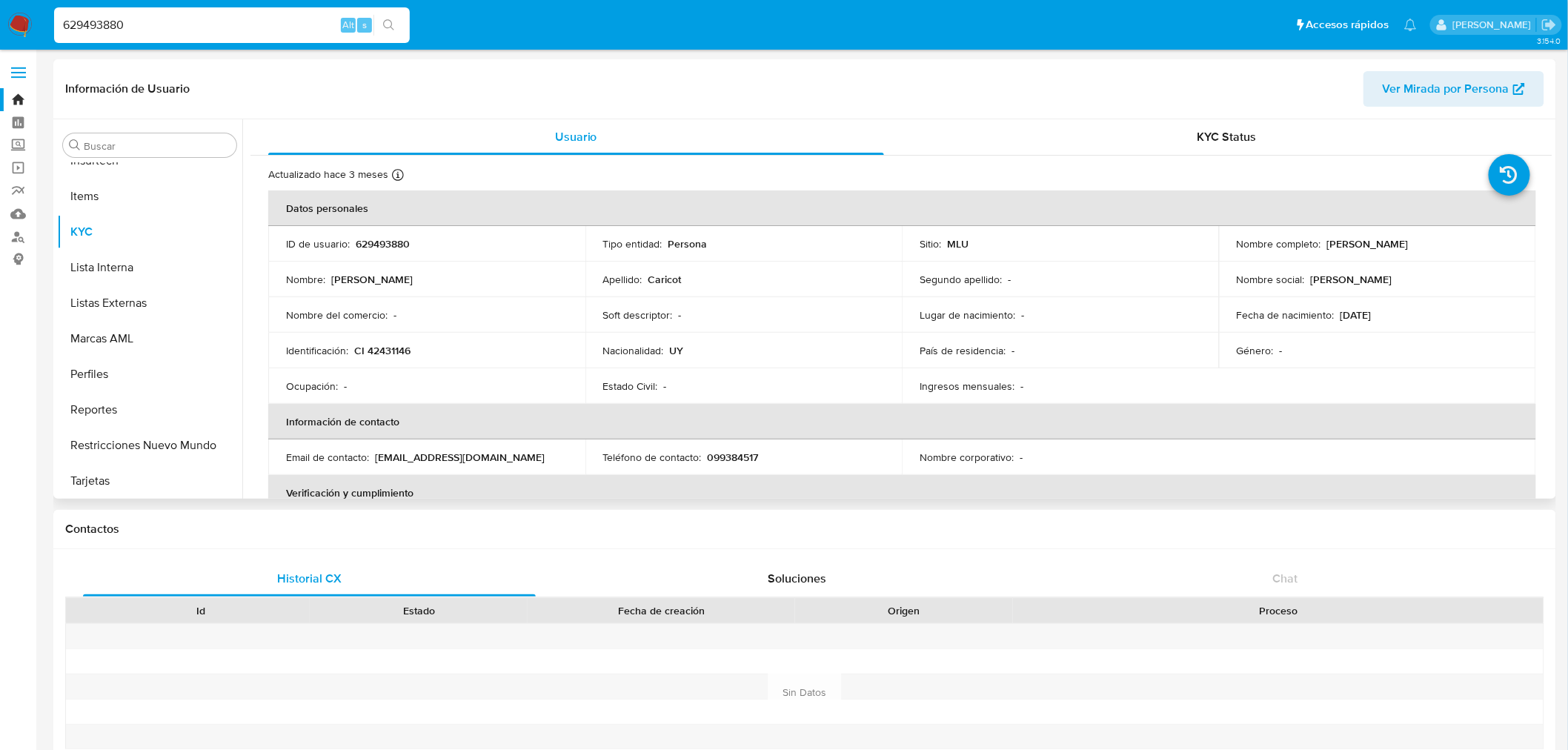
scroll to position [165, 0]
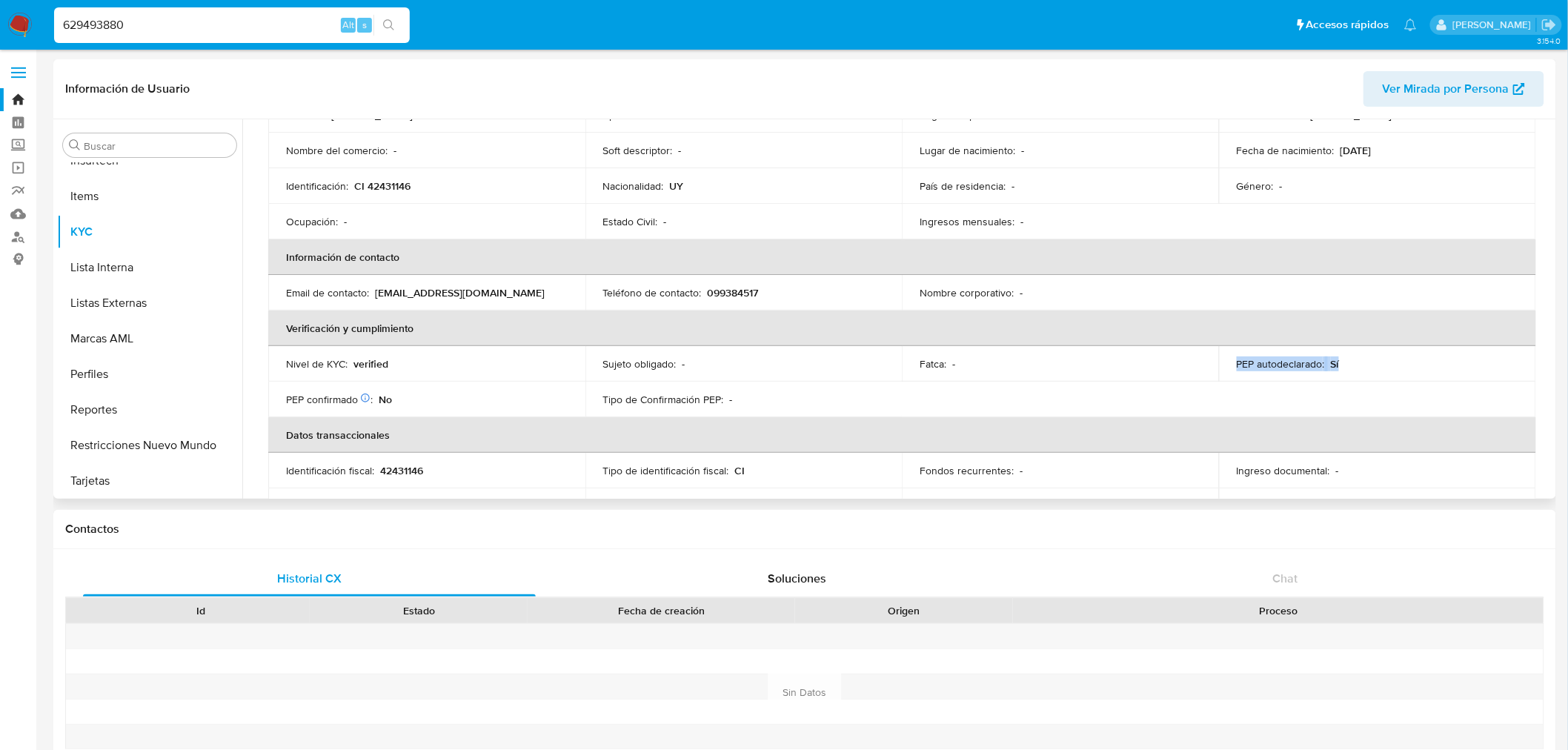
drag, startPoint x: 1219, startPoint y: 351, endPoint x: 1406, endPoint y: 377, distance: 188.8
click at [1406, 377] on td "PEP autodeclarado : Sí" at bounding box center [1377, 363] width 317 height 35
click at [120, 186] on button "General" at bounding box center [144, 195] width 174 height 35
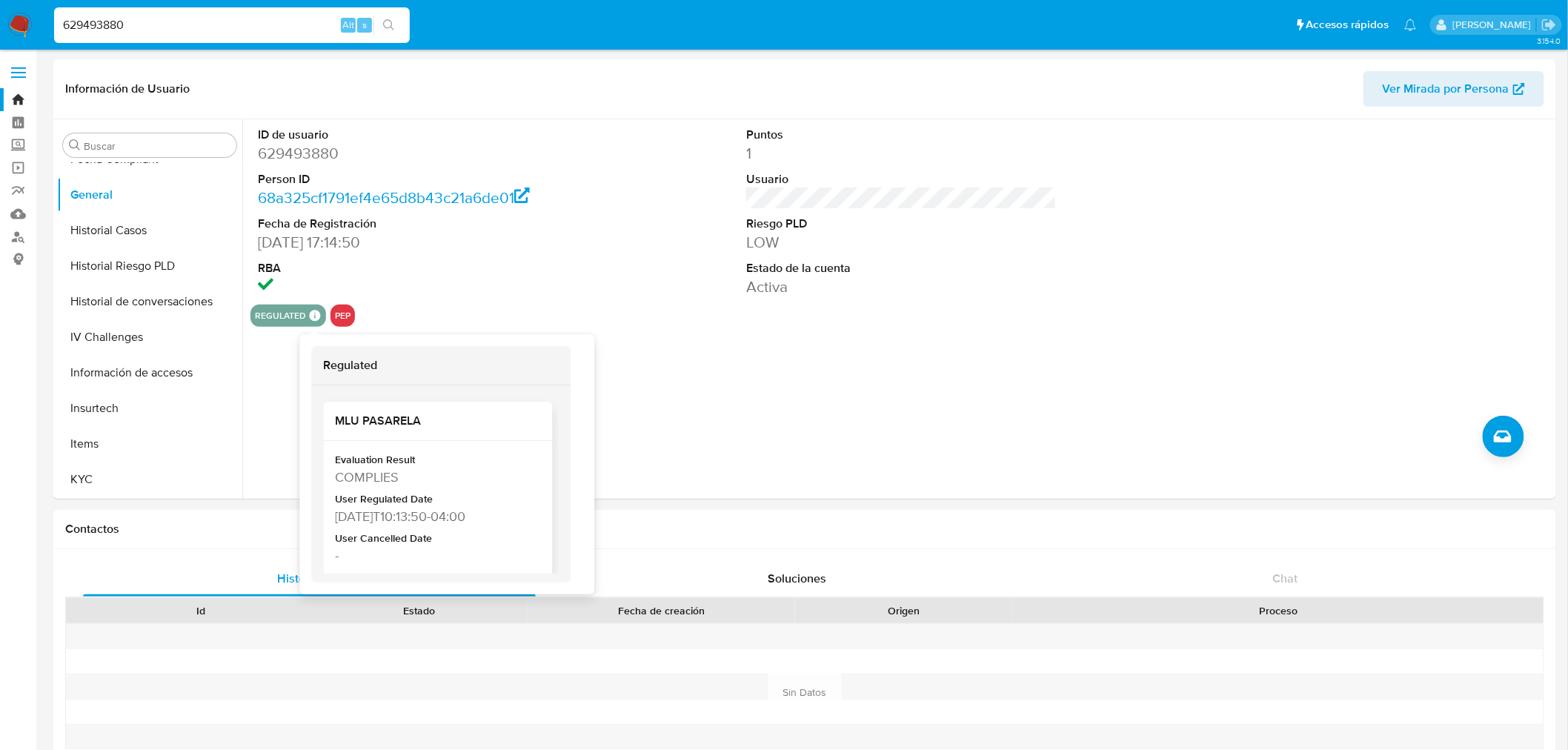
scroll to position [72, 0]
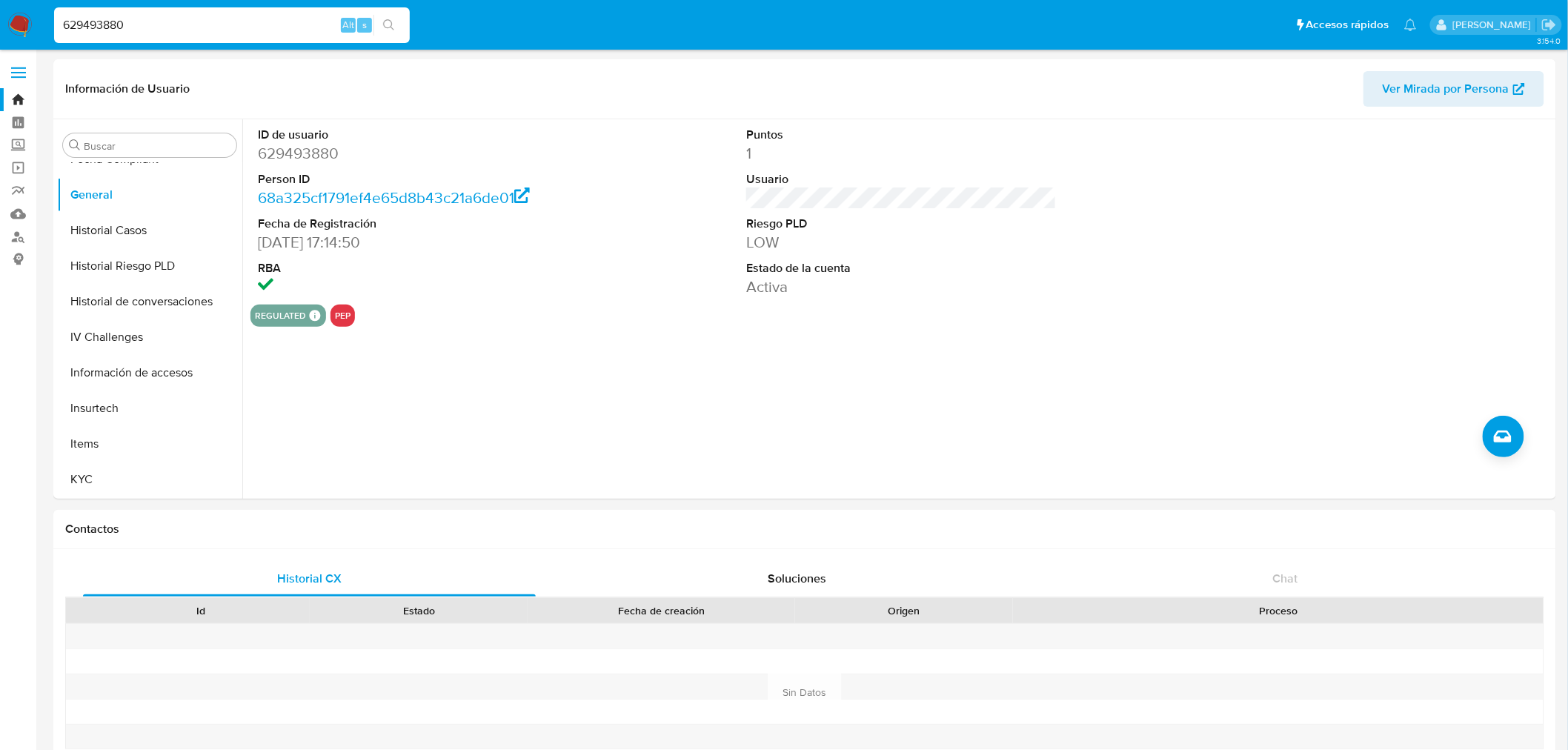
click at [110, 25] on input "629493880" at bounding box center [232, 24] width 356 height 19
click at [108, 25] on input "629493880" at bounding box center [232, 24] width 356 height 19
paste input "200737237"
type input "200737237"
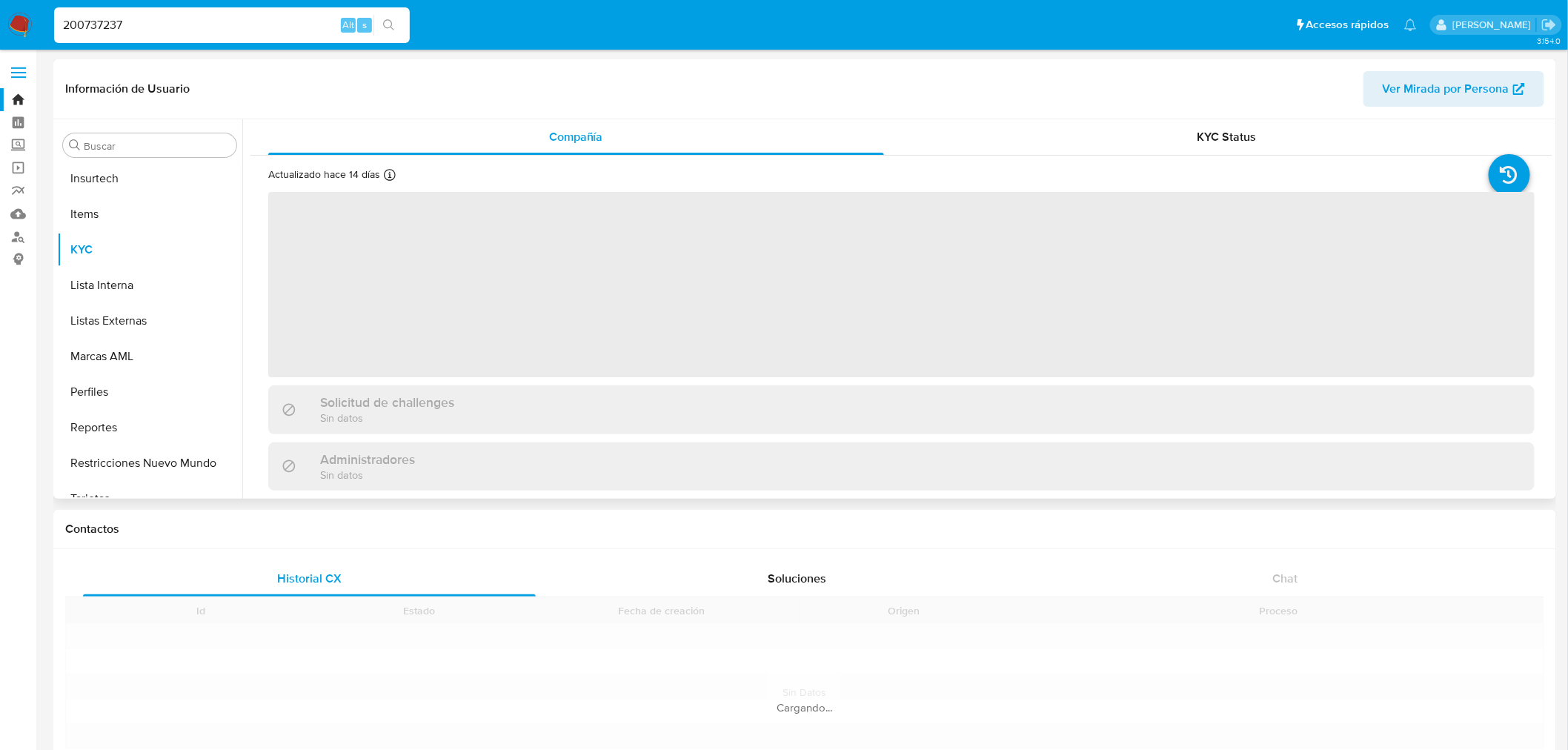
scroll to position [661, 0]
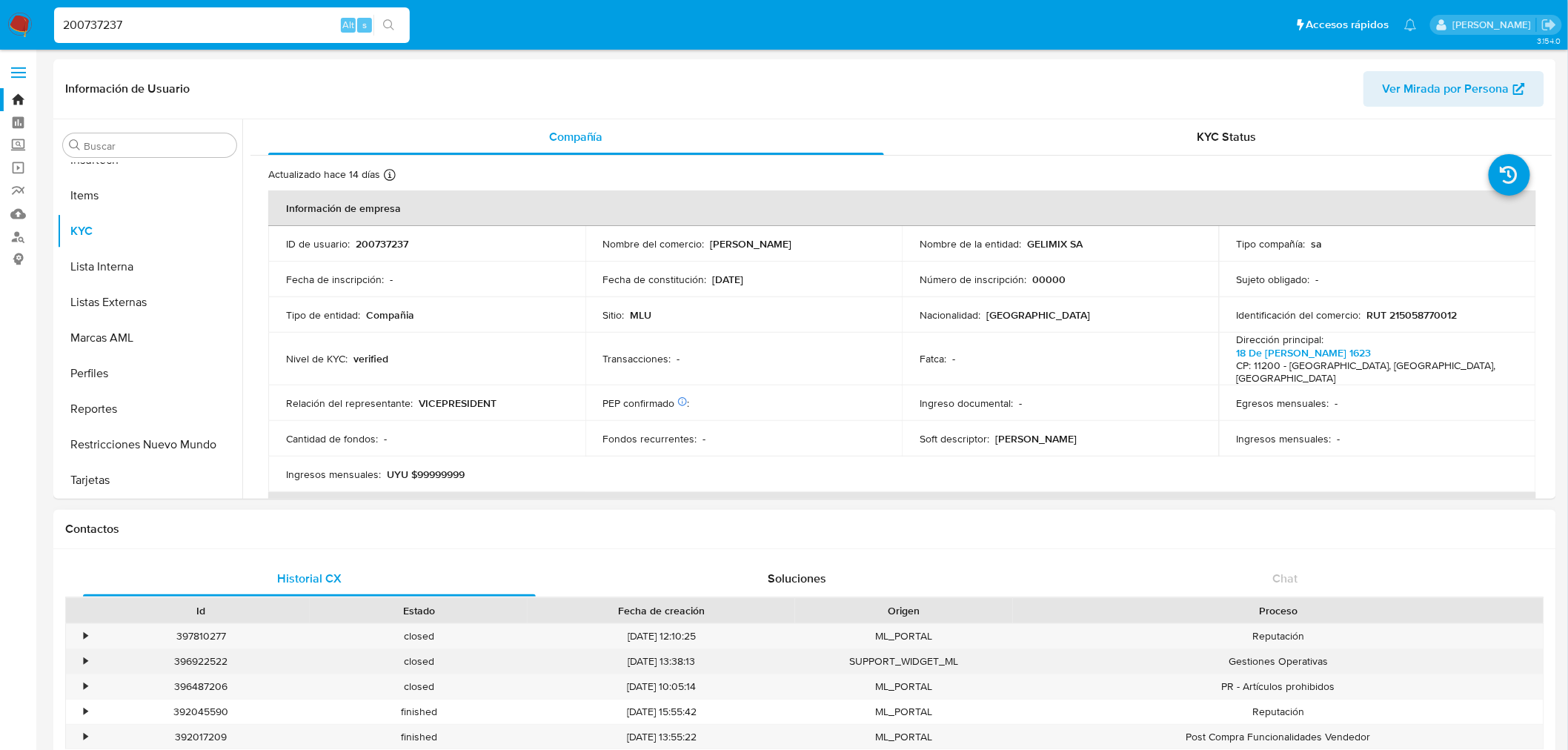
select select "10"
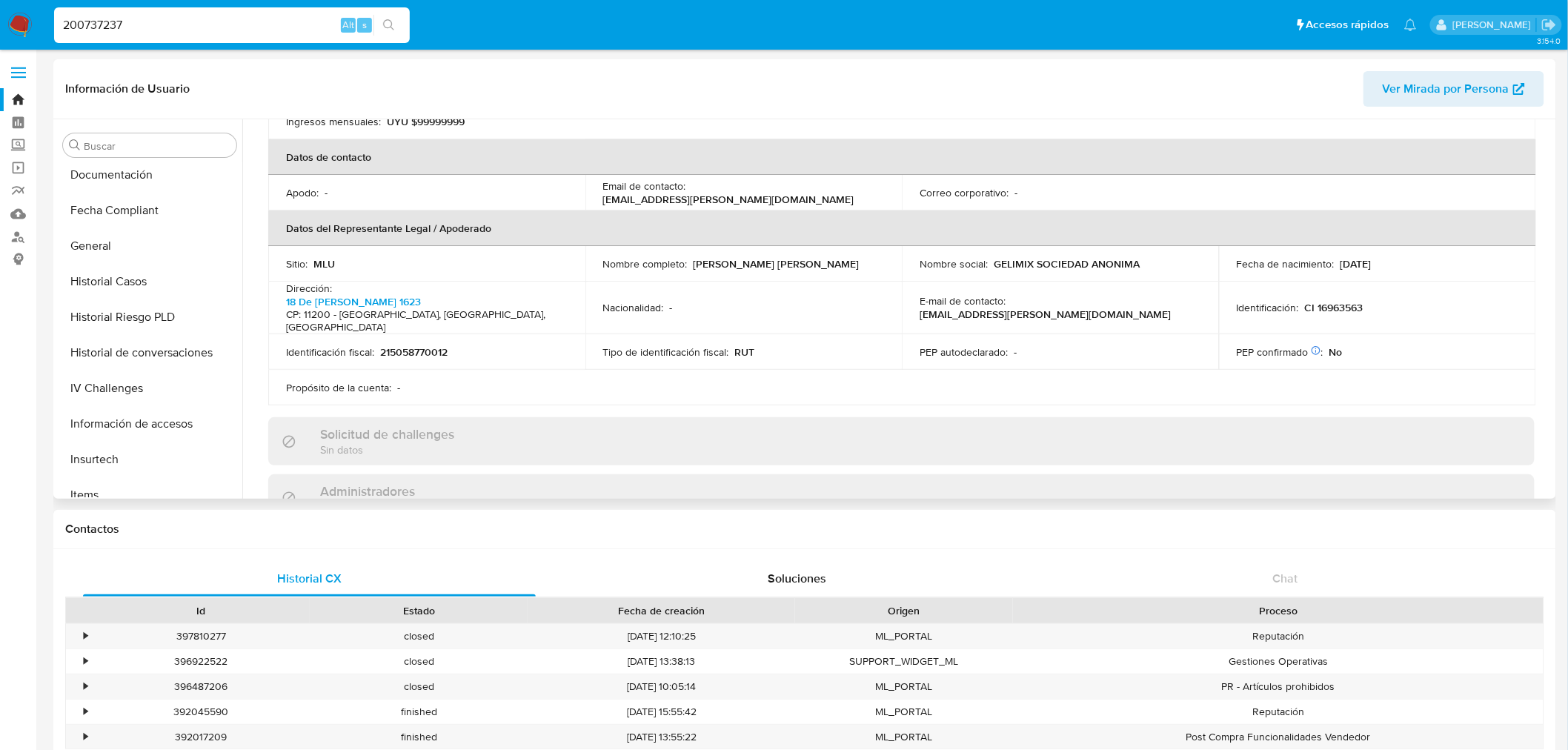
scroll to position [167, 0]
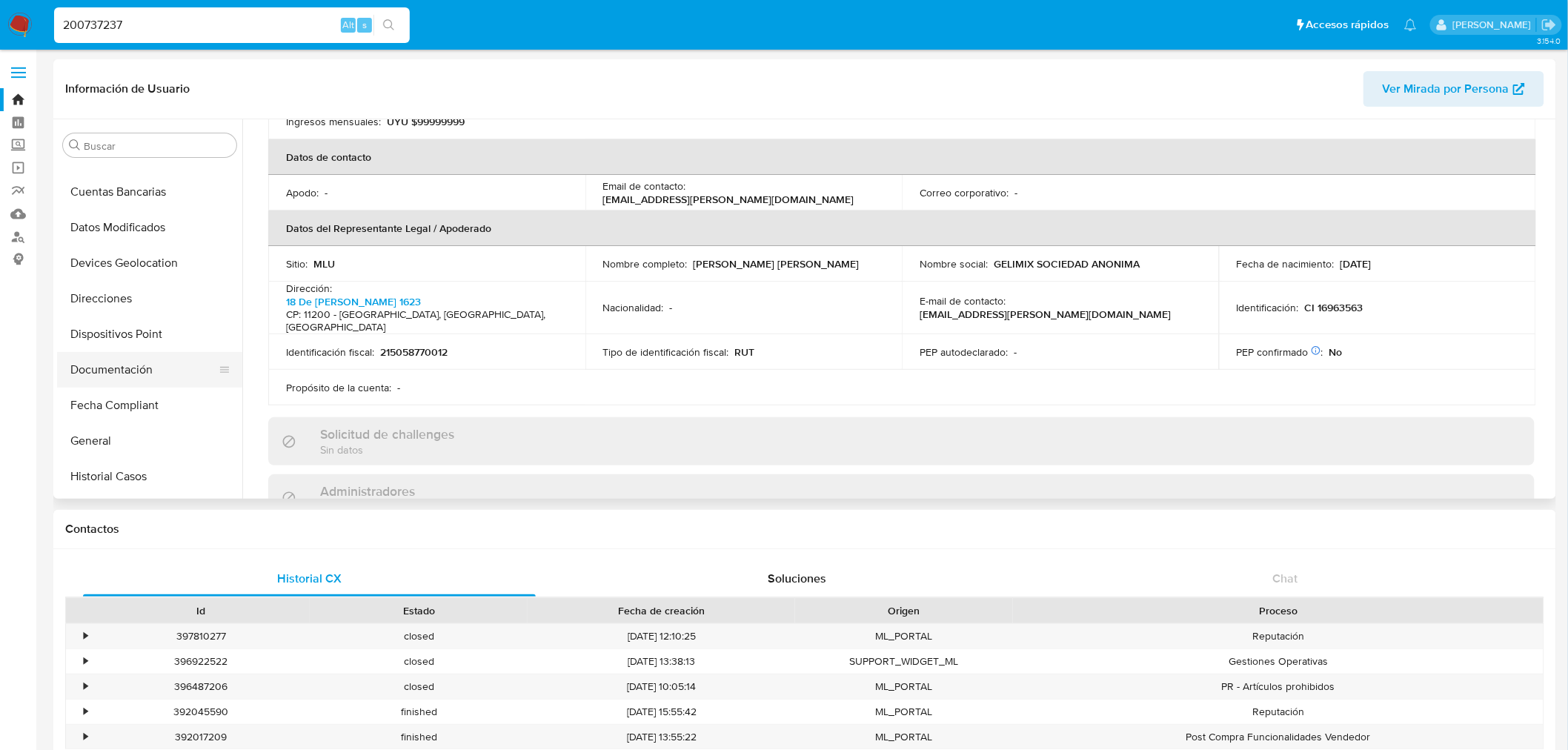
click at [165, 361] on button "Documentación" at bounding box center [144, 370] width 174 height 35
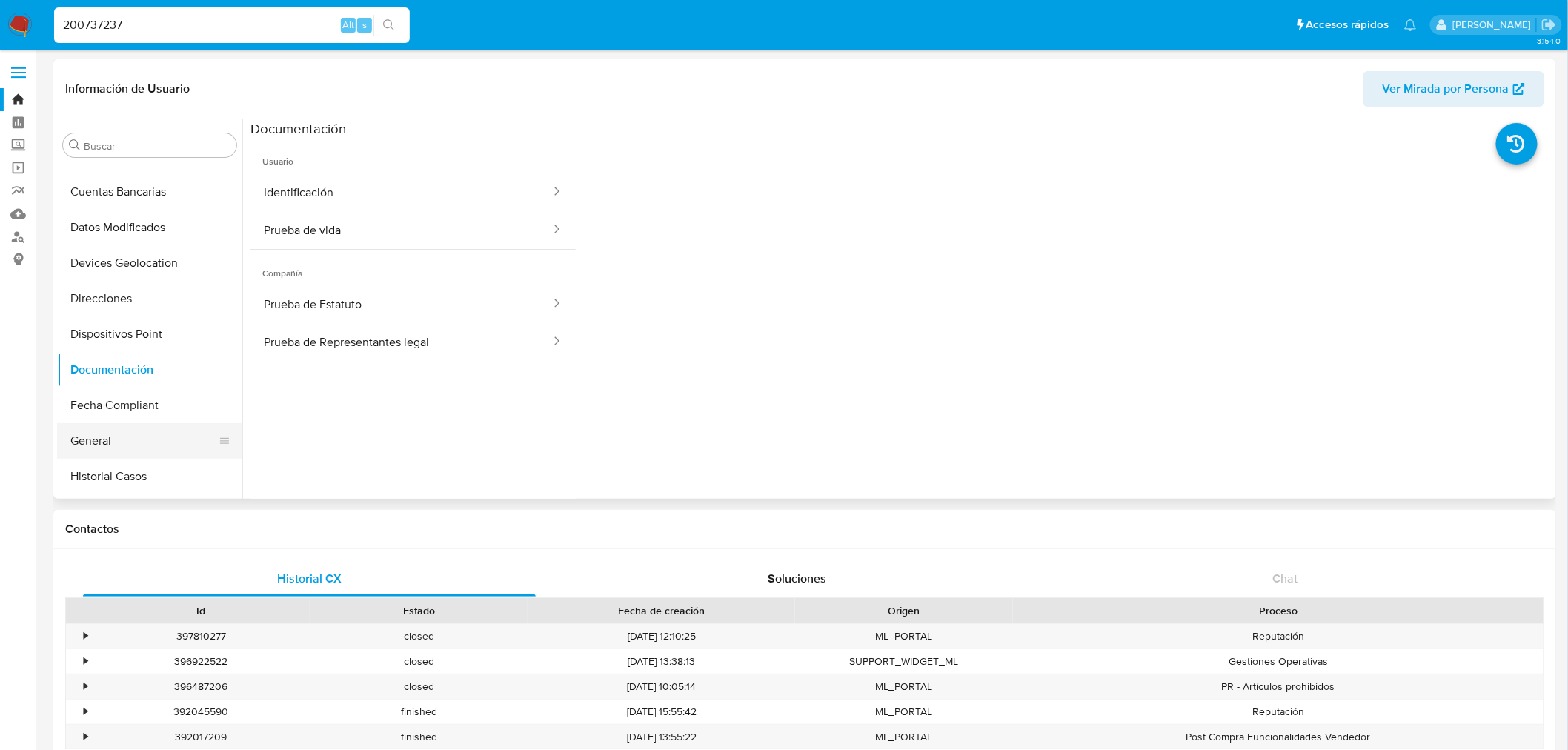
click at [149, 426] on button "General" at bounding box center [144, 440] width 174 height 35
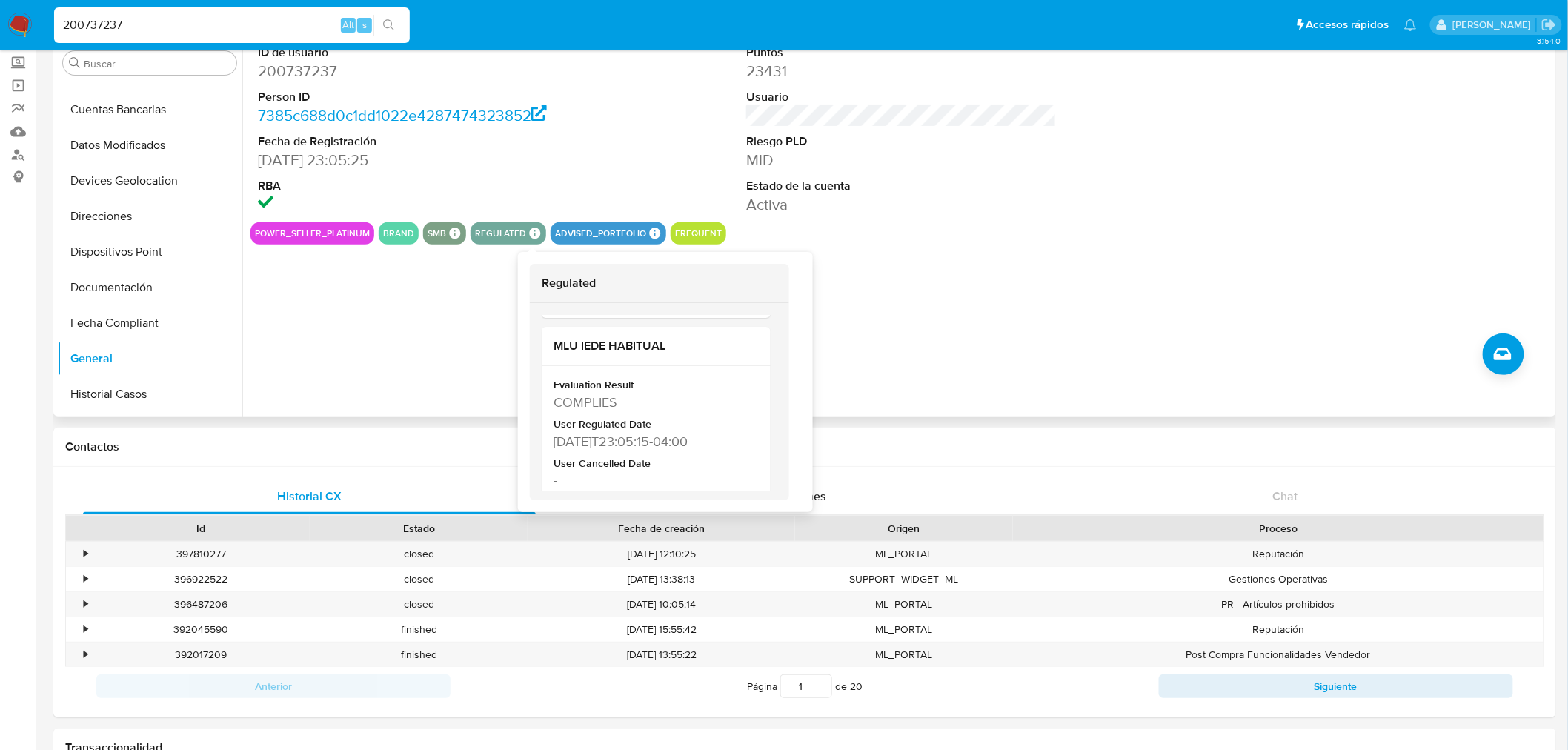
scroll to position [570, 0]
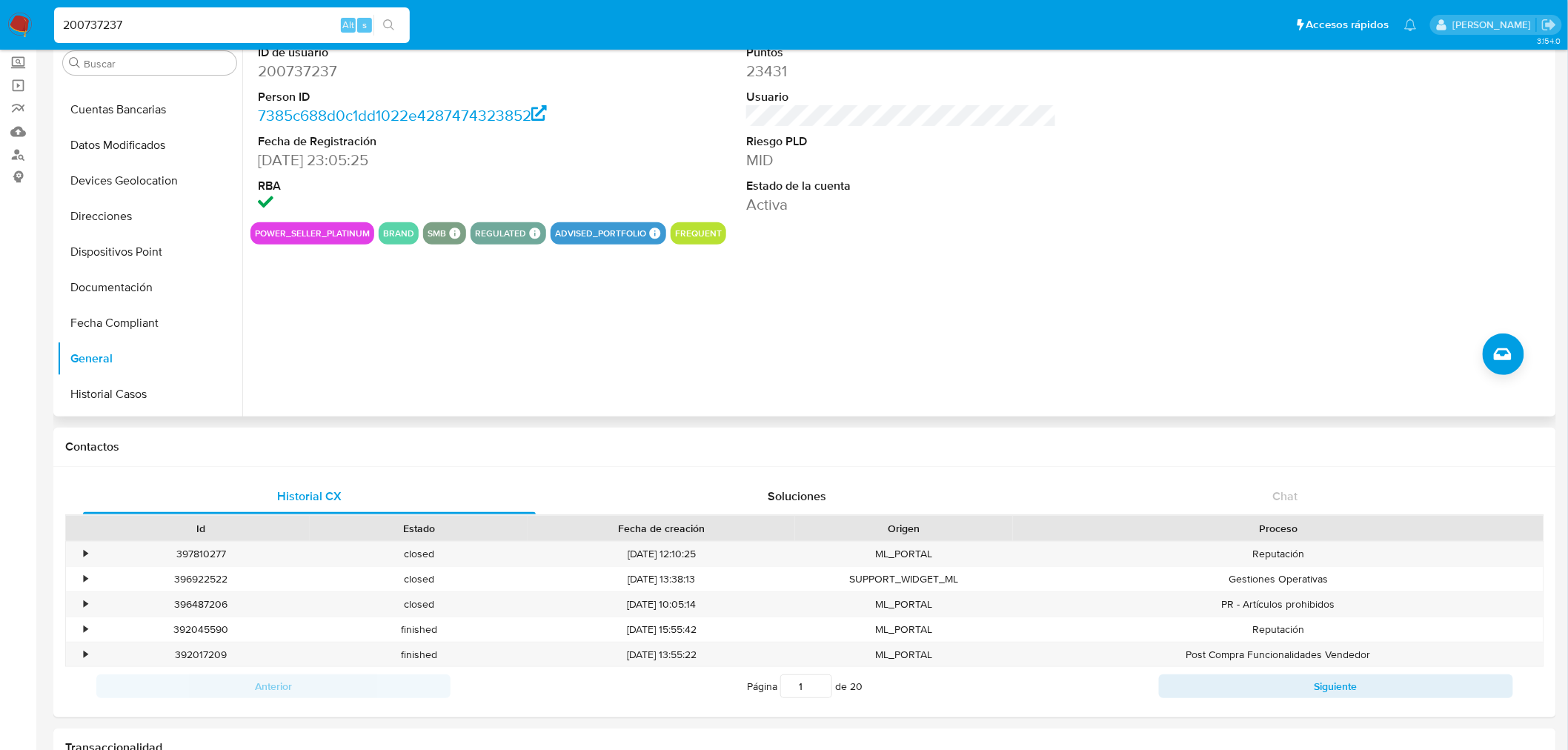
click at [125, 15] on input "200737237" at bounding box center [232, 24] width 356 height 19
paste input "154535881"
type input "154535881"
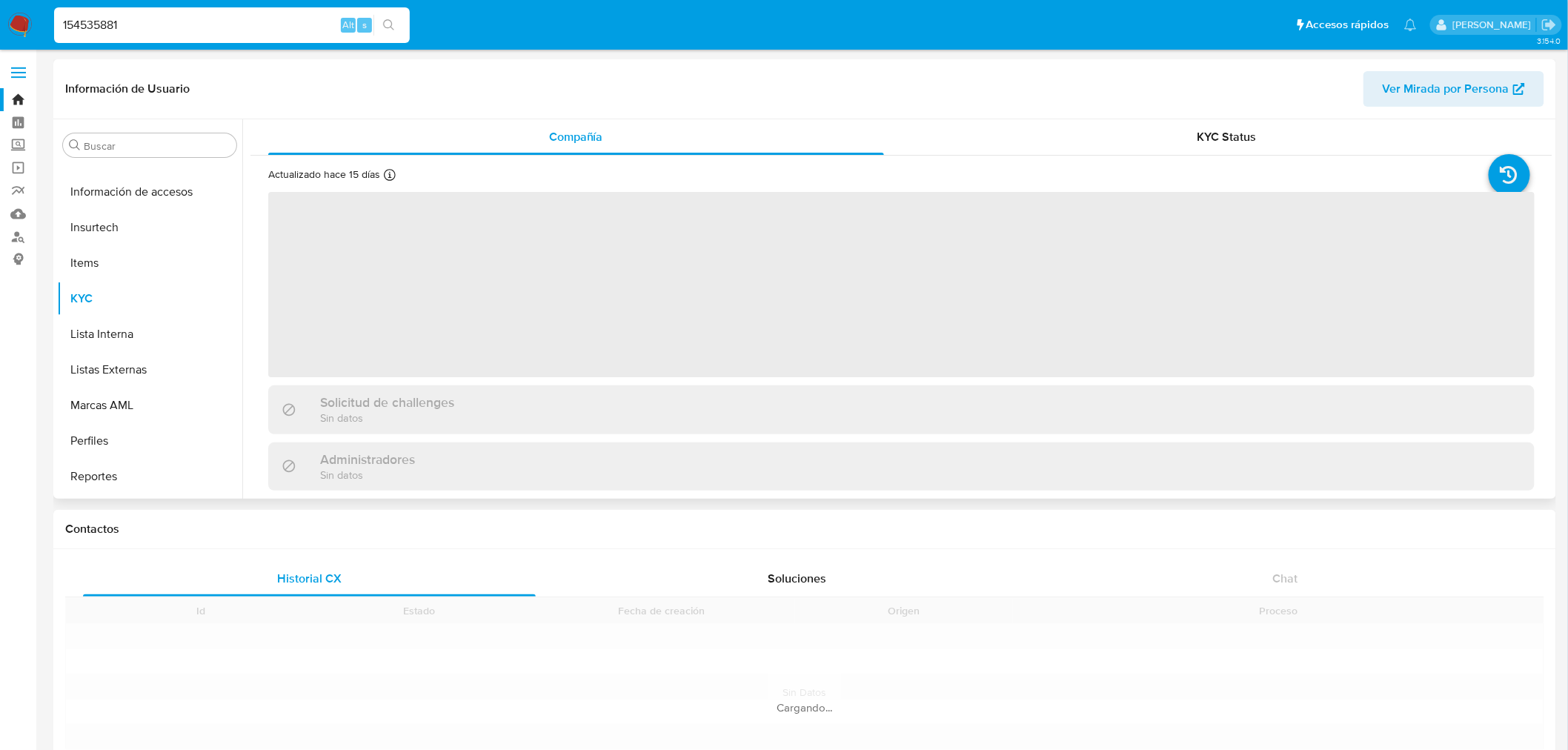
scroll to position [661, 0]
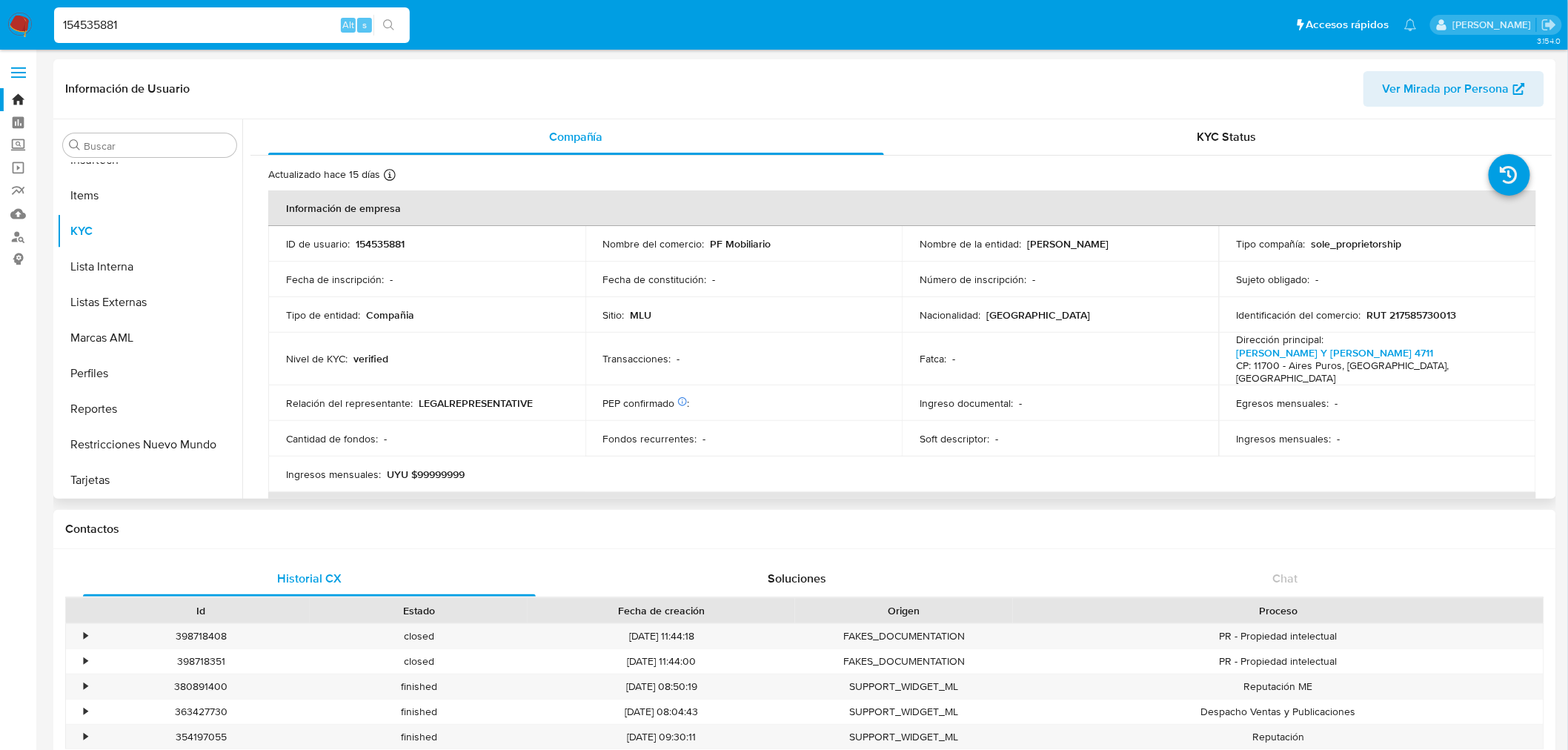
select select "10"
click at [157, 209] on button "General" at bounding box center [144, 194] width 174 height 35
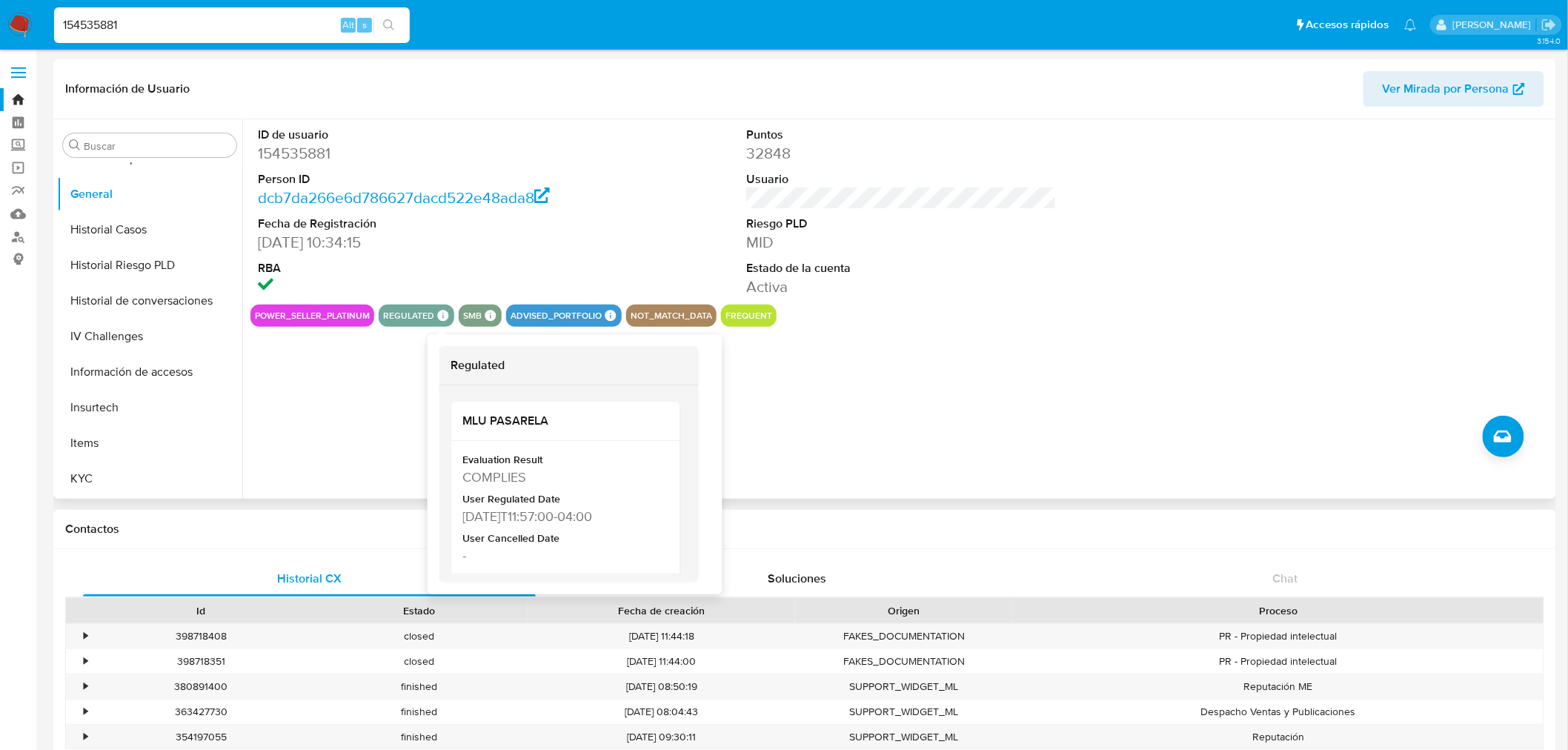
scroll to position [0, 0]
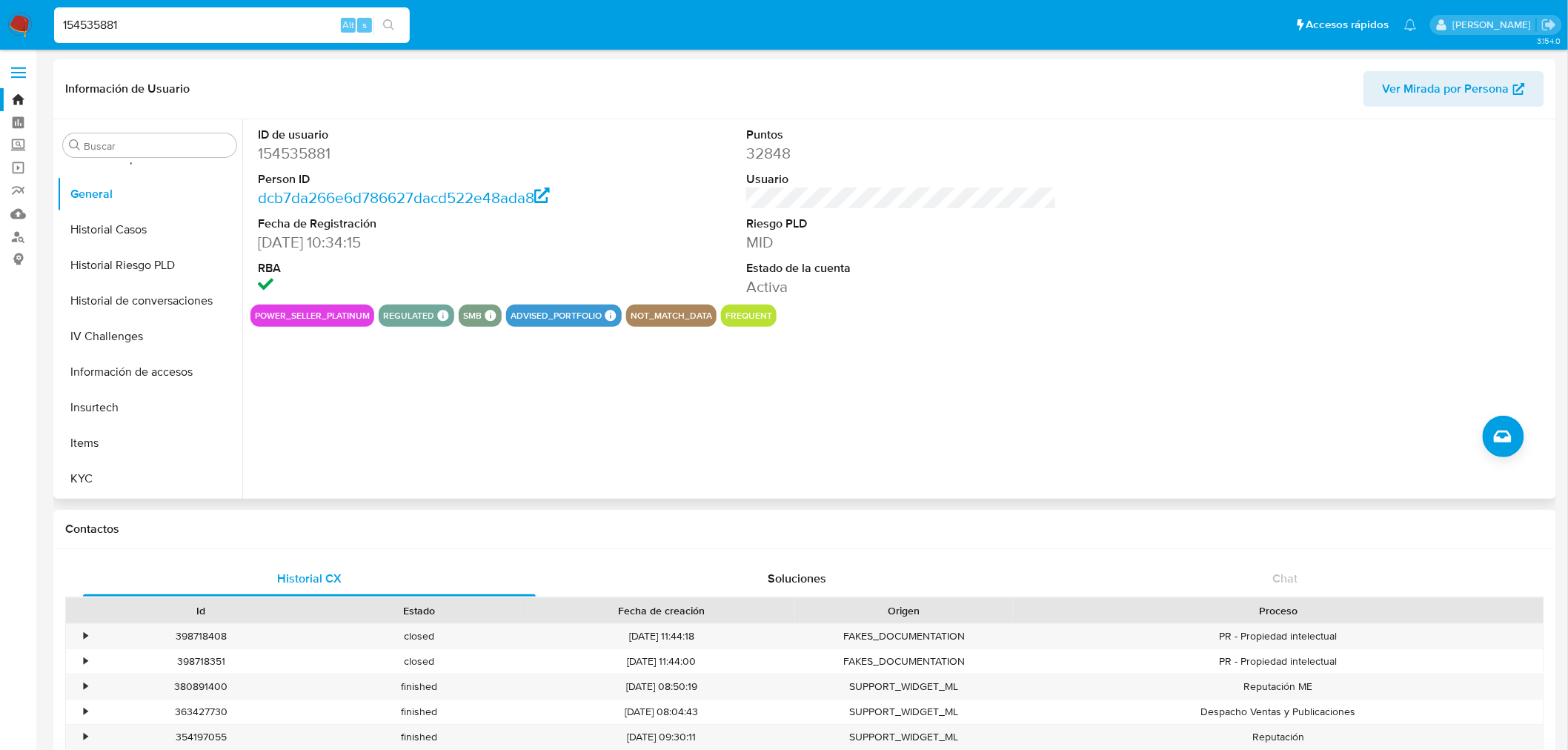
drag, startPoint x: 680, startPoint y: 424, endPoint x: 680, endPoint y: 450, distance: 26.0
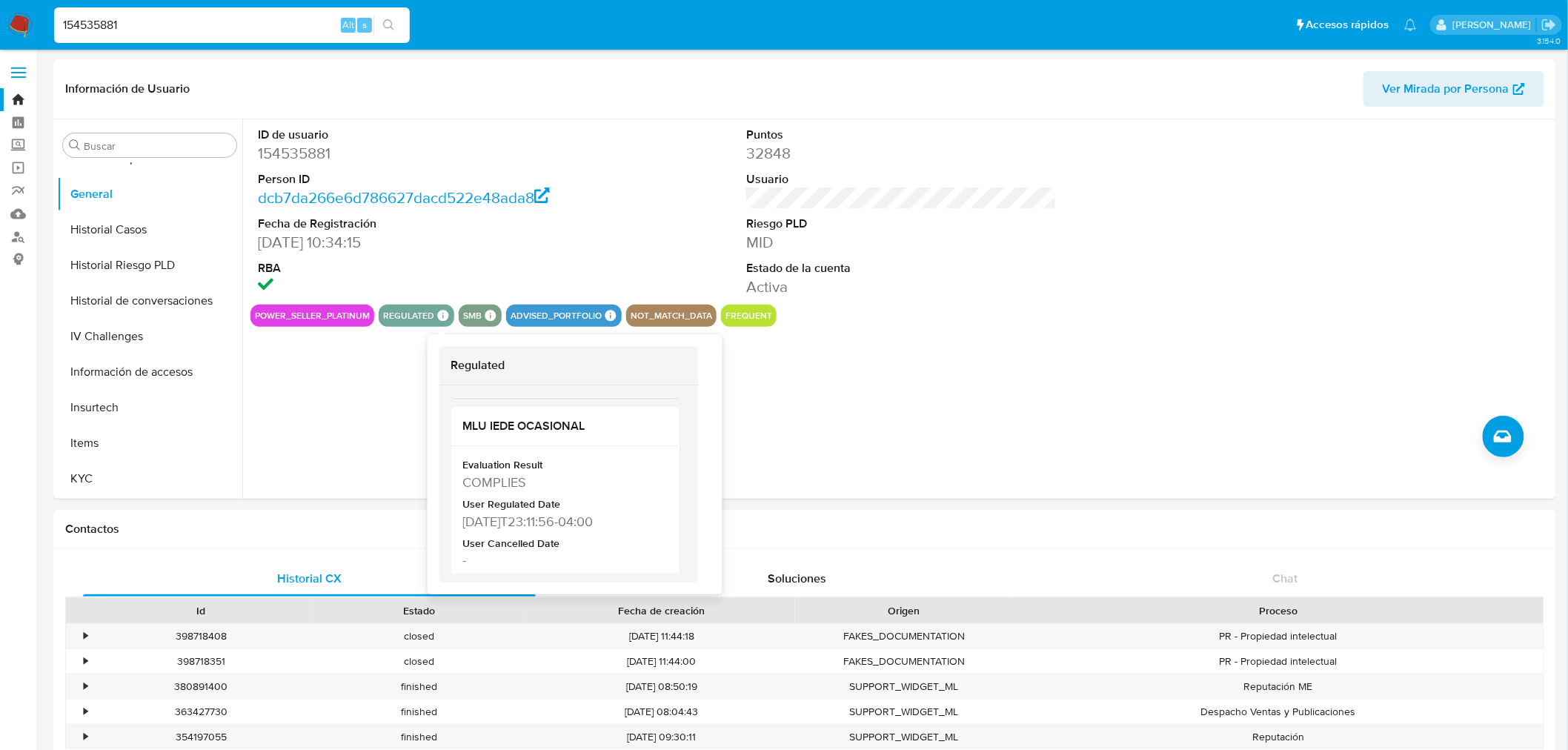
scroll to position [570, 0]
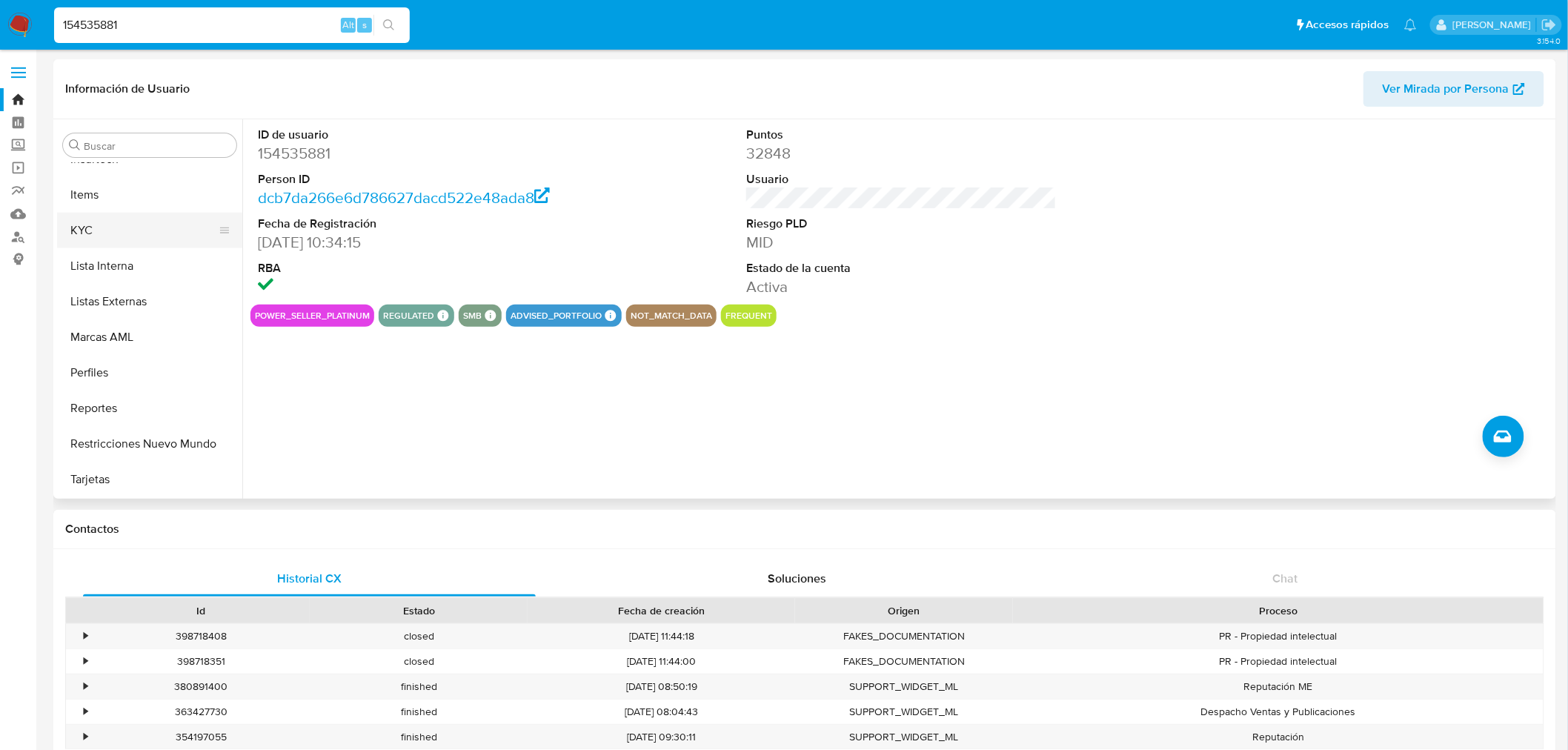
click at [124, 213] on button "KYC" at bounding box center [144, 230] width 174 height 35
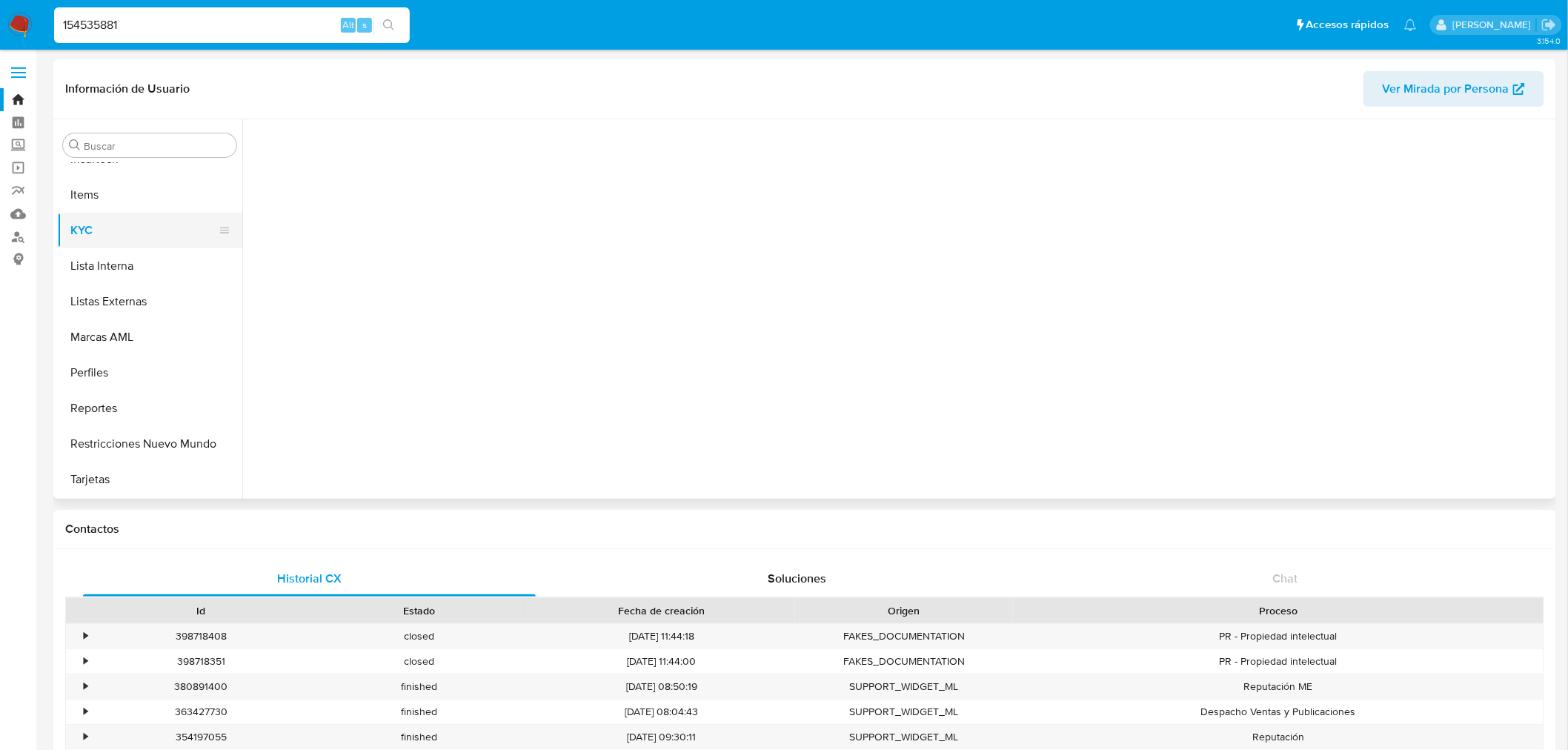
scroll to position [661, 0]
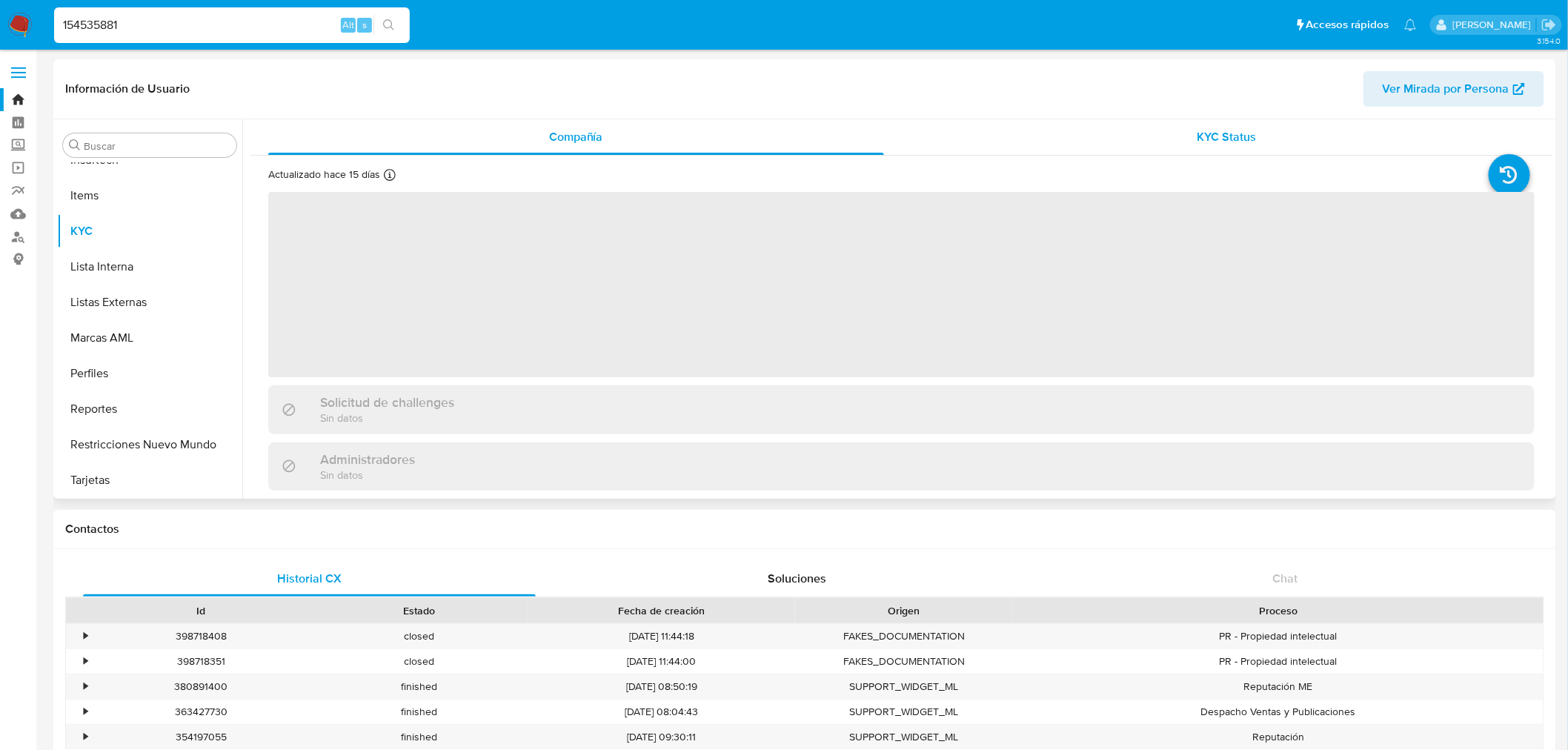
click at [1255, 134] on div "KYC Status" at bounding box center [1228, 137] width 616 height 35
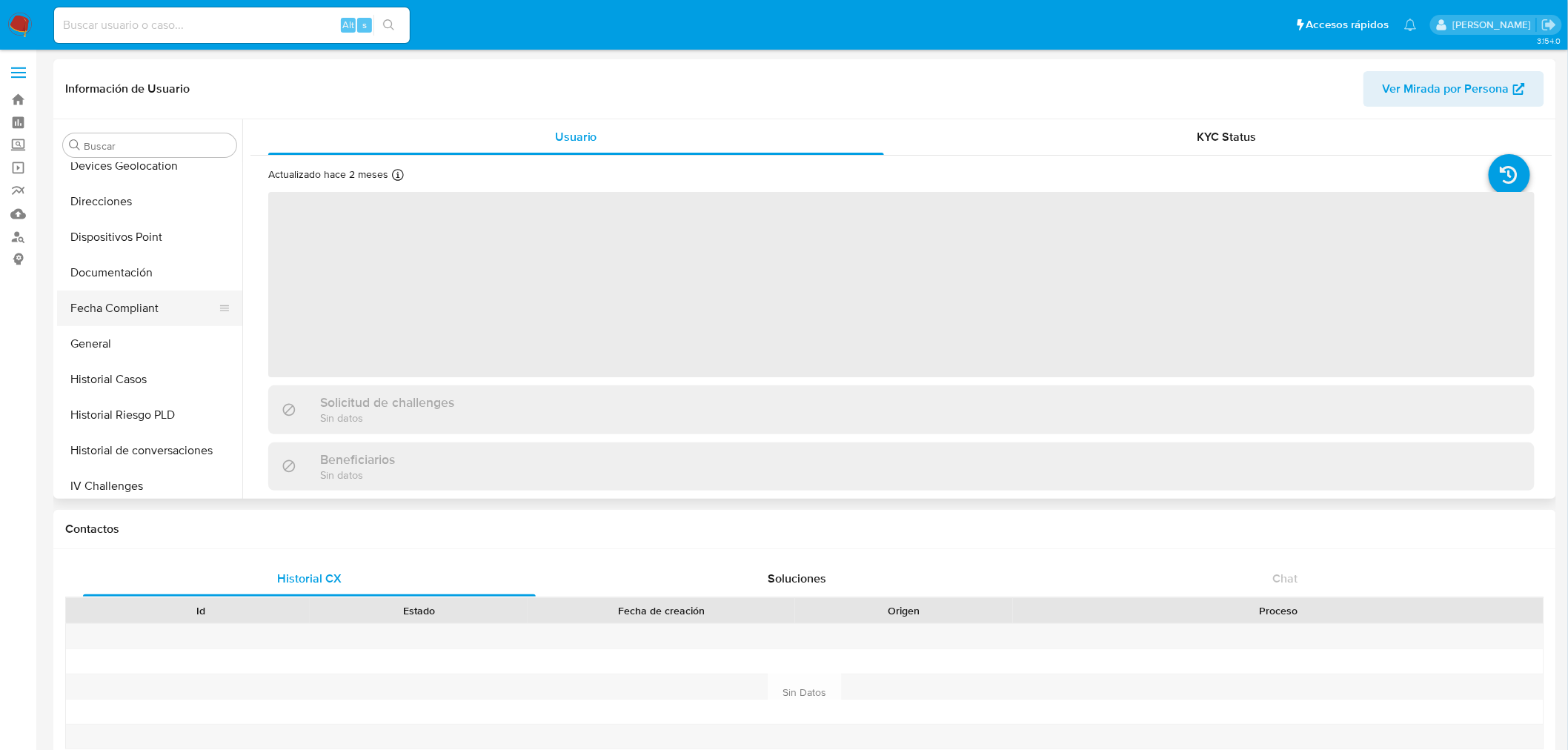
scroll to position [249, 0]
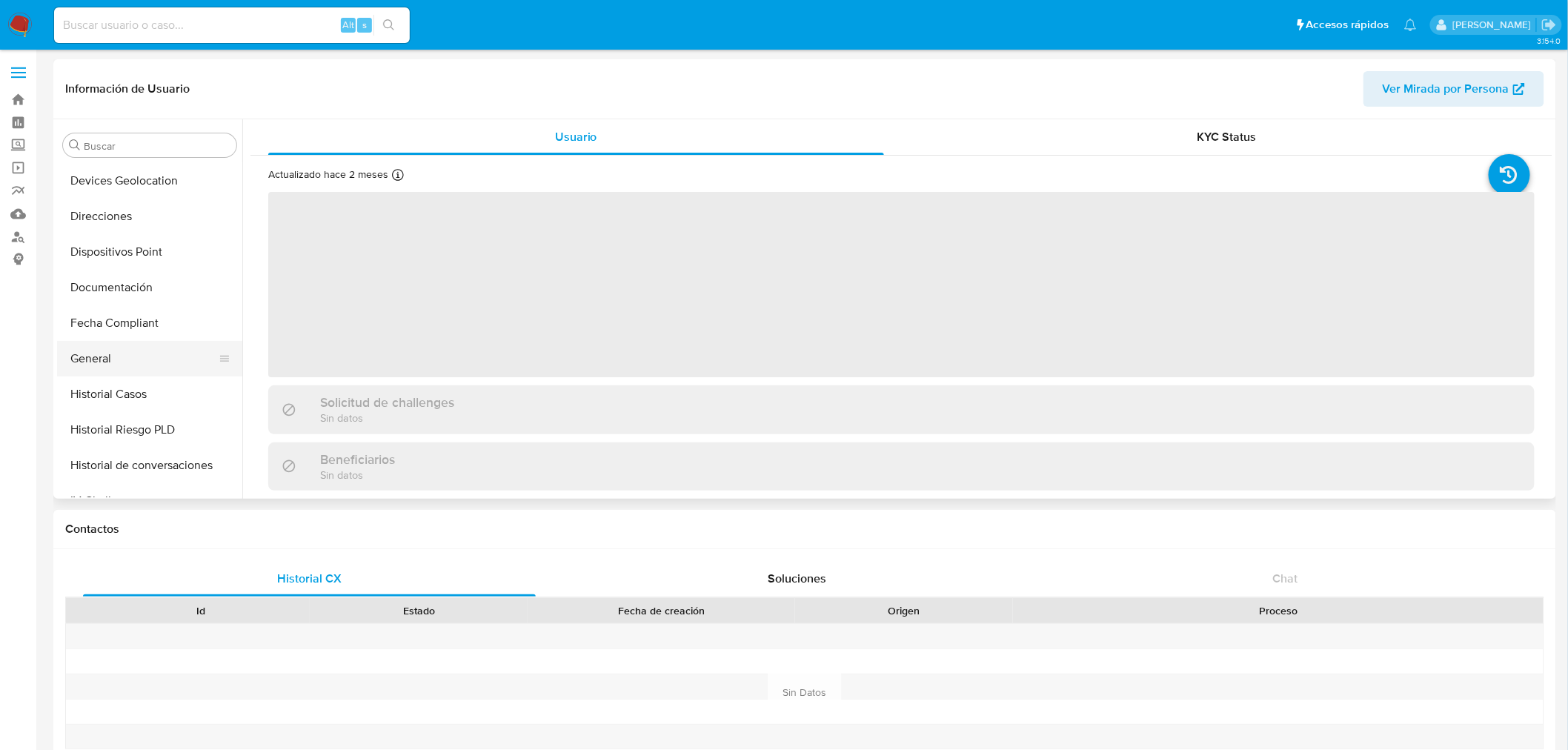
click at [110, 358] on button "General" at bounding box center [144, 359] width 174 height 35
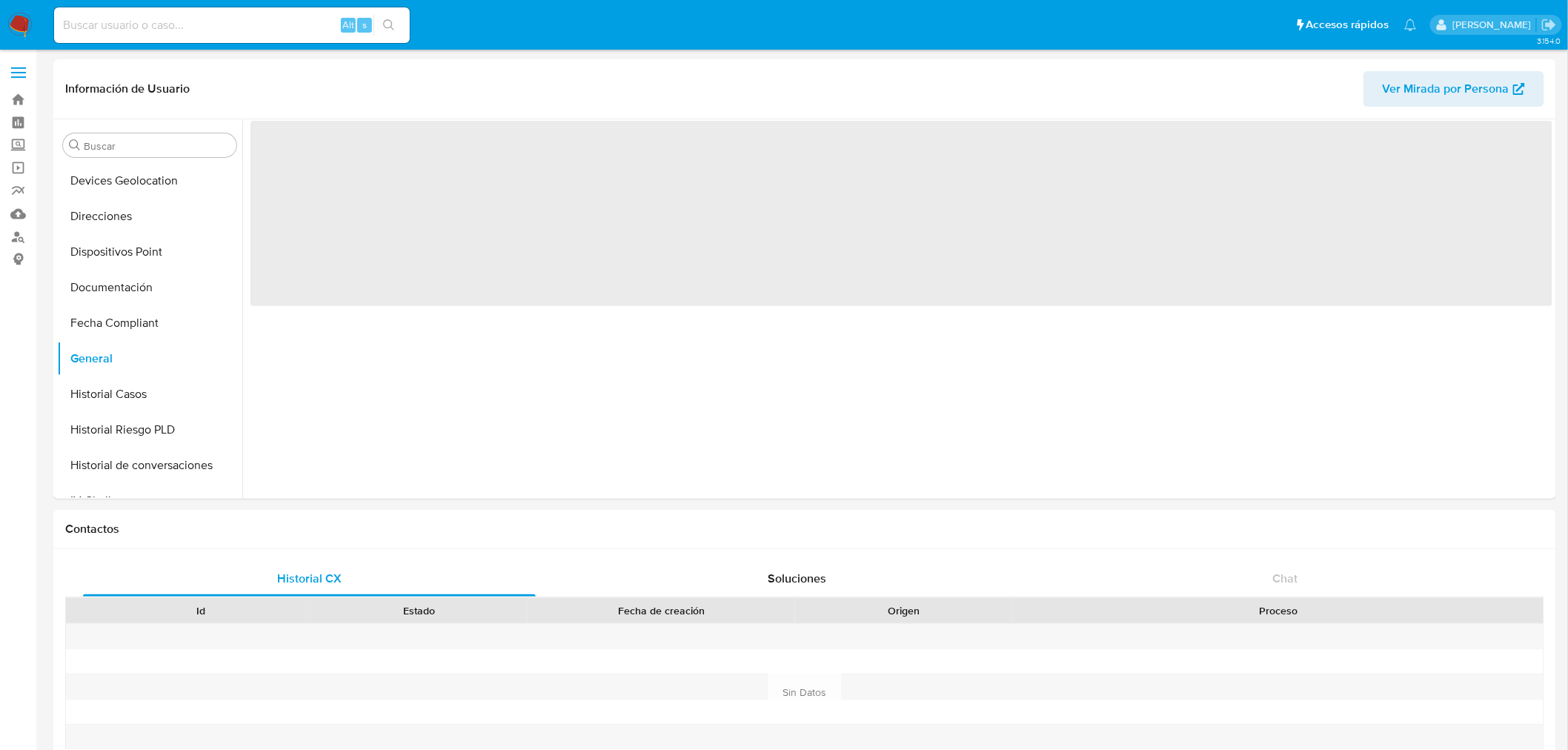
select select "10"
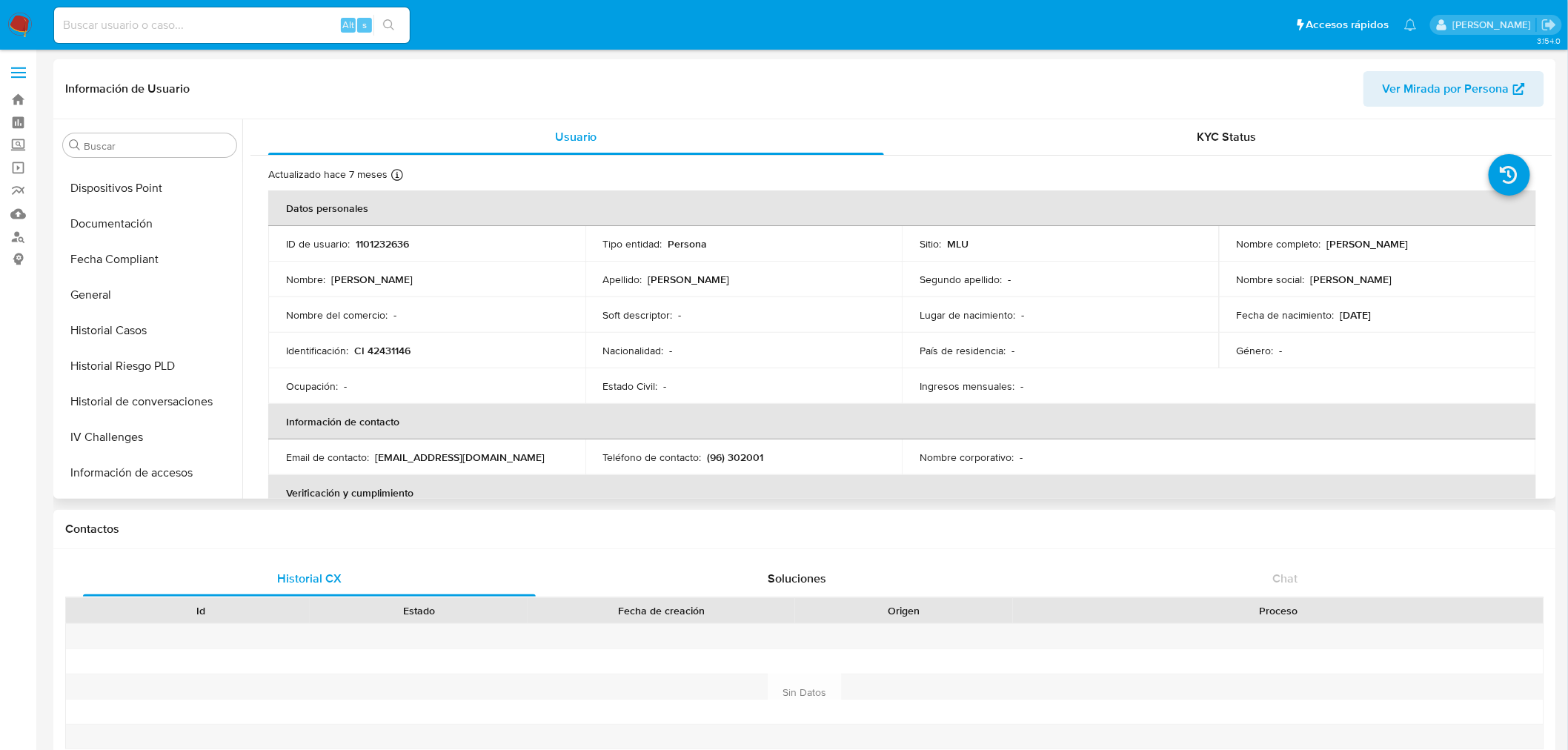
select select "10"
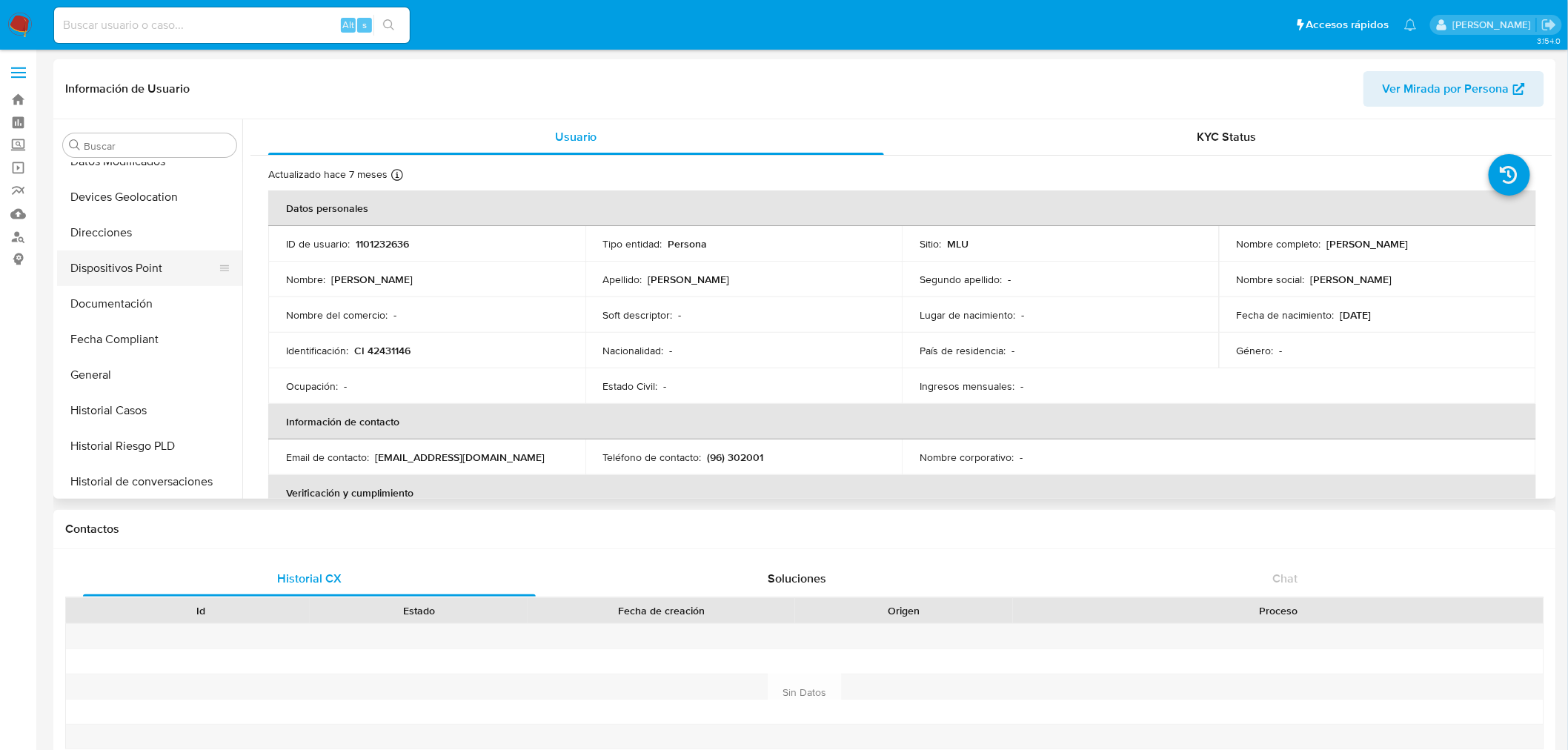
scroll to position [181, 0]
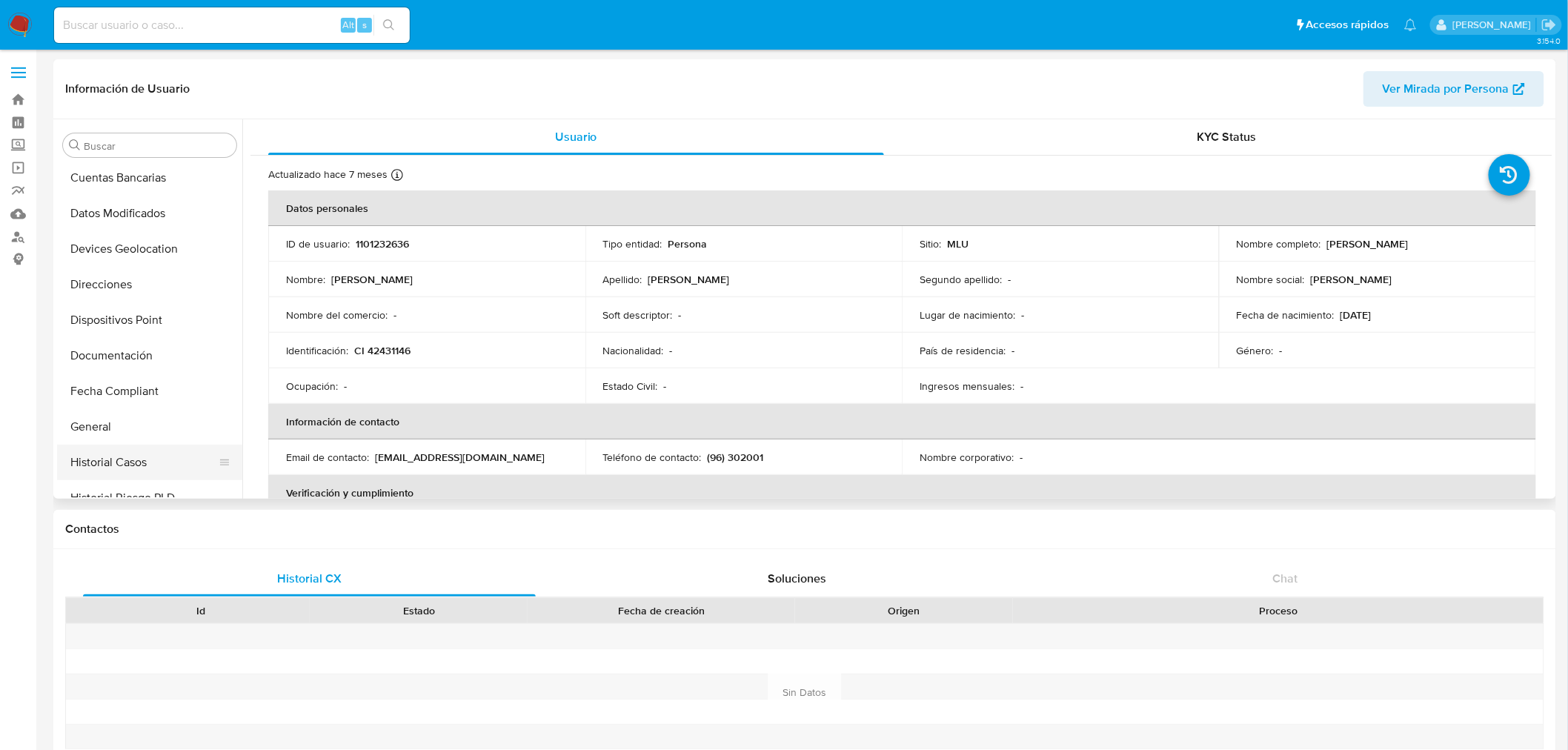
click at [132, 445] on button "Historial Casos" at bounding box center [144, 462] width 174 height 35
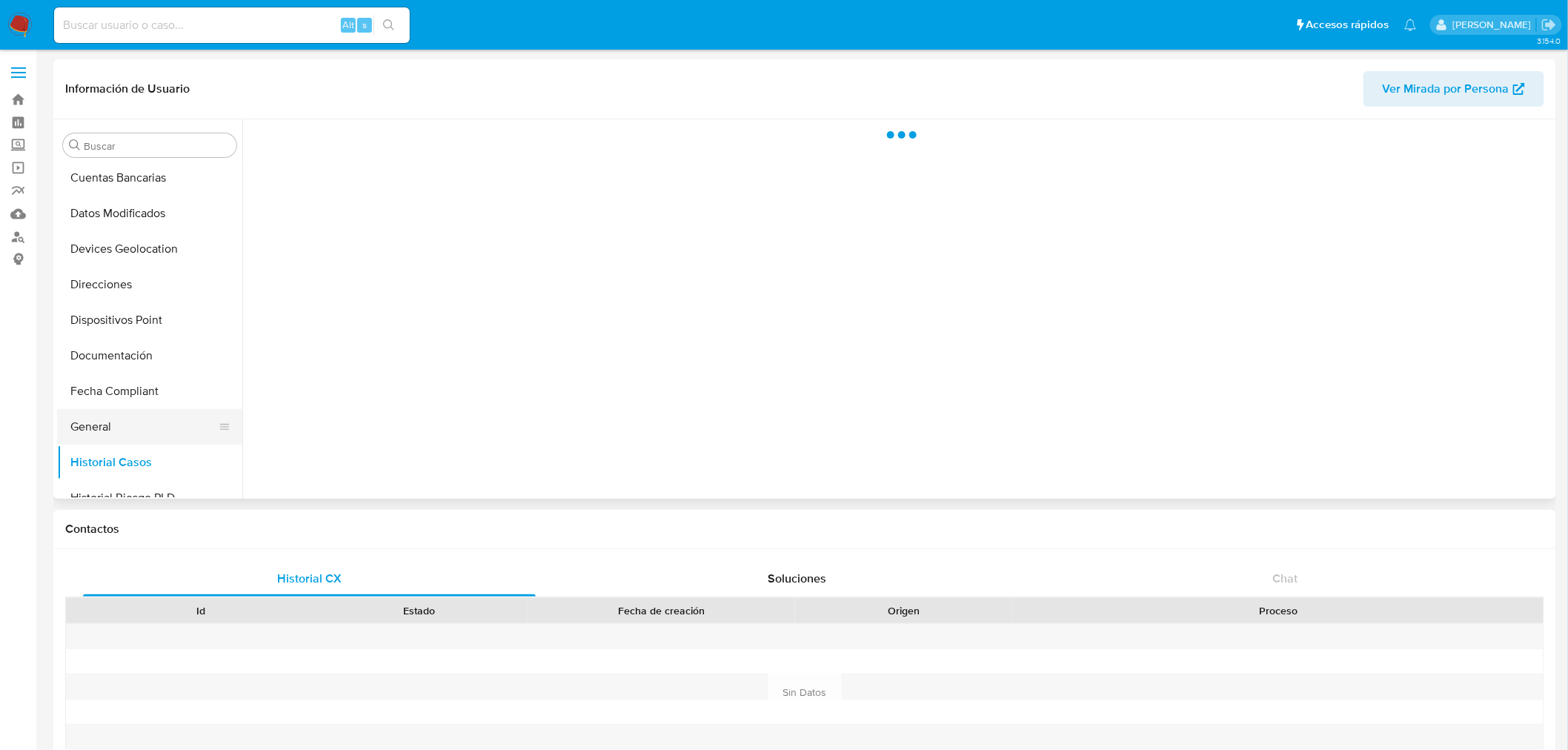
click at [126, 426] on button "General" at bounding box center [144, 427] width 174 height 35
